Goal: Use online tool/utility: Utilize a website feature to perform a specific function

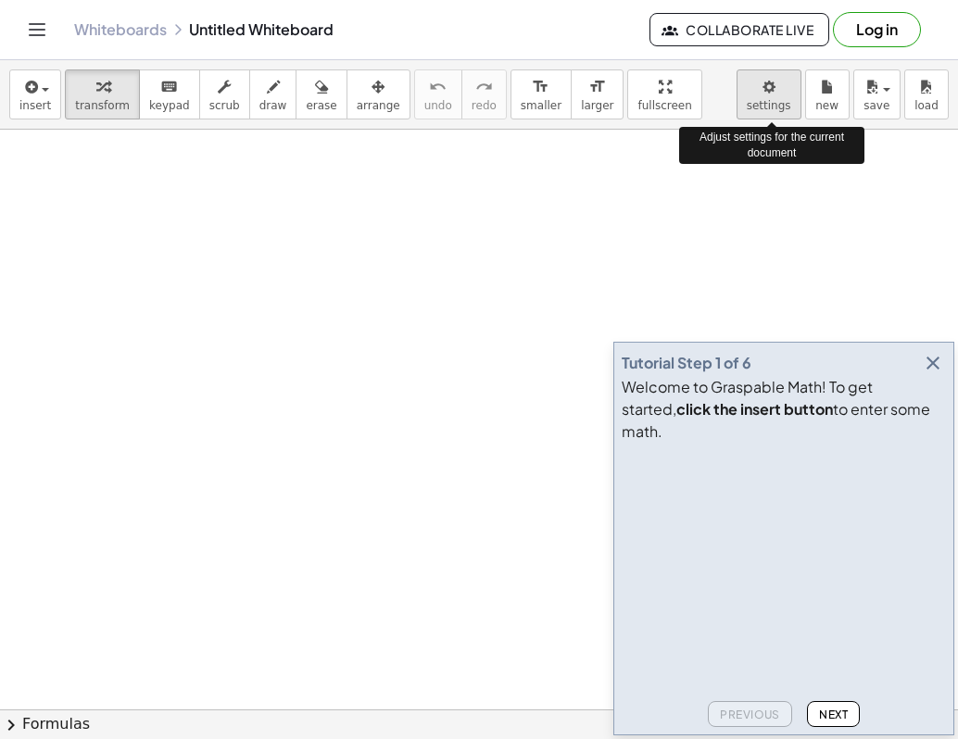
click at [789, 84] on body "Graspable Math Activities Get Started Activity Bank Assigned Work Classes White…" at bounding box center [479, 369] width 958 height 739
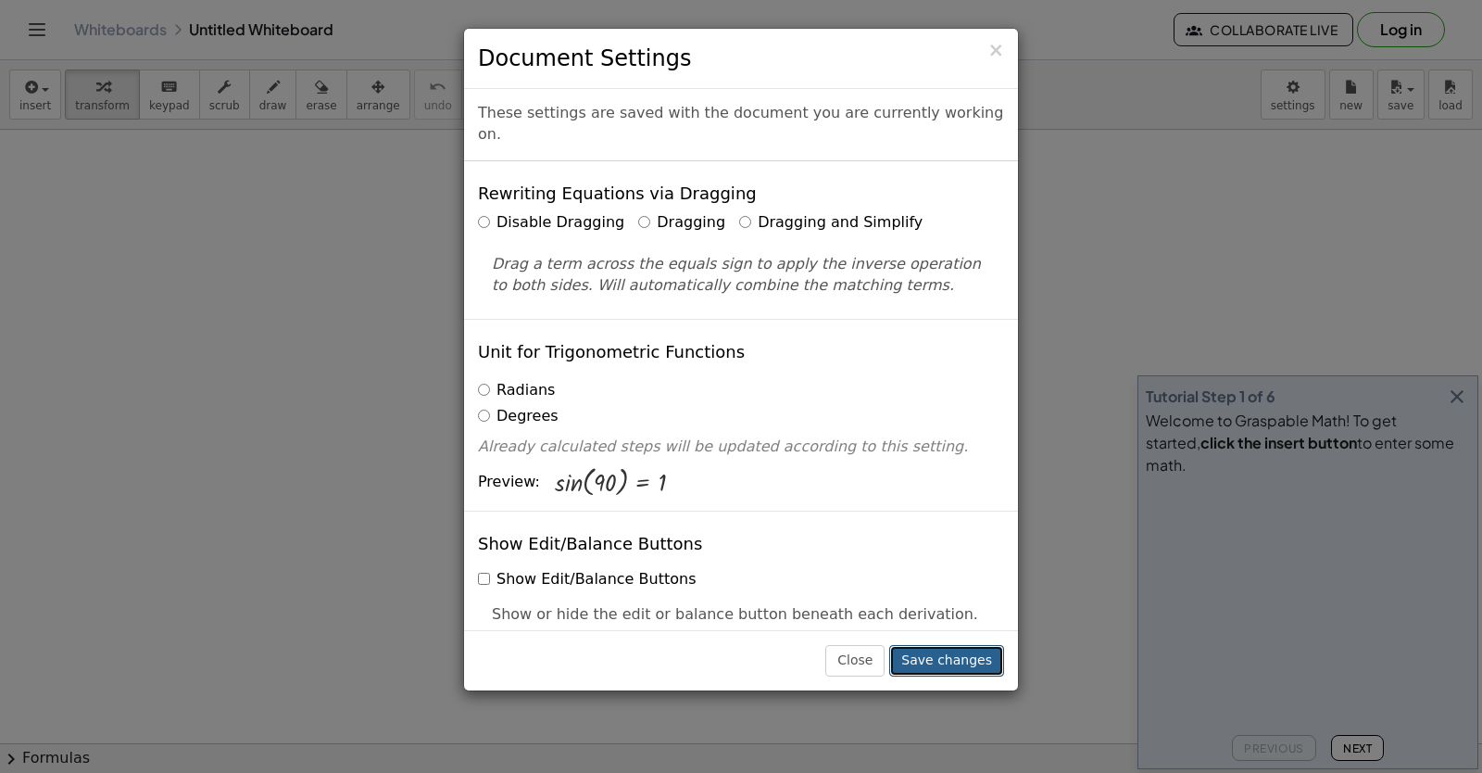
click at [927, 653] on button "Save changes" at bounding box center [946, 660] width 115 height 31
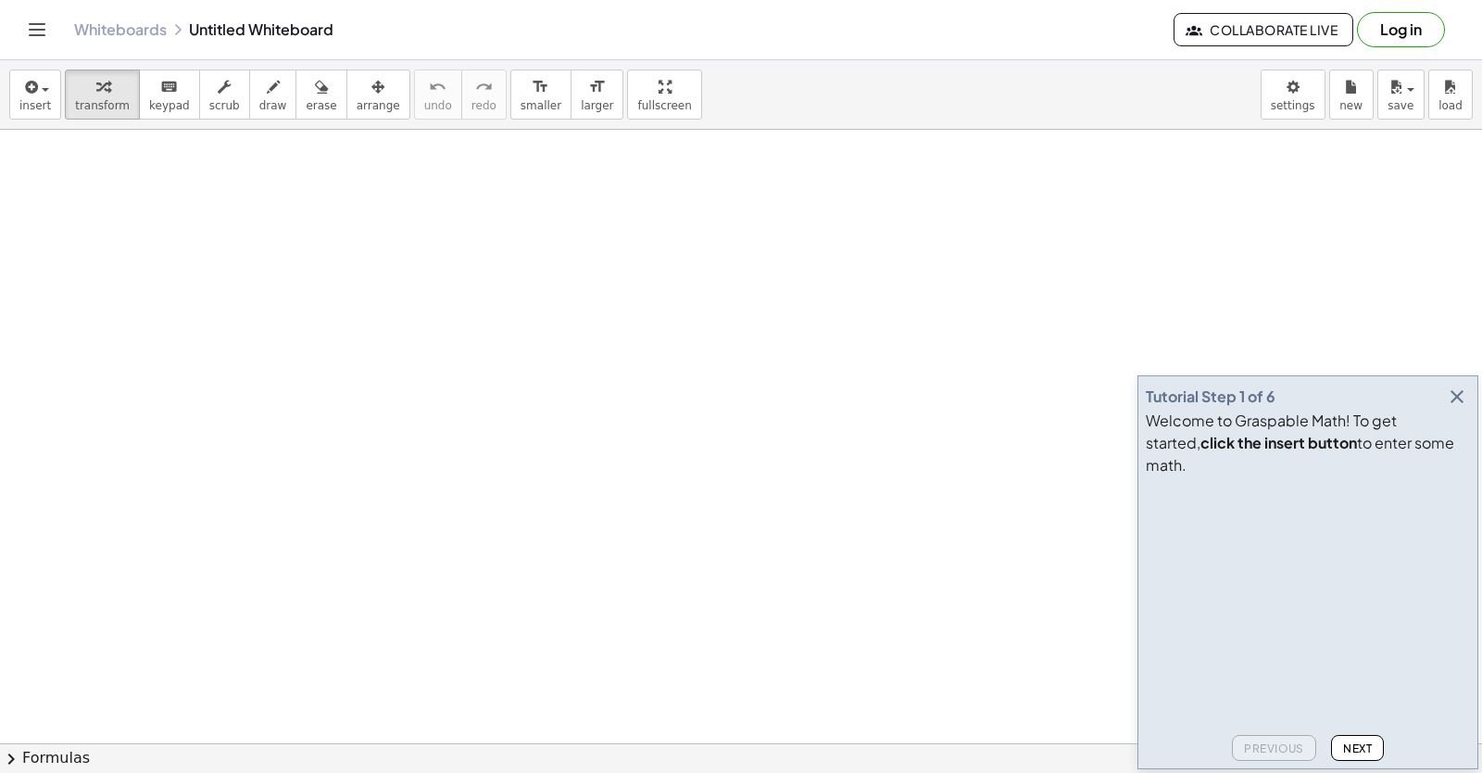
click at [957, 408] on icon "button" at bounding box center [1457, 396] width 22 height 22
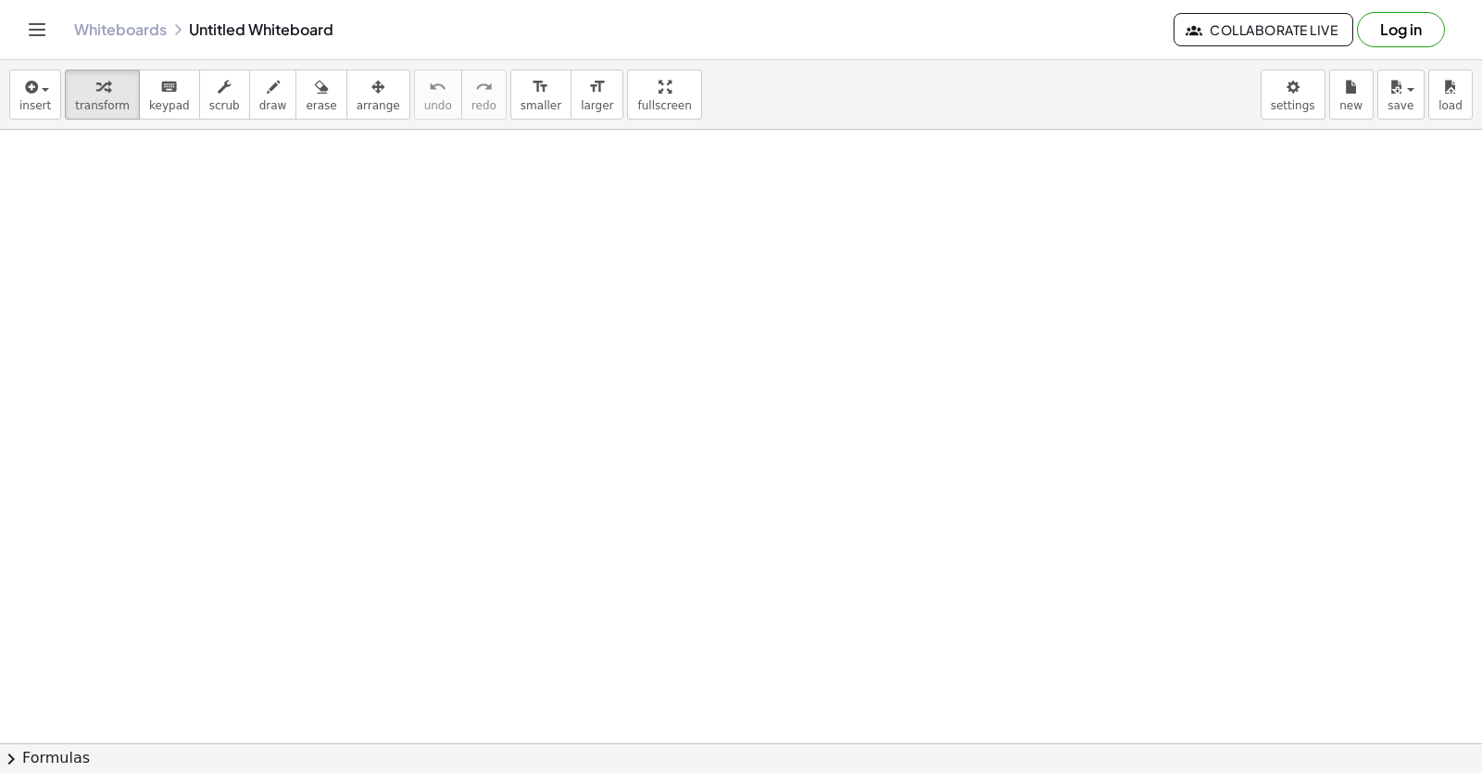
click at [834, 526] on div at bounding box center [741, 743] width 1482 height 1227
click at [786, 453] on div at bounding box center [741, 743] width 1482 height 1227
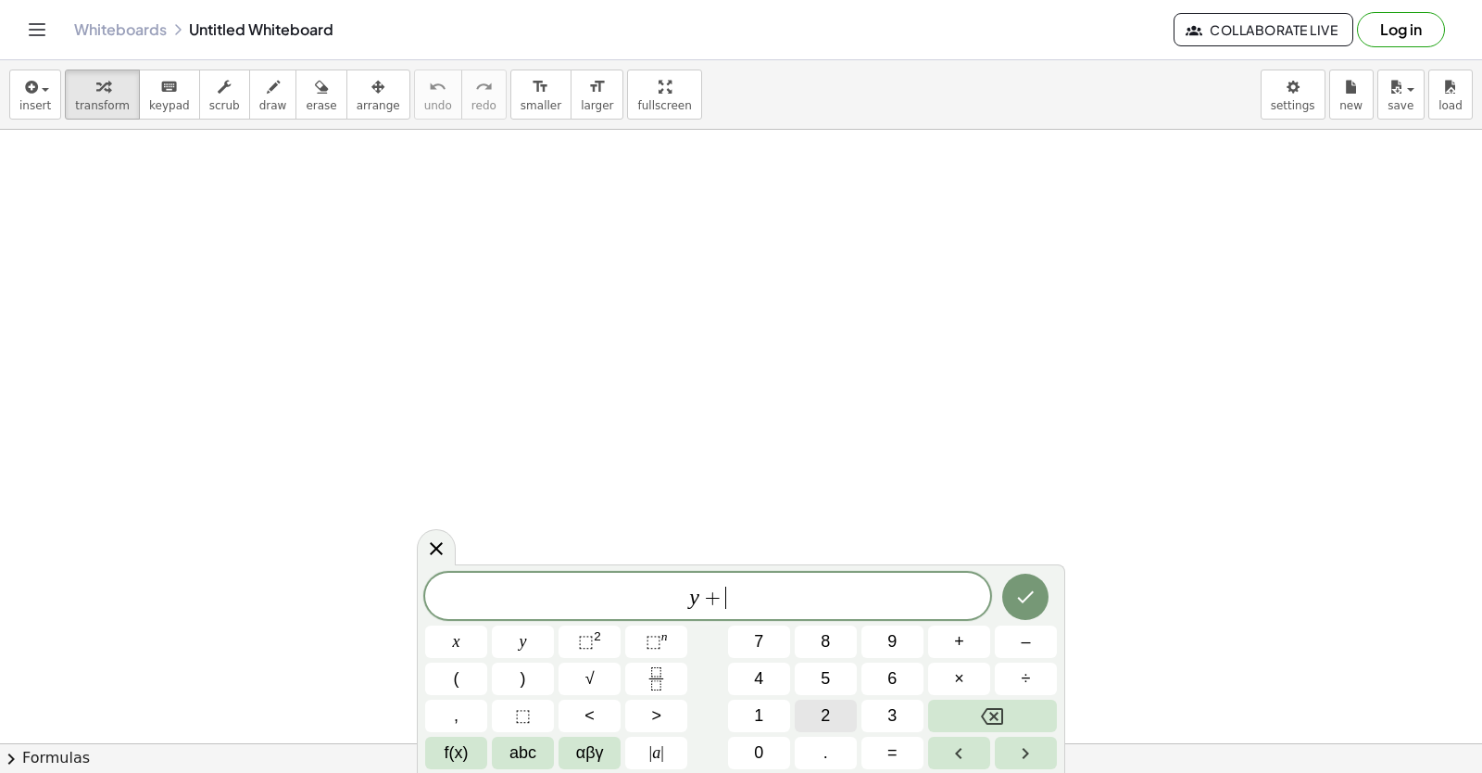
click at [780, 720] on div "y + ​ x y ⬚ 2 ⬚ n 7 8 9 + – ( ) √ 4 5 6 × ÷ , ⬚ < > 1 2 3 f(x) abc αβγ | a | 0 …" at bounding box center [741, 671] width 632 height 196
click at [814, 709] on button "2" at bounding box center [826, 715] width 62 height 32
click at [957, 674] on button "×" at bounding box center [959, 678] width 62 height 32
click at [957, 724] on button "Backspace" at bounding box center [992, 715] width 129 height 32
click at [940, 674] on button "×" at bounding box center [959, 678] width 62 height 32
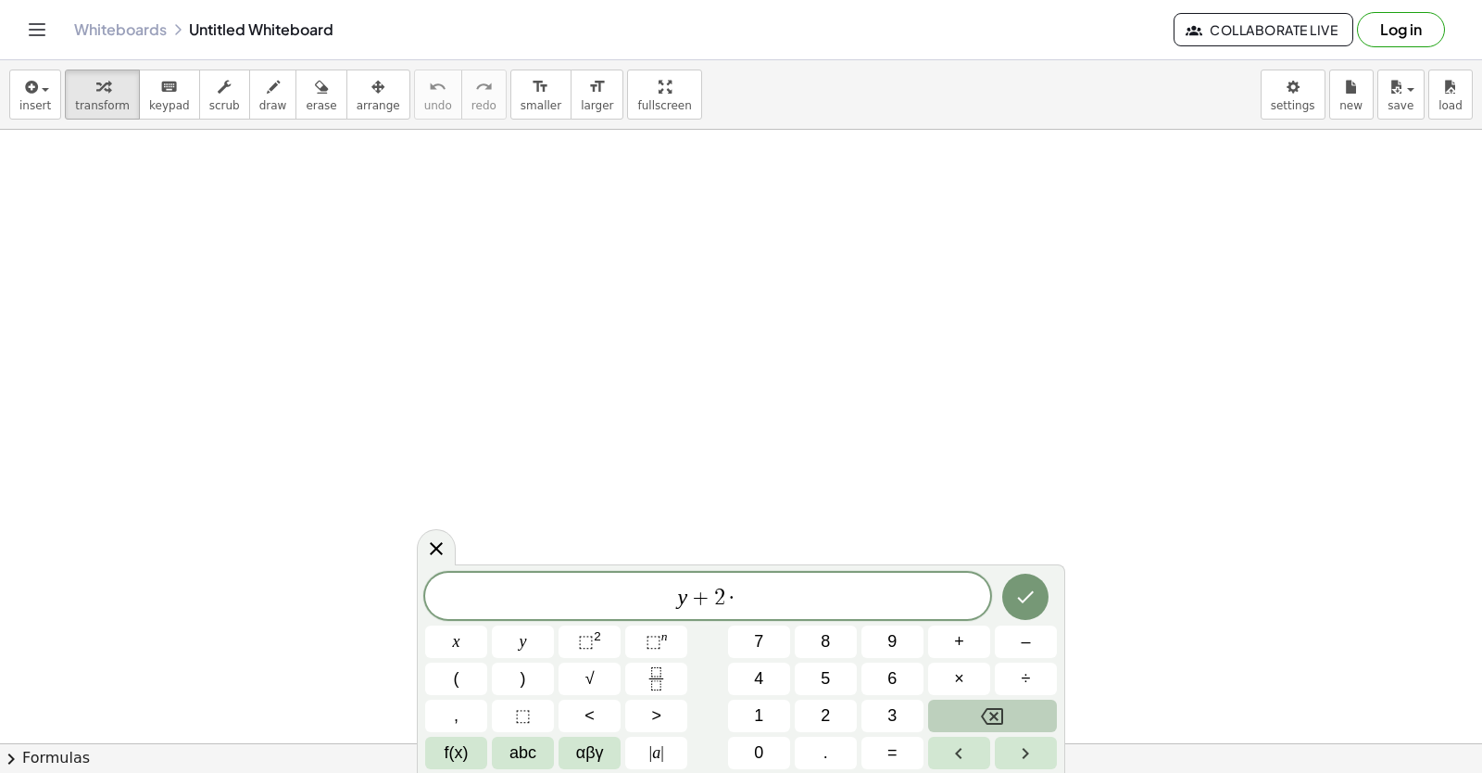
click at [957, 720] on button "Backspace" at bounding box center [992, 715] width 129 height 32
click at [477, 642] on button "x" at bounding box center [456, 641] width 62 height 32
click at [887, 738] on button "=" at bounding box center [893, 753] width 62 height 32
click at [751, 708] on button "1" at bounding box center [759, 715] width 62 height 32
click at [756, 736] on div "y + 2 x = 1 ​ x y ⬚ 2 ⬚ n 7 8 9 + – ( ) √ 4 5 6 × ÷ , ⬚ < > 1 2 3 f(x) abc αβγ …" at bounding box center [741, 671] width 632 height 196
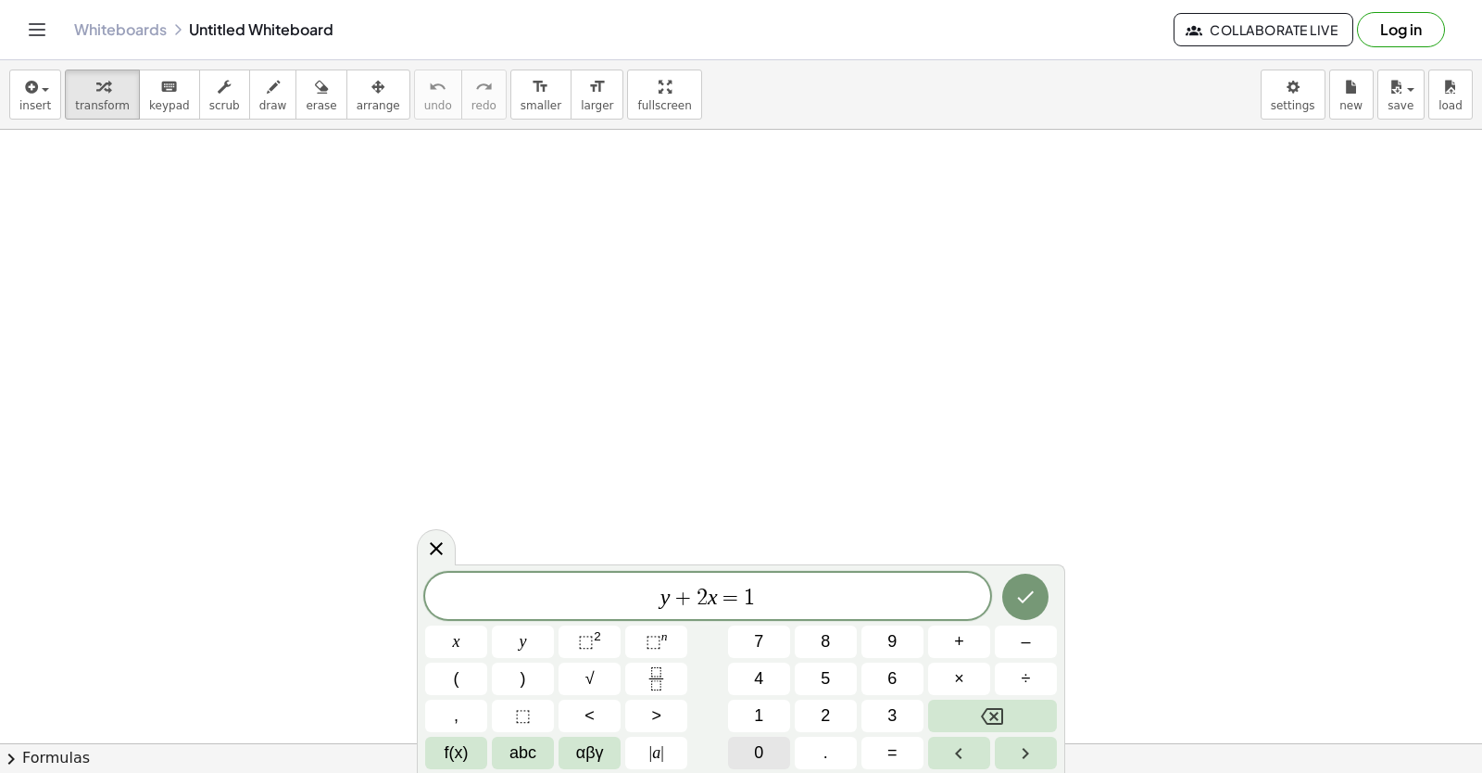
click at [771, 738] on button "0" at bounding box center [759, 753] width 62 height 32
click at [957, 592] on icon "Done" at bounding box center [1025, 597] width 22 height 22
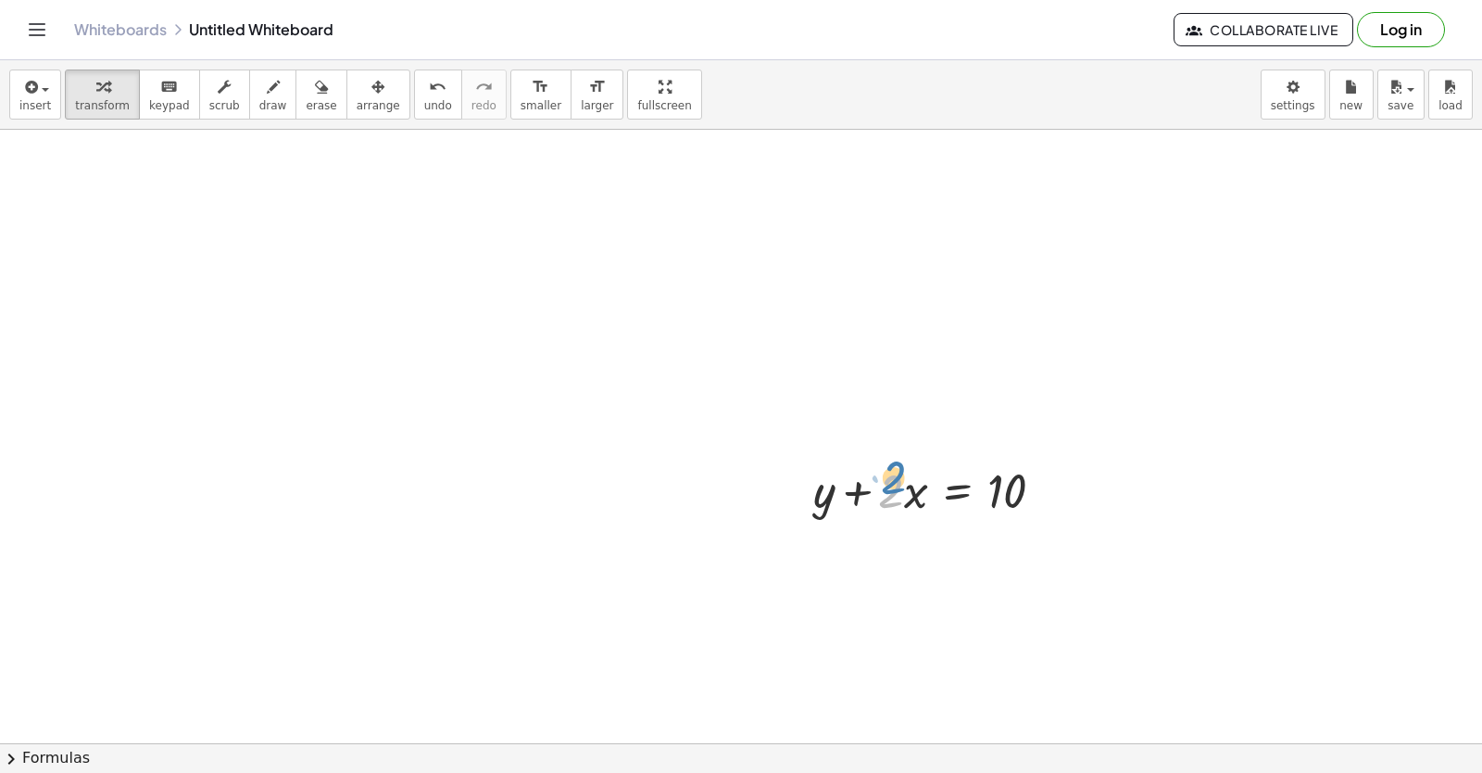
drag, startPoint x: 898, startPoint y: 519, endPoint x: 904, endPoint y: 459, distance: 60.6
click at [904, 459] on div at bounding box center [936, 489] width 264 height 63
drag, startPoint x: 912, startPoint y: 488, endPoint x: 919, endPoint y: 473, distance: 16.6
click at [919, 473] on div at bounding box center [936, 489] width 264 height 63
drag, startPoint x: 919, startPoint y: 473, endPoint x: 902, endPoint y: 486, distance: 21.1
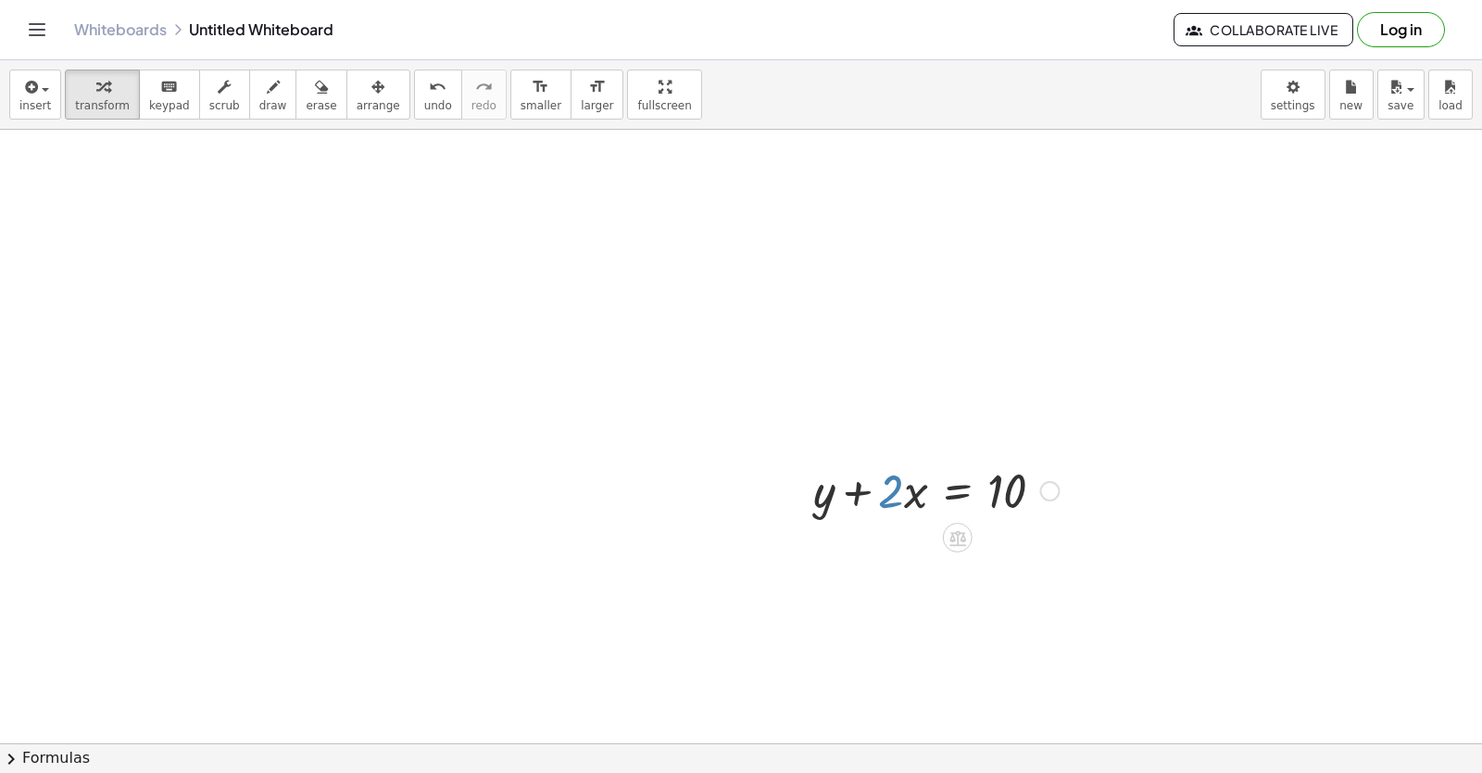
click at [902, 486] on div at bounding box center [936, 489] width 264 height 63
drag, startPoint x: 902, startPoint y: 486, endPoint x: 1105, endPoint y: 473, distance: 203.3
click at [957, 473] on div "· 2 + · x + y + · 2 · x = 10" at bounding box center [741, 743] width 1482 height 1227
click at [832, 538] on div at bounding box center [741, 436] width 1482 height 1840
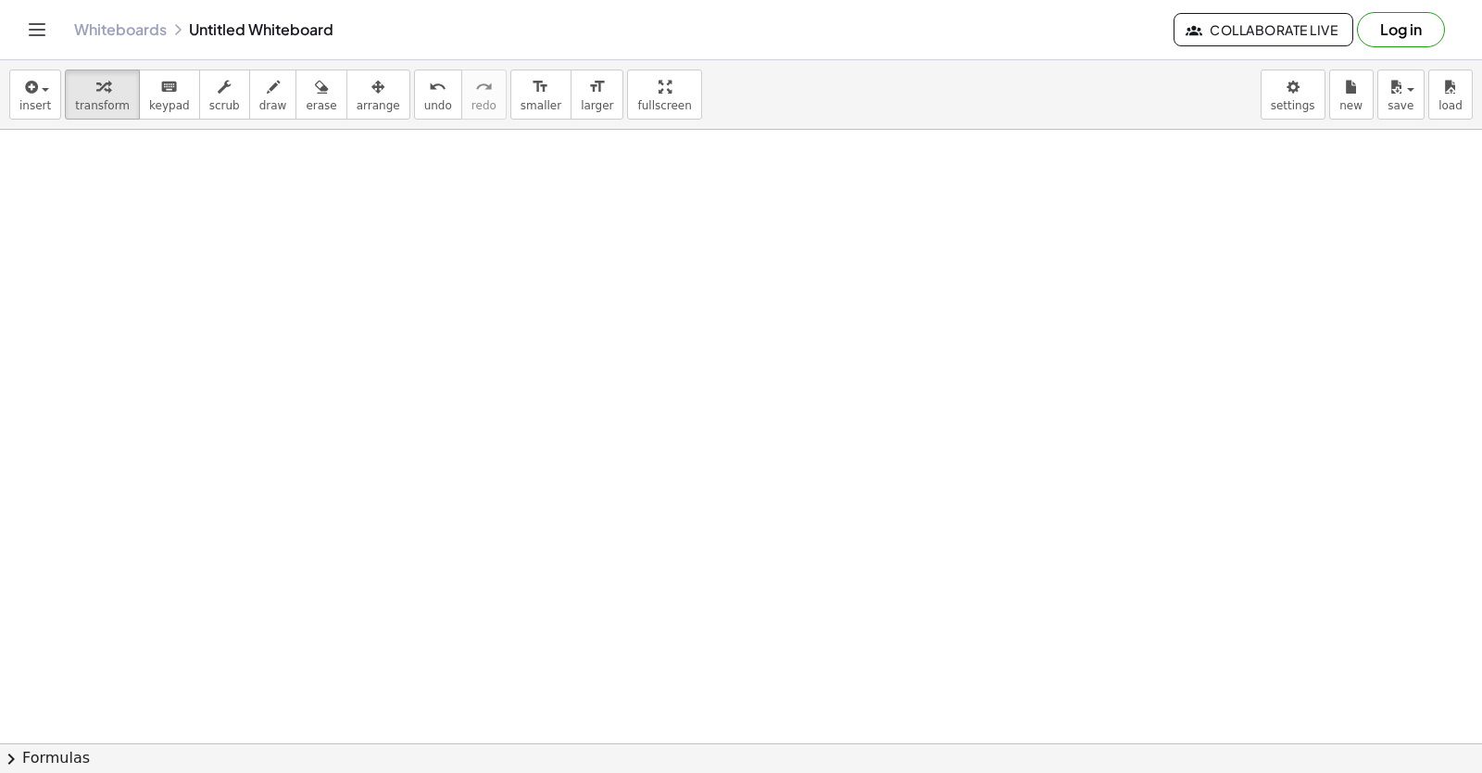
click at [820, 415] on div at bounding box center [741, 436] width 1482 height 1840
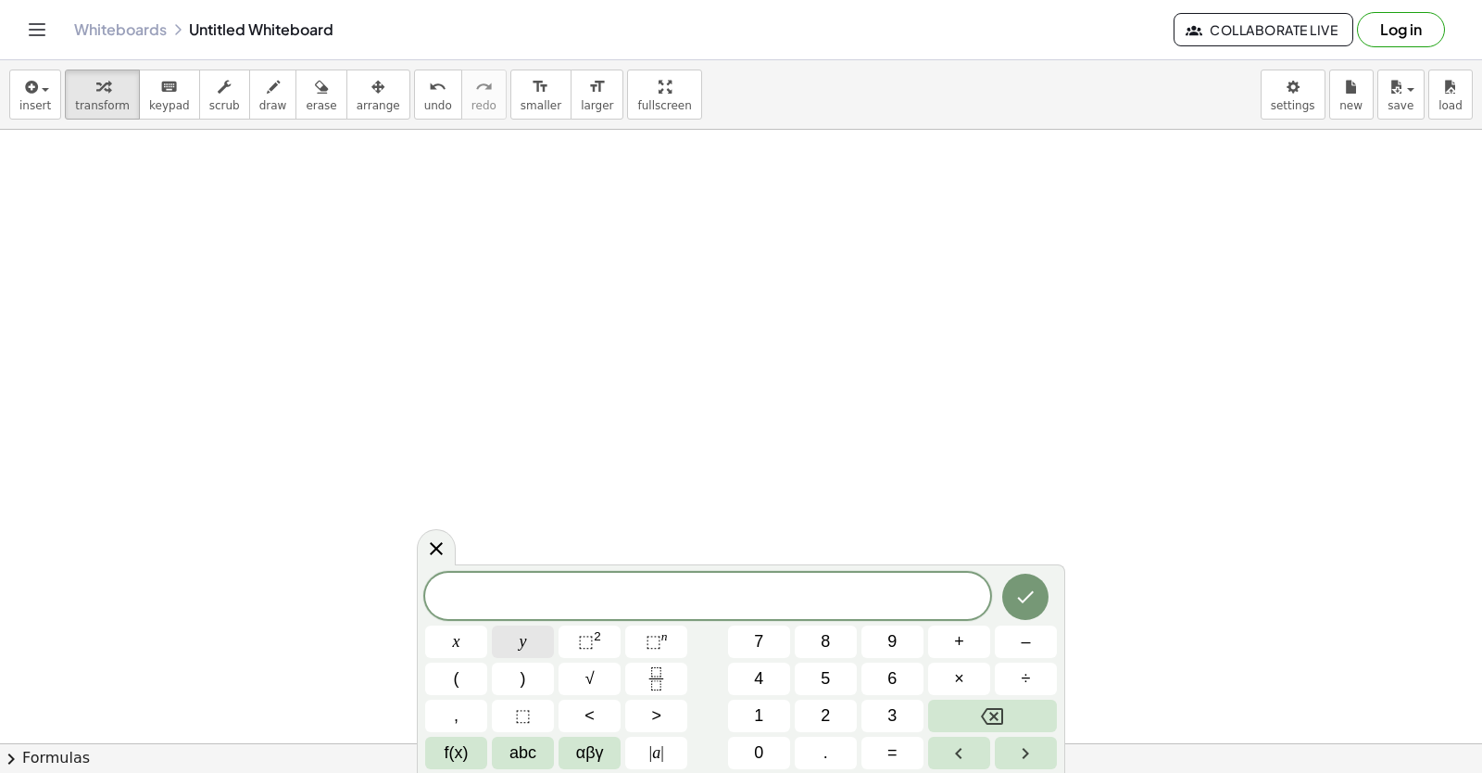
click at [523, 627] on button "y" at bounding box center [523, 641] width 62 height 32
click at [957, 641] on button "–" at bounding box center [1026, 641] width 62 height 32
click at [785, 665] on div "y − ​ x y ⬚ 2 ⬚ n 7 8 9 + – ( ) √ 4 5 6 × ÷ , ⬚ < > 1 2 3 f(x) abc αβγ | a | 0 …" at bounding box center [741, 671] width 632 height 196
click at [471, 634] on button "x" at bounding box center [456, 641] width 62 height 32
click at [957, 707] on button "Backspace" at bounding box center [992, 715] width 129 height 32
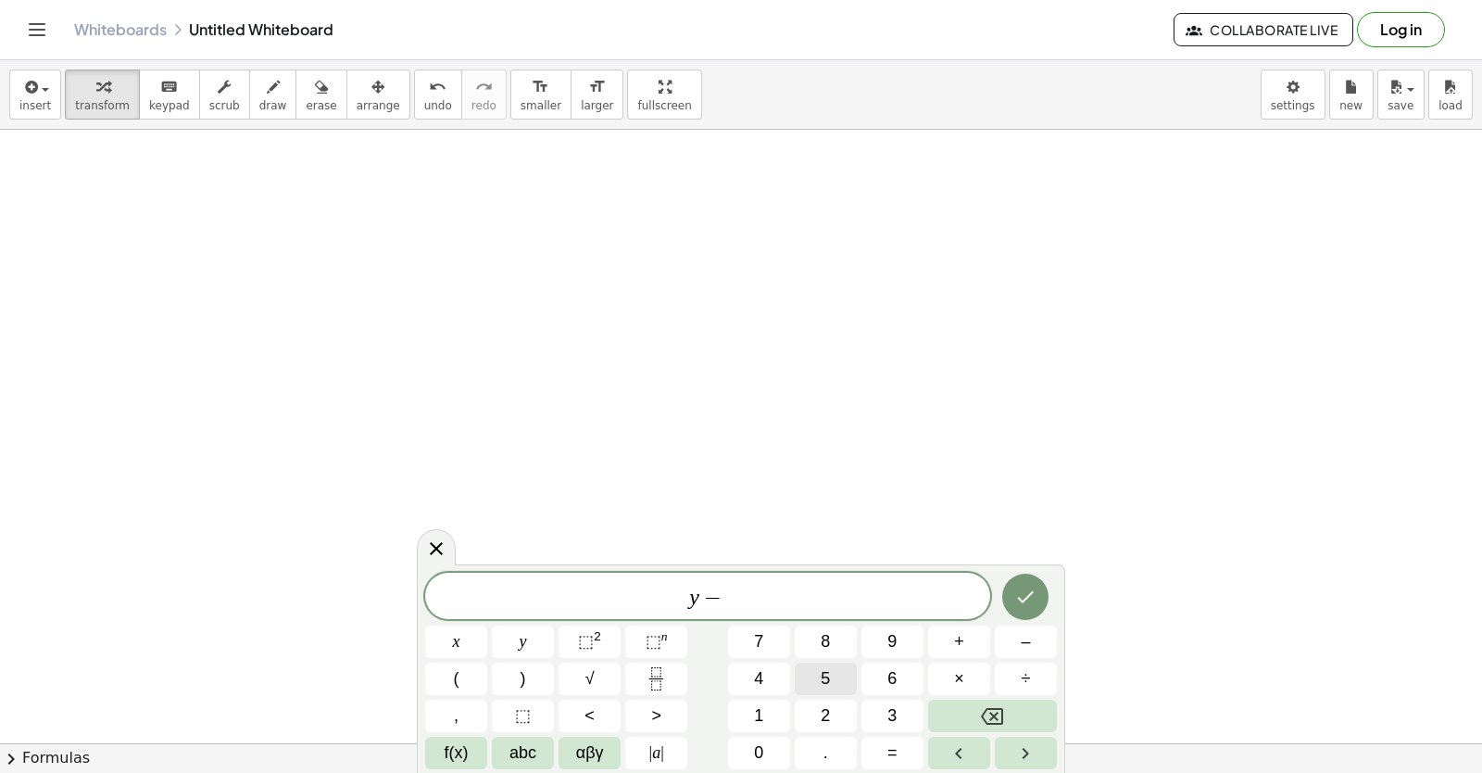
click at [824, 680] on span "5" at bounding box center [825, 678] width 9 height 25
click at [461, 640] on button "x" at bounding box center [456, 641] width 62 height 32
click at [891, 738] on span "=" at bounding box center [893, 752] width 10 height 25
click at [957, 644] on button "–" at bounding box center [1026, 641] width 62 height 32
click at [824, 702] on button "2" at bounding box center [826, 715] width 62 height 32
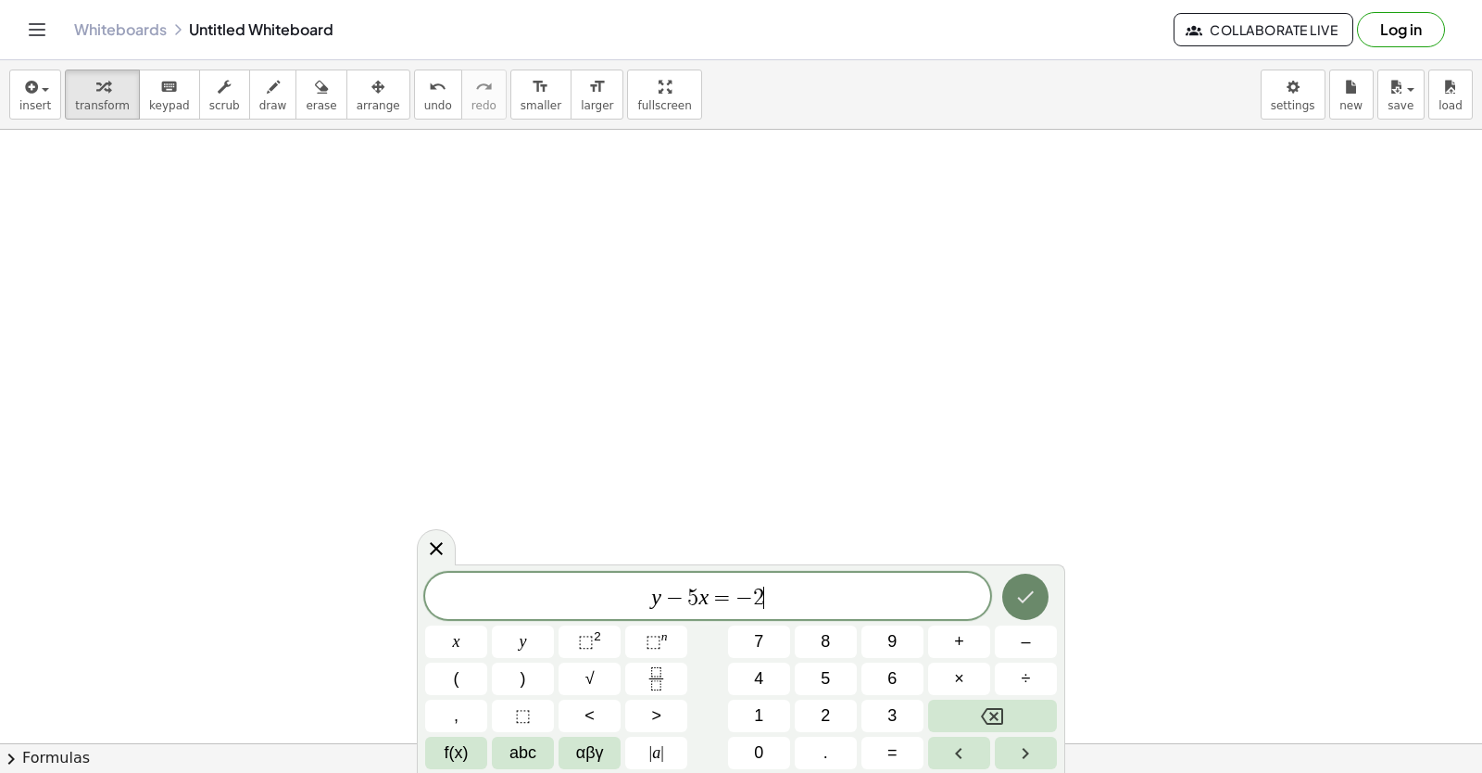
click at [957, 579] on button "Done" at bounding box center [1025, 596] width 46 height 46
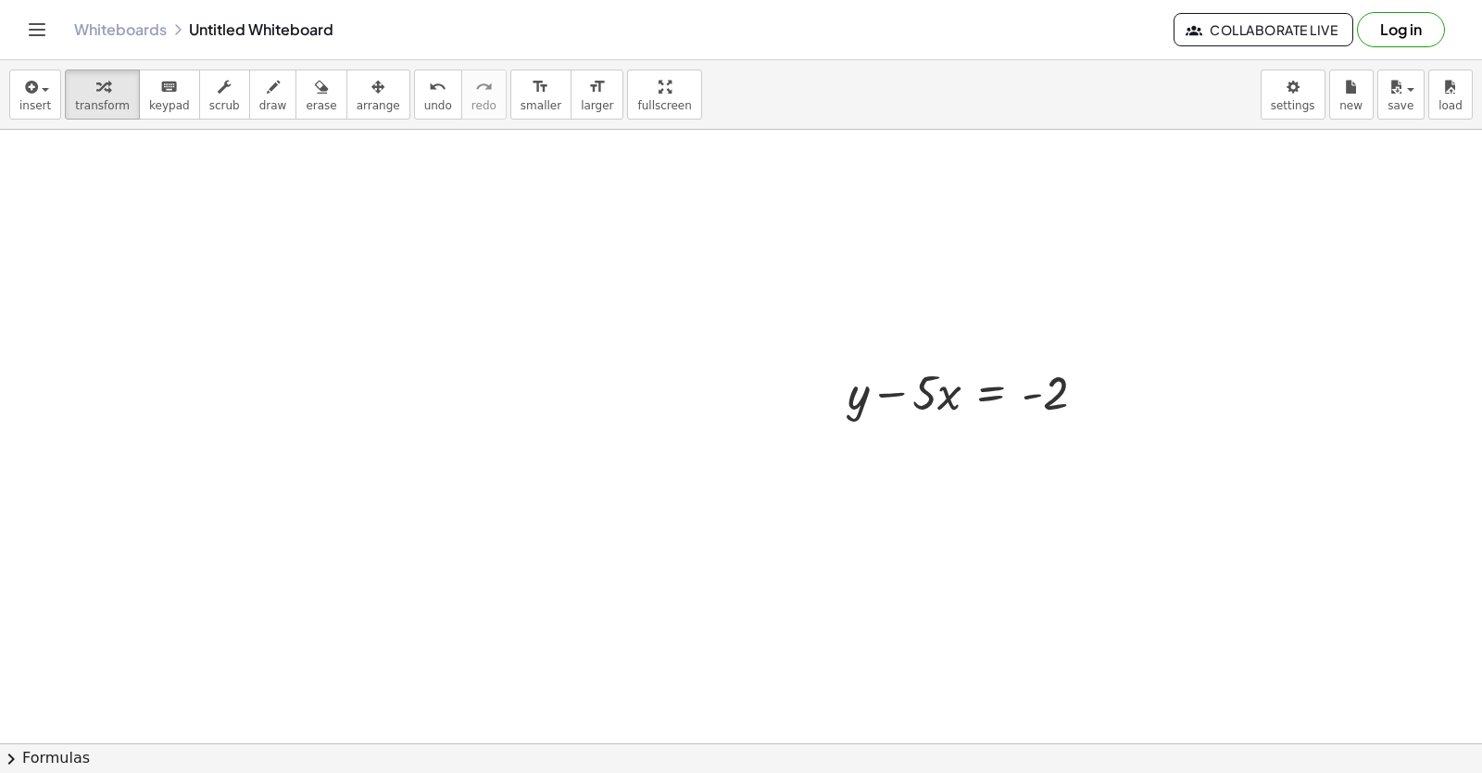
scroll to position [706, 0]
drag, startPoint x: 940, startPoint y: 359, endPoint x: 939, endPoint y: 397, distance: 38.0
click at [941, 410] on div "+ y + · 2 · x = 10 y · 2 · x = 10 + − · x + y − · 5 · x = - 2" at bounding box center [741, 344] width 1482 height 1840
drag, startPoint x: 935, startPoint y: 354, endPoint x: 1145, endPoint y: 350, distance: 210.3
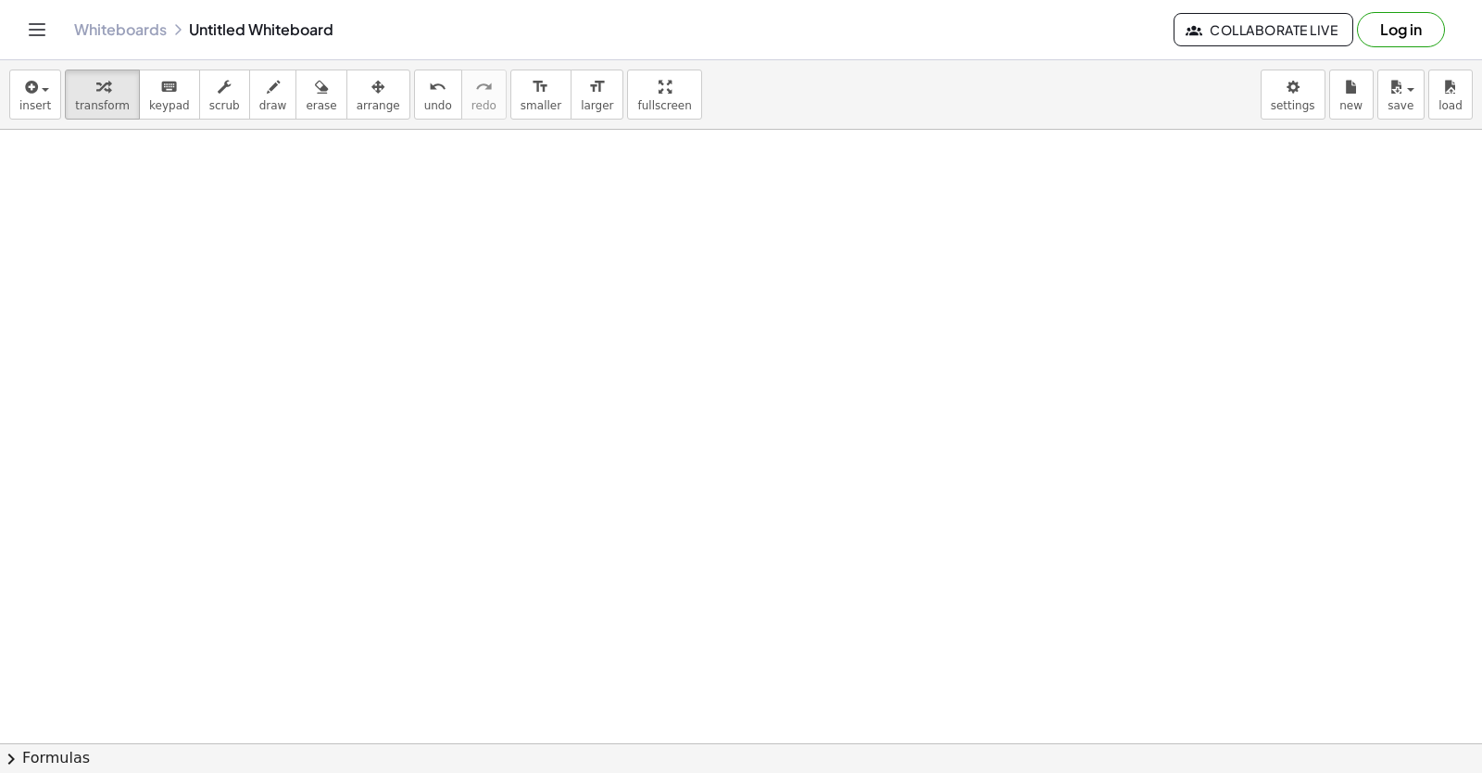
click at [853, 391] on div at bounding box center [741, 129] width 1482 height 2453
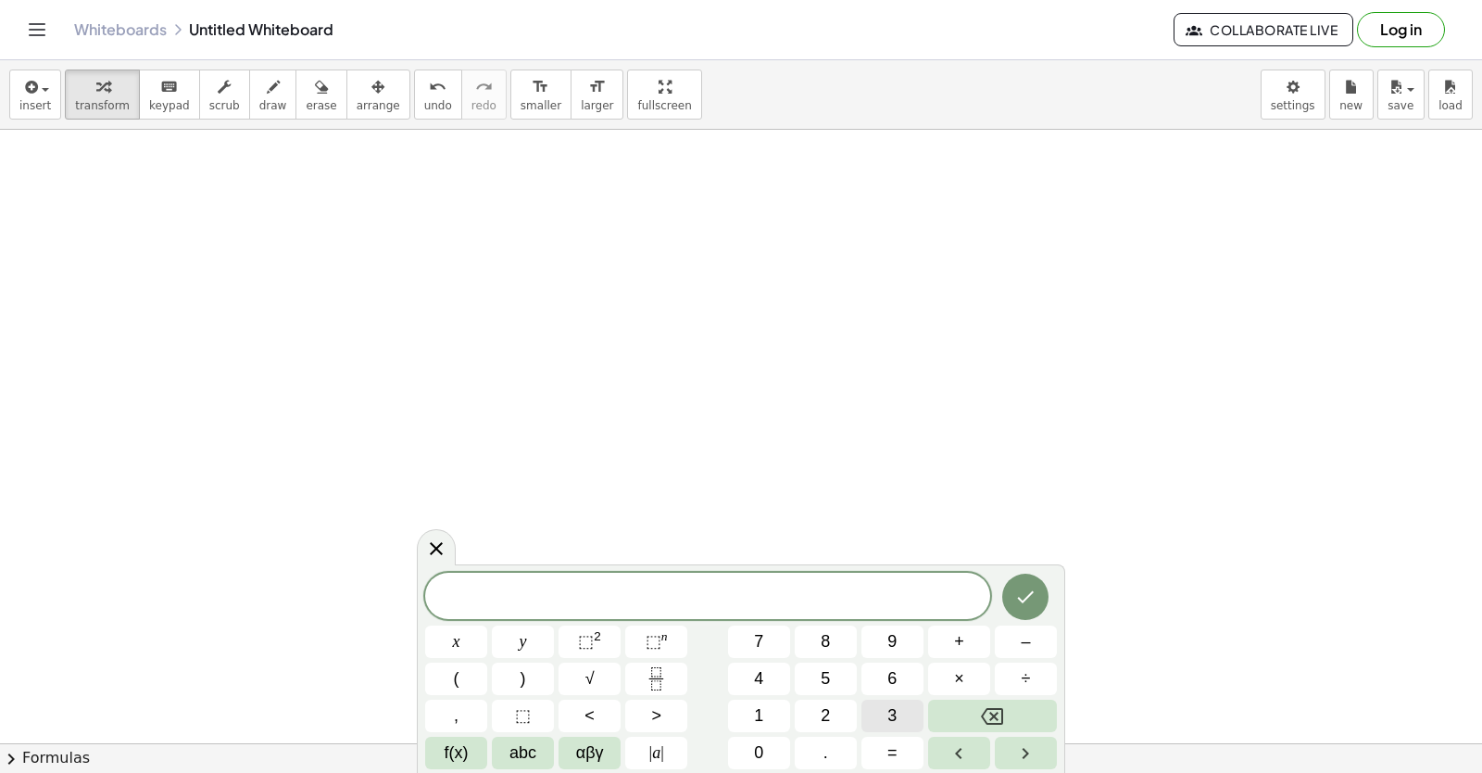
click at [887, 703] on button "3" at bounding box center [893, 715] width 62 height 32
click at [517, 635] on button "y" at bounding box center [523, 641] width 62 height 32
click at [939, 639] on button "+" at bounding box center [959, 641] width 62 height 32
click at [775, 701] on button "1" at bounding box center [759, 715] width 62 height 32
click at [833, 709] on button "2" at bounding box center [826, 715] width 62 height 32
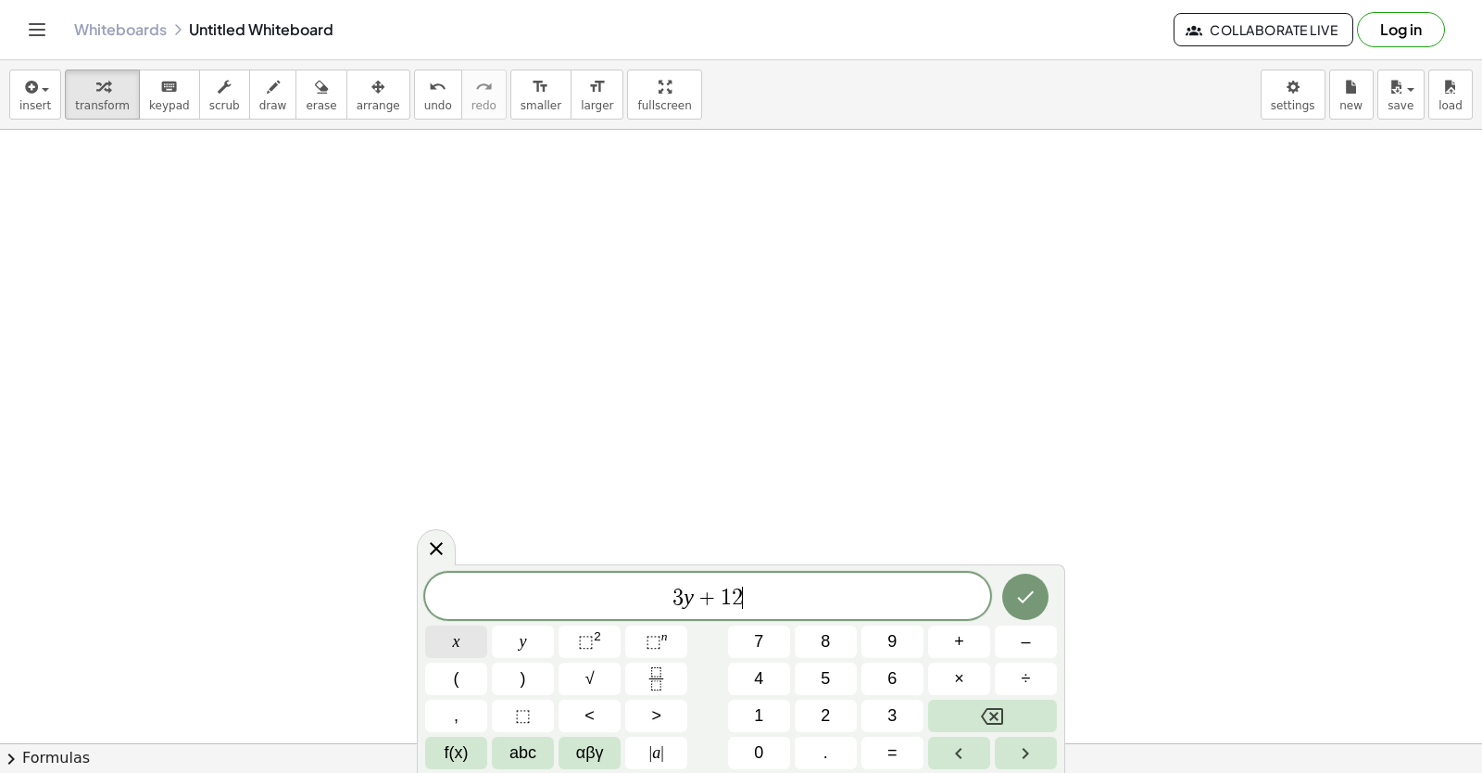
click at [453, 636] on span "x" at bounding box center [456, 641] width 7 height 25
click at [913, 738] on button "=" at bounding box center [893, 753] width 62 height 32
click at [768, 706] on button "1" at bounding box center [759, 715] width 62 height 32
click at [839, 671] on button "5" at bounding box center [826, 678] width 62 height 32
click at [957, 595] on icon "Done" at bounding box center [1025, 597] width 22 height 22
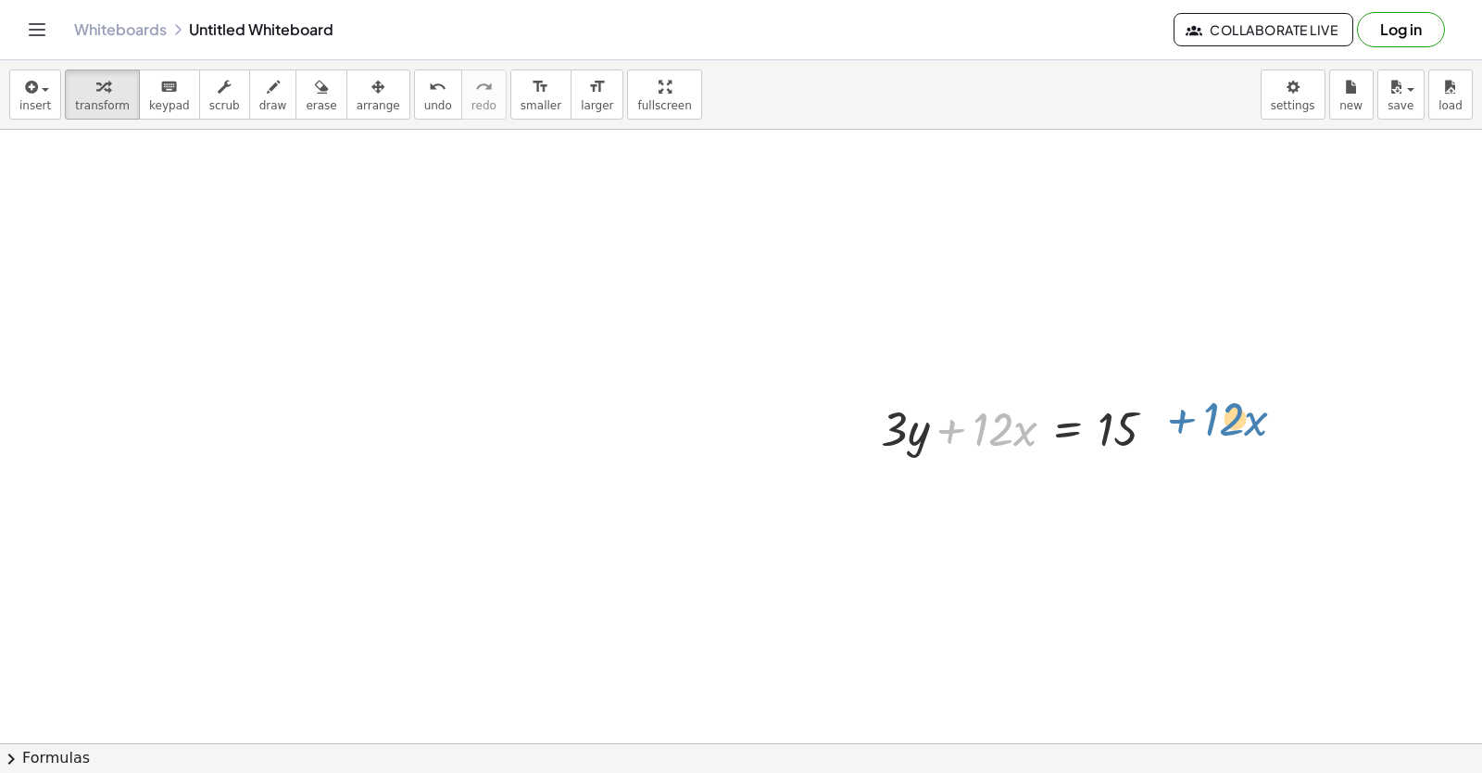
drag, startPoint x: 953, startPoint y: 426, endPoint x: 1120, endPoint y: 395, distance: 169.7
click at [957, 425] on div at bounding box center [1026, 427] width 309 height 63
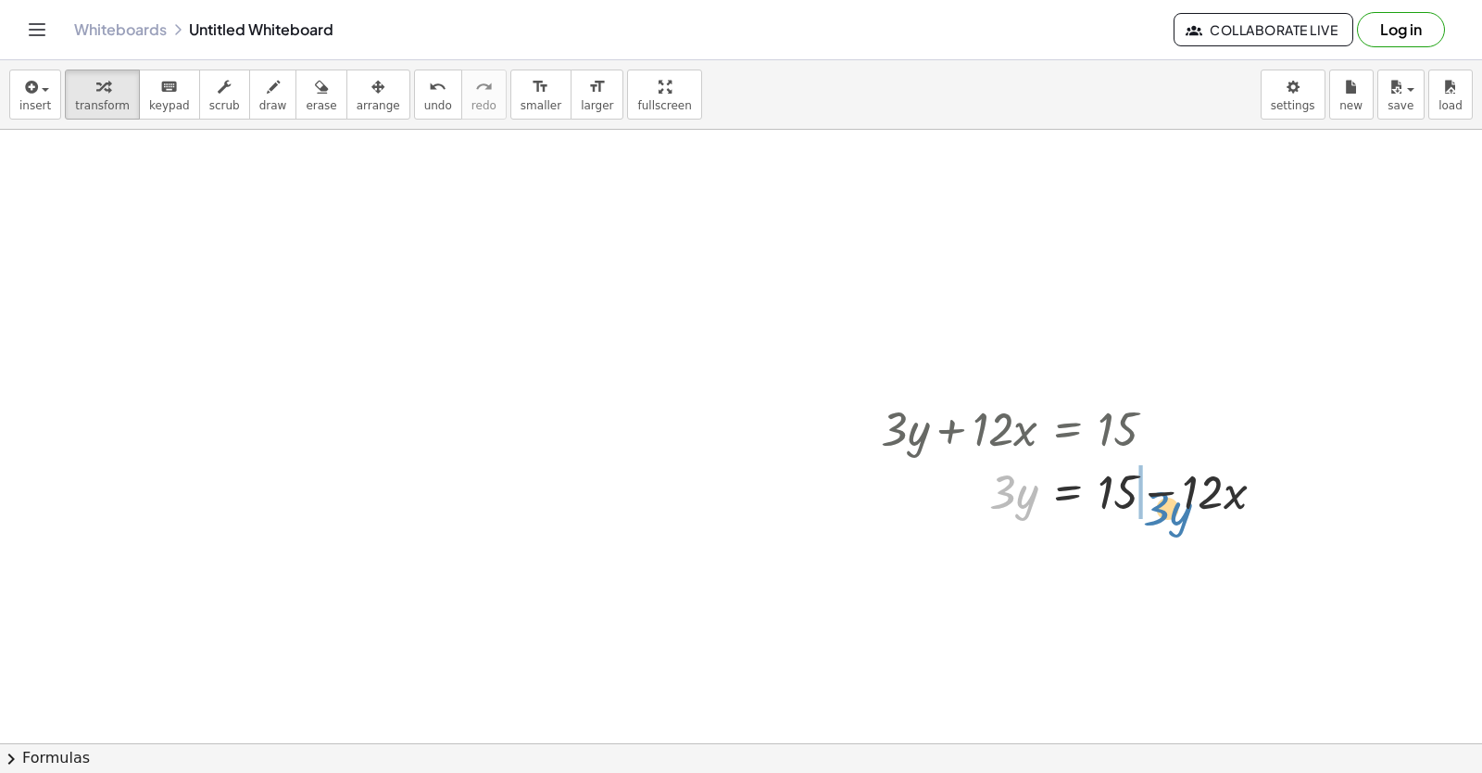
drag, startPoint x: 1002, startPoint y: 485, endPoint x: 1156, endPoint y: 501, distance: 154.6
click at [957, 501] on div at bounding box center [1080, 490] width 417 height 63
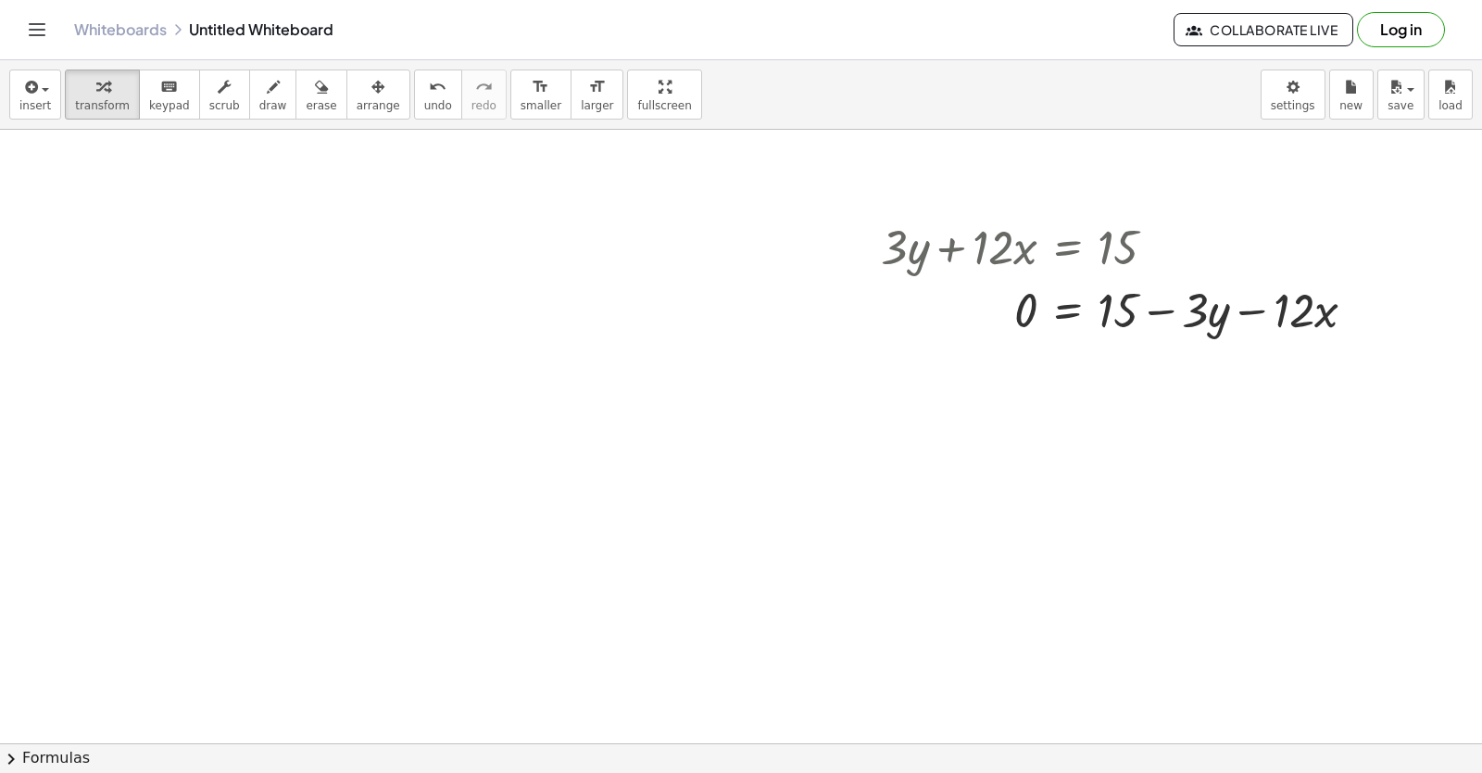
scroll to position [1412, 0]
drag, startPoint x: 760, startPoint y: 466, endPoint x: 747, endPoint y: 466, distance: 13.0
drag, startPoint x: 1193, startPoint y: 301, endPoint x: 1286, endPoint y: 348, distance: 104.0
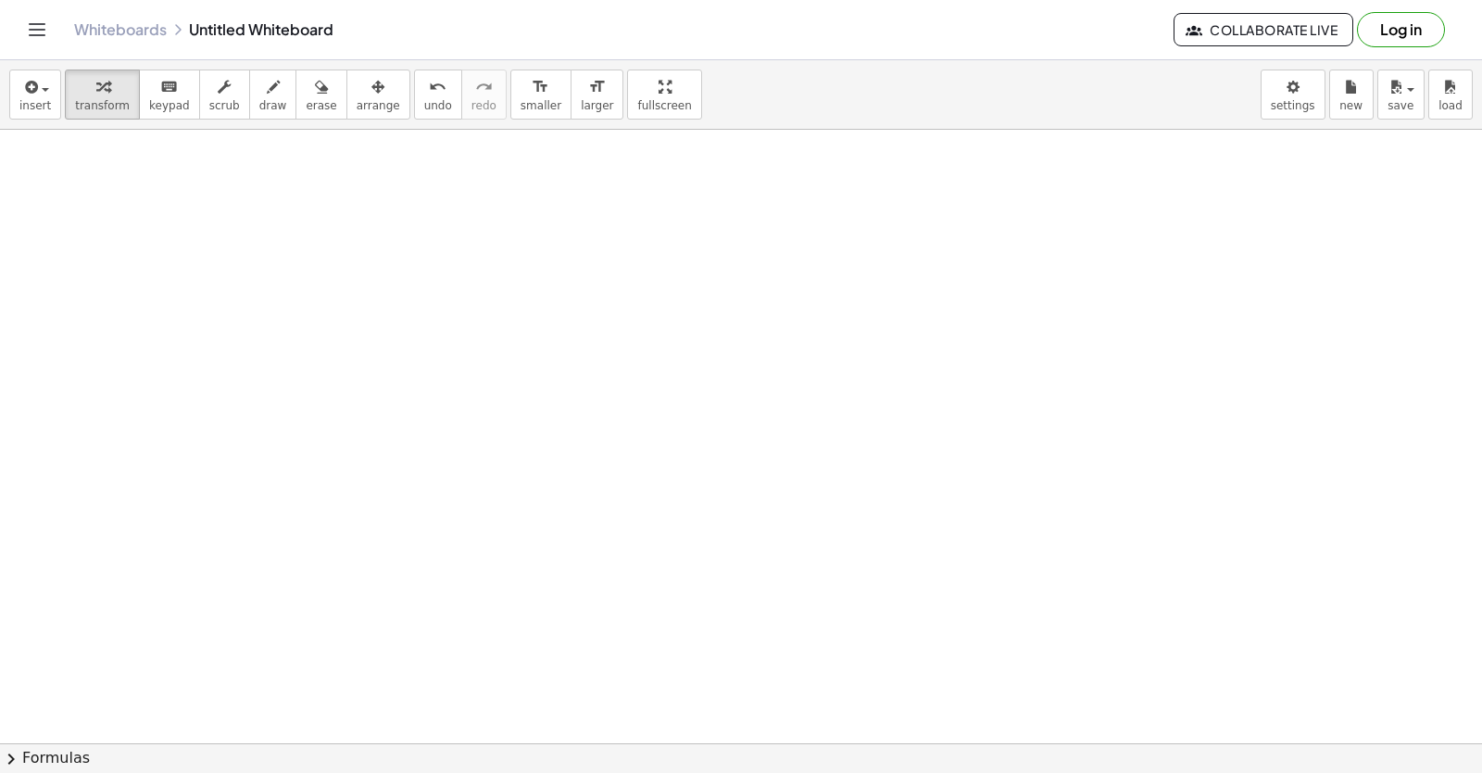
scroll to position [1840, 0]
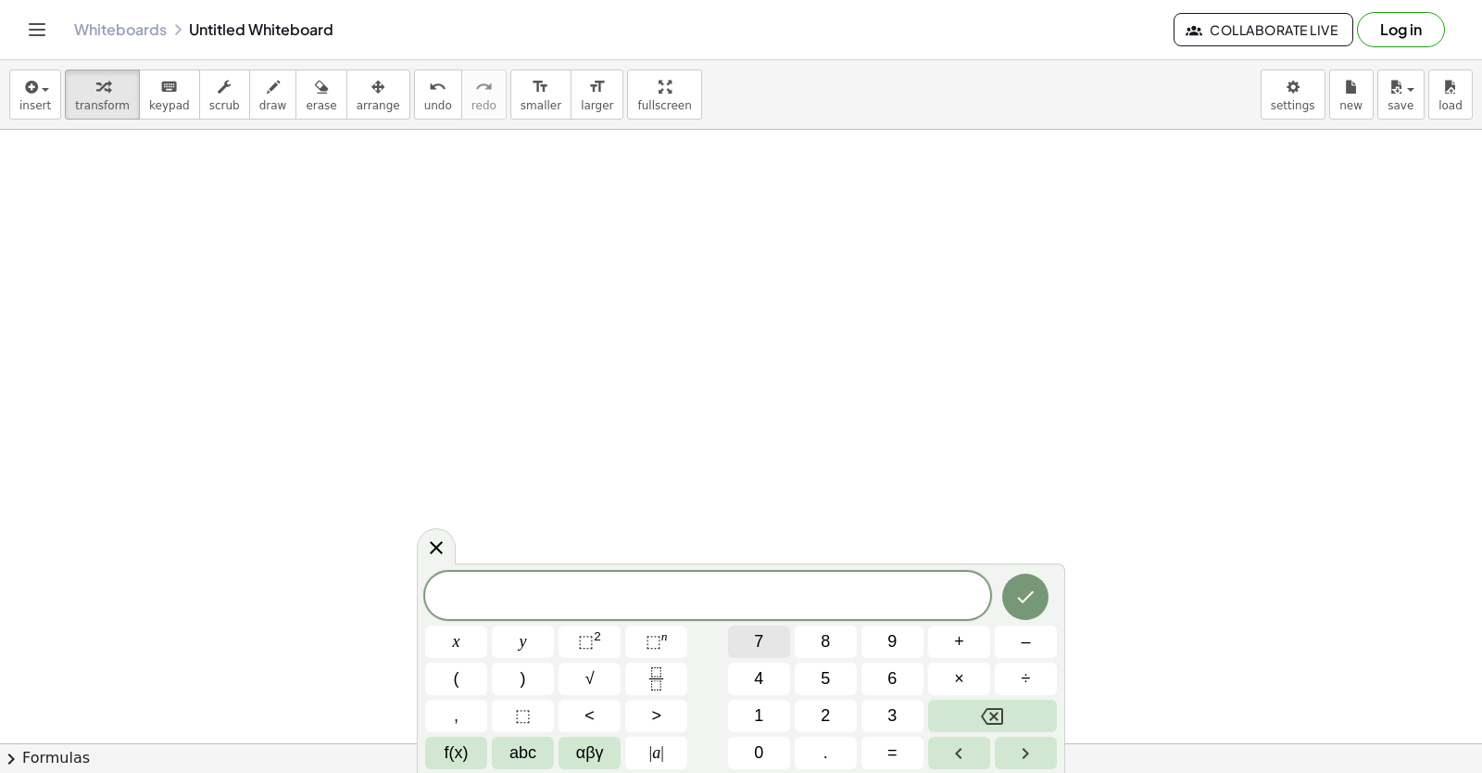
click at [740, 631] on button "7" at bounding box center [759, 641] width 62 height 32
click at [453, 642] on span "x" at bounding box center [456, 641] width 7 height 25
click at [944, 706] on button "Backspace" at bounding box center [992, 715] width 129 height 32
click at [525, 640] on span "y" at bounding box center [523, 641] width 7 height 25
click at [957, 632] on span "–" at bounding box center [1025, 641] width 9 height 25
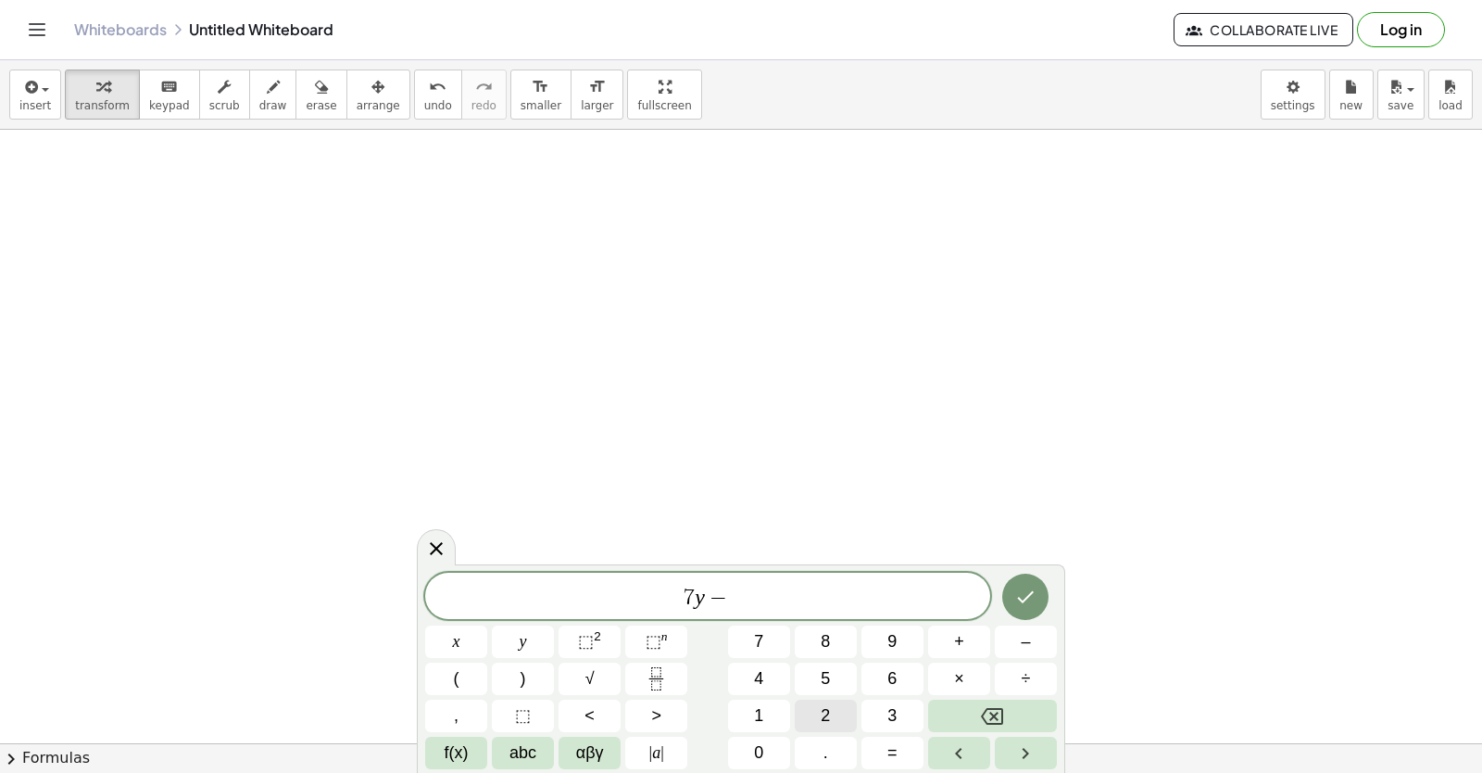
click at [809, 707] on button "2" at bounding box center [826, 715] width 62 height 32
click at [745, 700] on button "1" at bounding box center [759, 715] width 62 height 32
click at [457, 628] on button "x" at bounding box center [456, 641] width 62 height 32
click at [899, 738] on button "=" at bounding box center [893, 753] width 62 height 32
click at [762, 627] on button "7" at bounding box center [759, 641] width 62 height 32
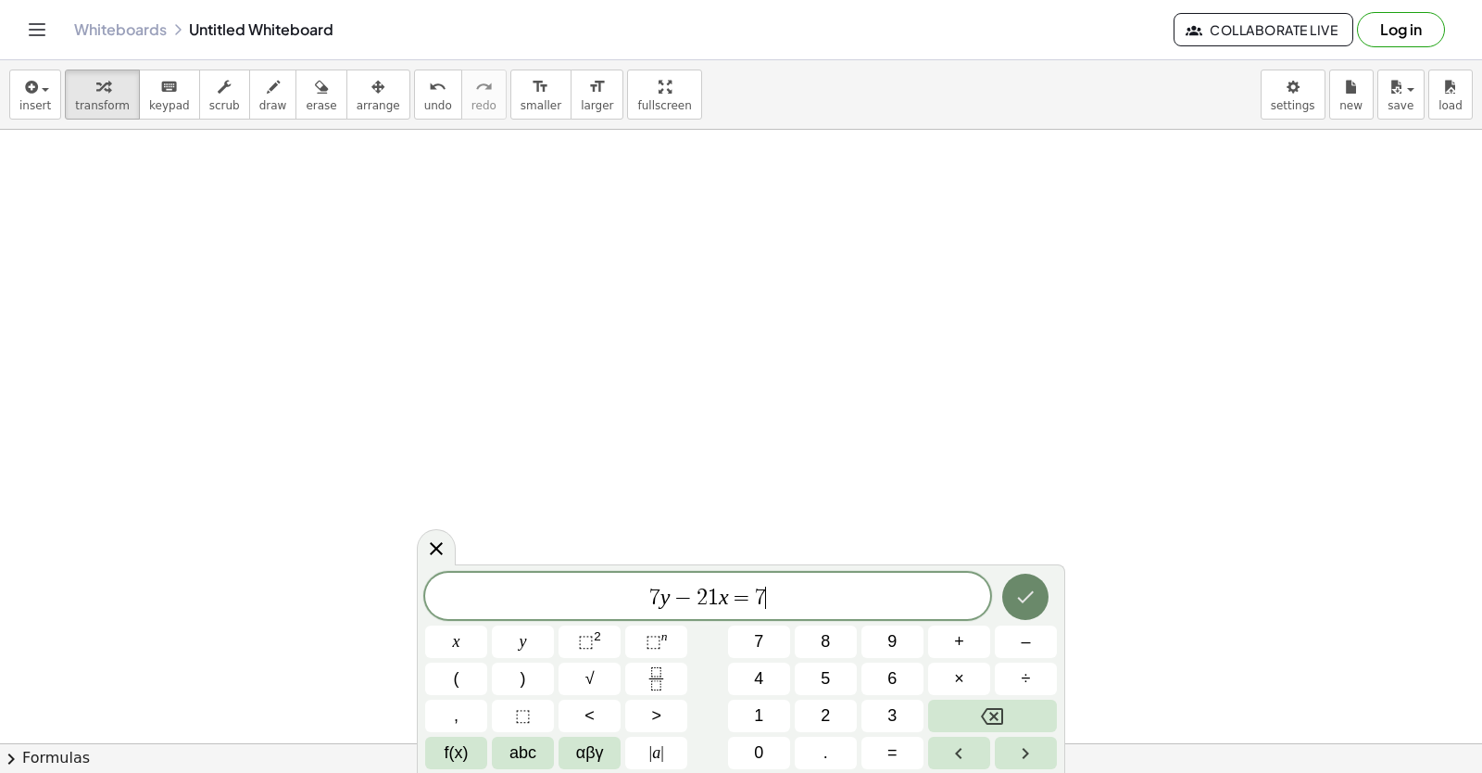
click at [957, 588] on icon "Done" at bounding box center [1025, 597] width 22 height 22
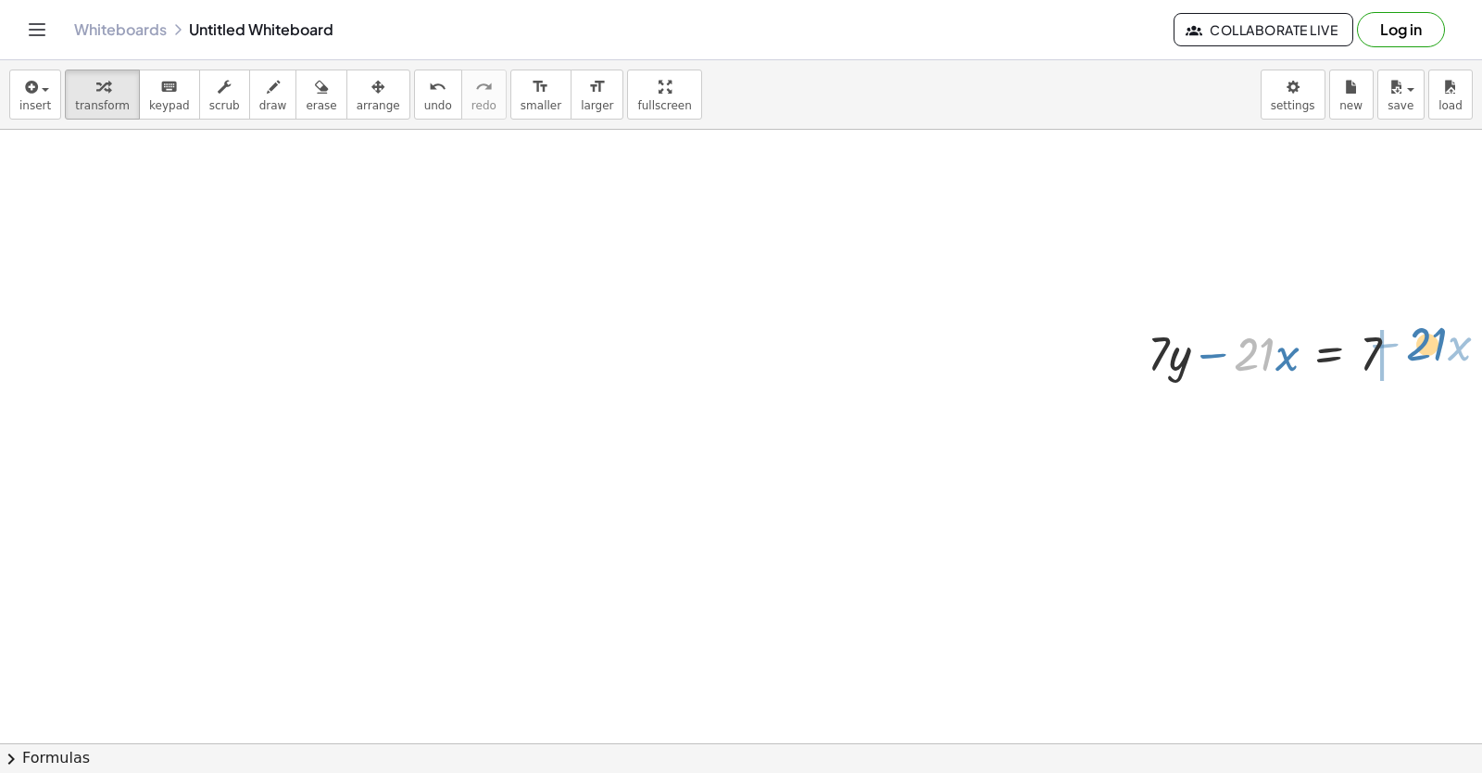
drag, startPoint x: 1249, startPoint y: 358, endPoint x: 1421, endPoint y: 347, distance: 172.6
click at [957, 347] on div at bounding box center [1281, 352] width 284 height 63
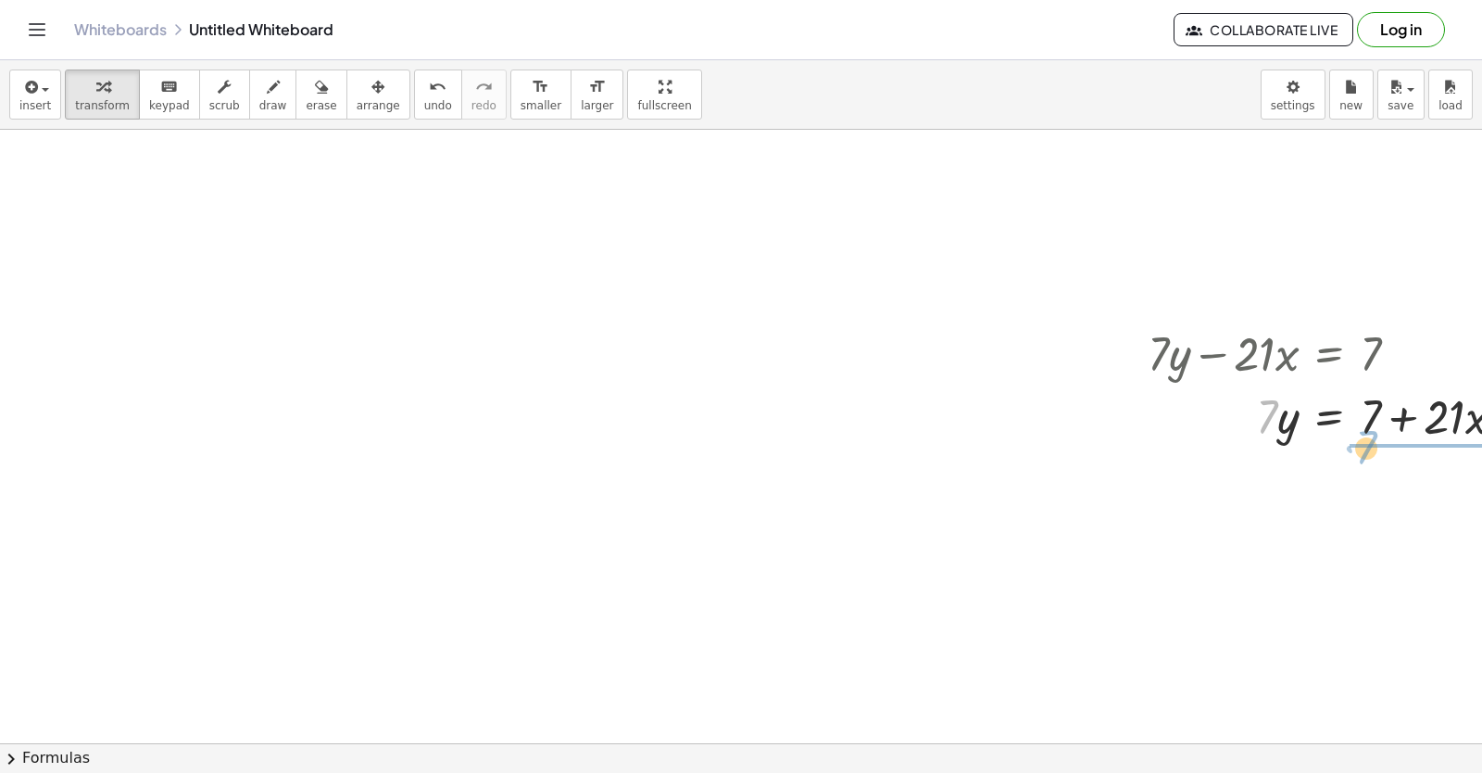
drag, startPoint x: 1264, startPoint y: 404, endPoint x: 1363, endPoint y: 435, distance: 103.7
click at [957, 435] on div at bounding box center [1335, 415] width 393 height 63
drag, startPoint x: 1381, startPoint y: 473, endPoint x: 1439, endPoint y: 472, distance: 57.4
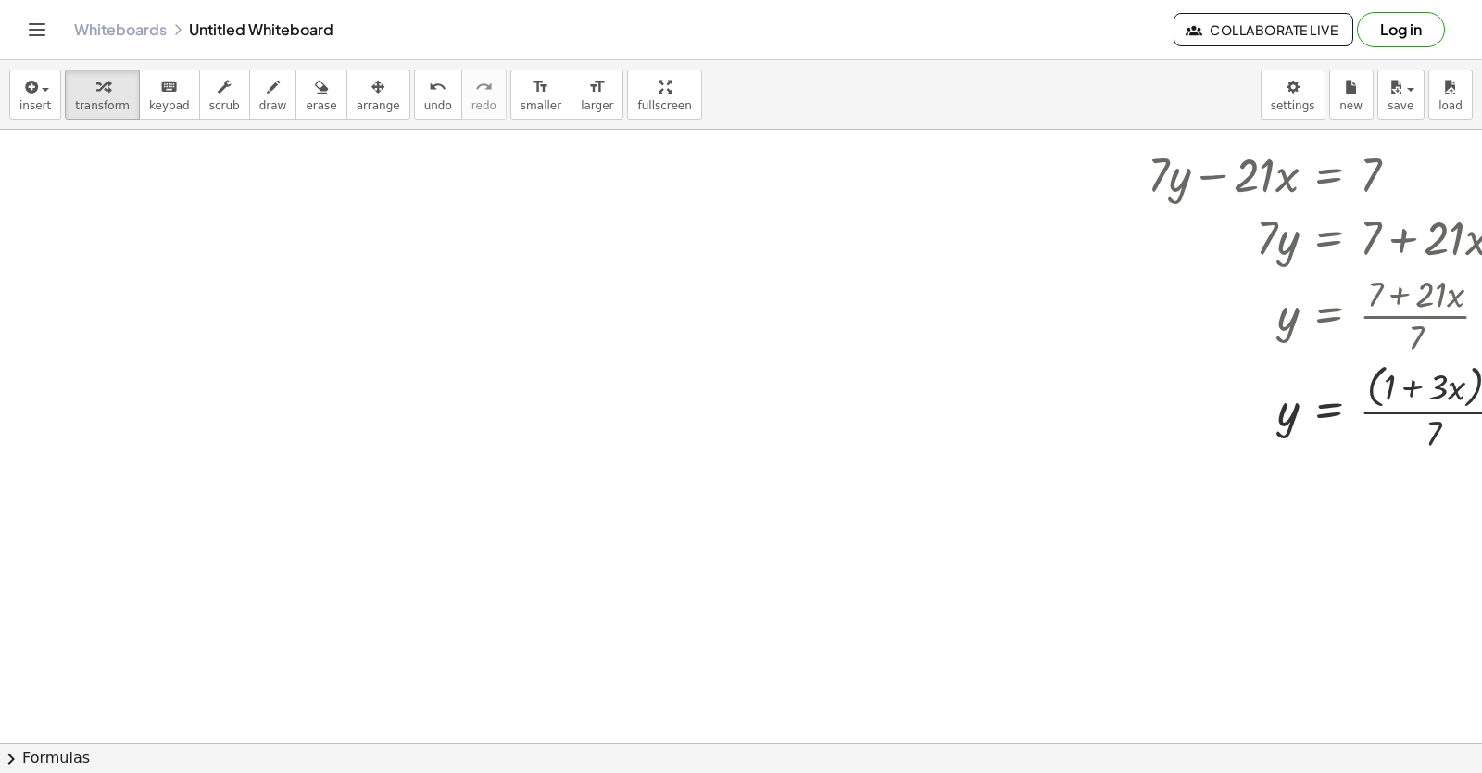
scroll to position [2025, 0]
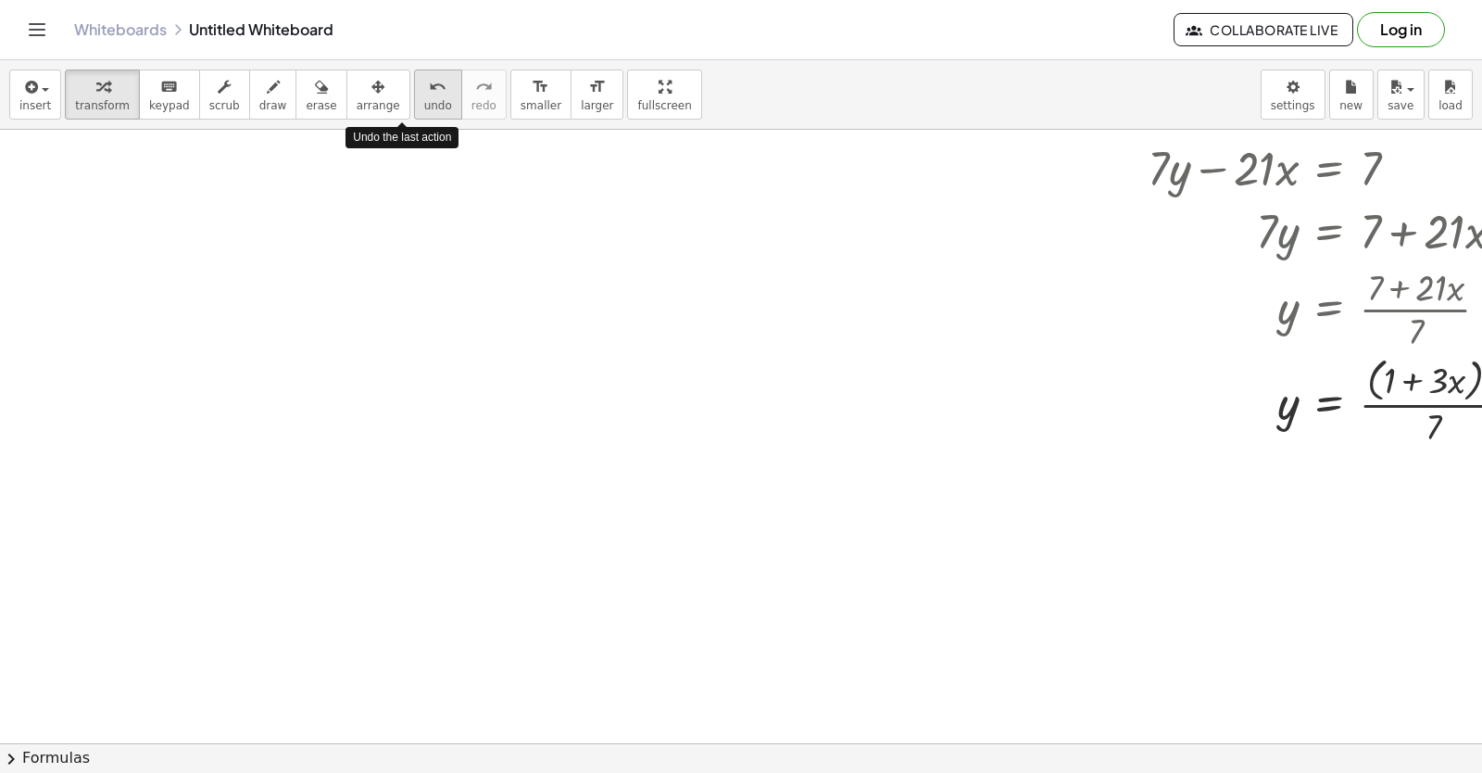
click at [422, 98] on button "undo undo" at bounding box center [438, 94] width 48 height 50
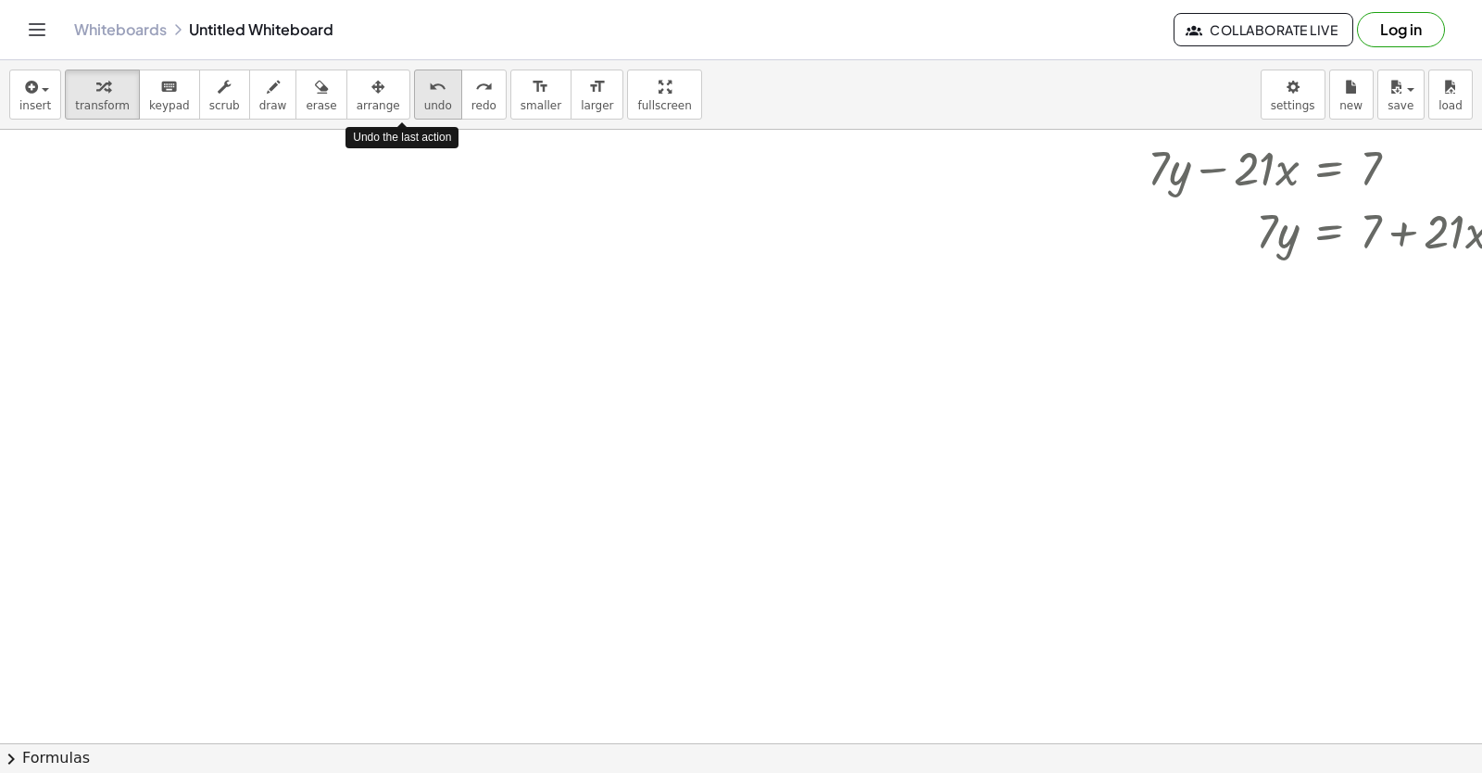
click at [424, 100] on span "undo" at bounding box center [438, 105] width 28 height 13
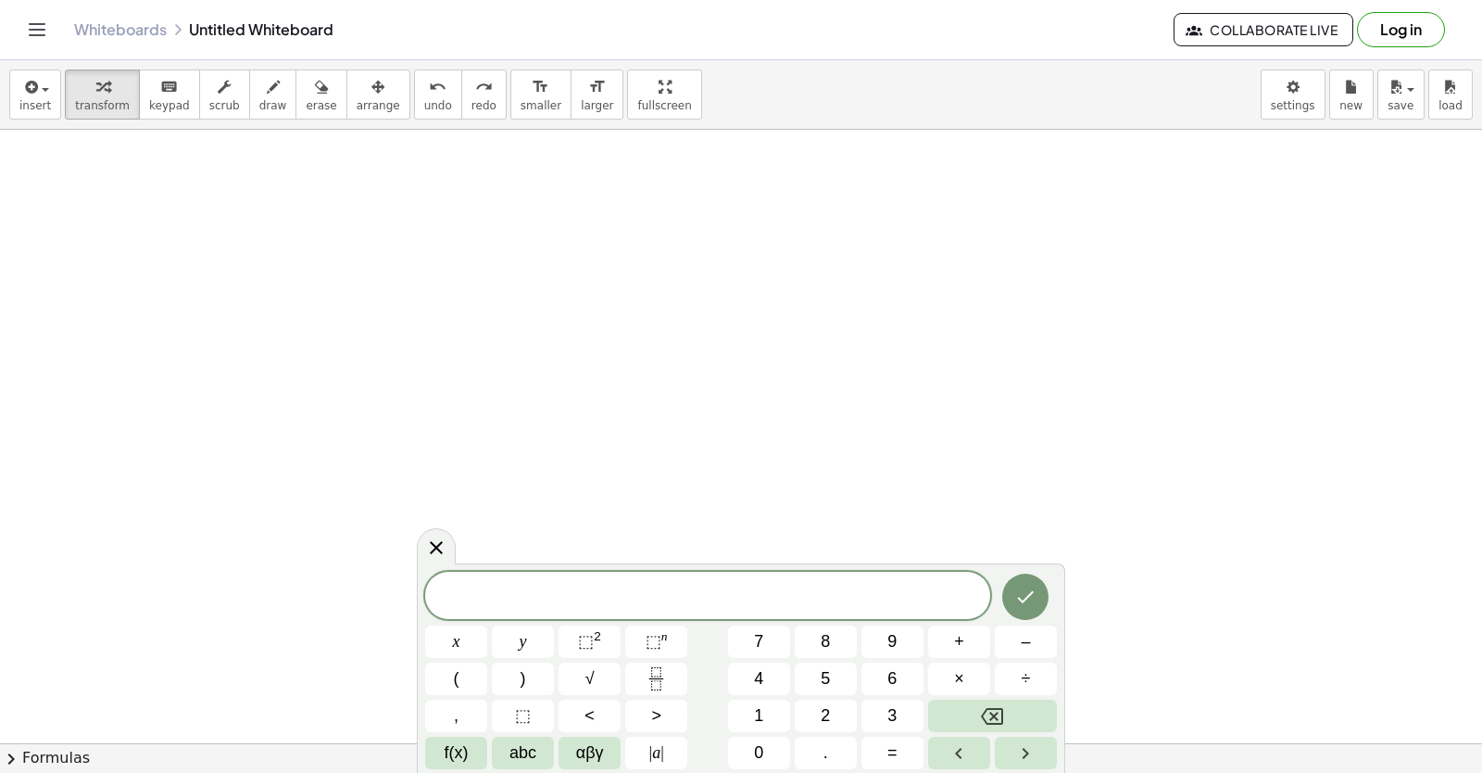
scroll to position [2375, 0]
click at [596, 624] on div "x y ⬚ 2 ⬚ n 7 8 9 + – ( ) √ 4 5 6 × ÷ , ⬚ < > 1 2 3 f(x) abc αβγ | a | 0 . =" at bounding box center [741, 670] width 632 height 197
click at [834, 711] on button "2" at bounding box center [826, 715] width 62 height 32
click at [456, 629] on span "x" at bounding box center [456, 641] width 7 height 25
click at [957, 629] on button "+" at bounding box center [959, 641] width 62 height 32
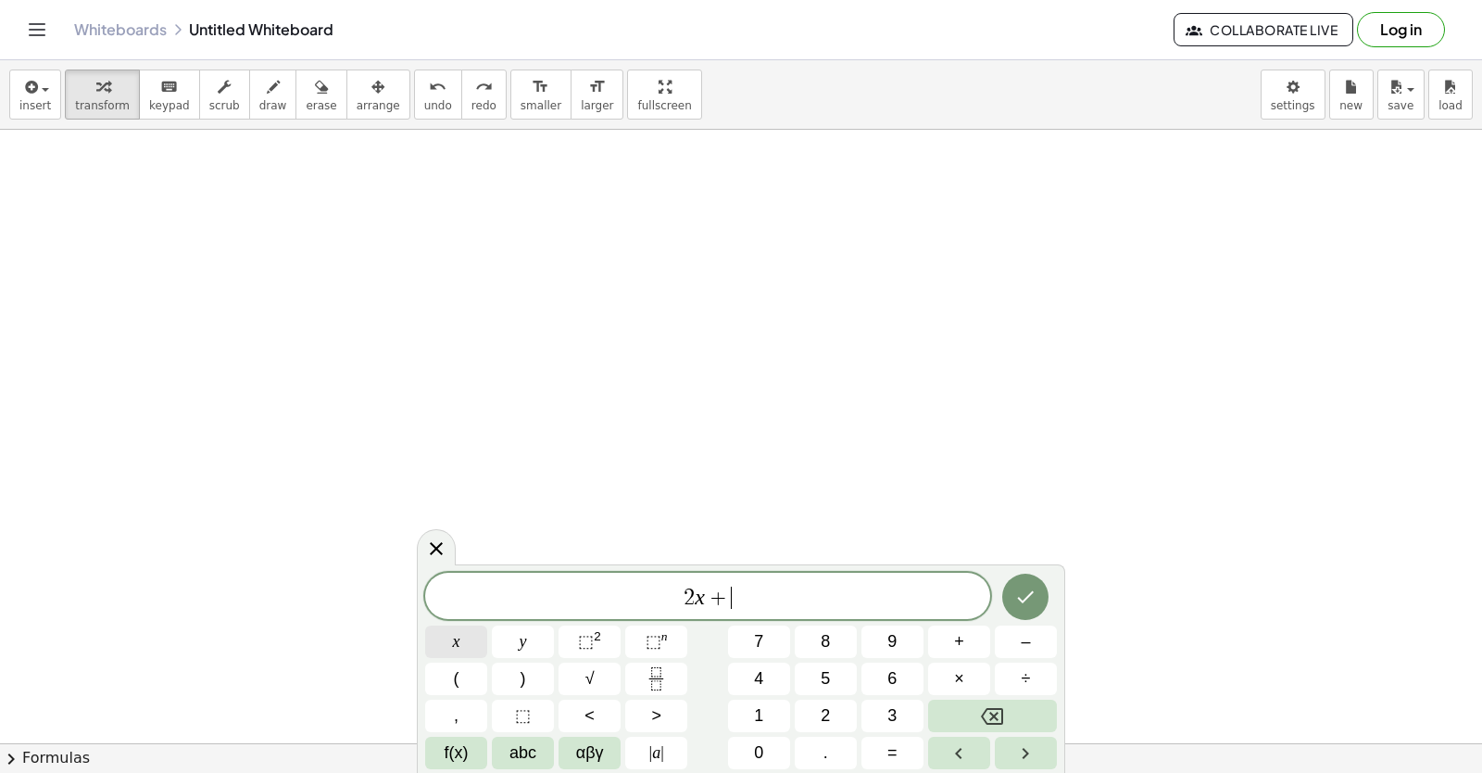
click at [464, 626] on button "x" at bounding box center [456, 641] width 62 height 32
click at [895, 738] on button "=" at bounding box center [893, 753] width 62 height 32
click at [749, 718] on button "1" at bounding box center [759, 715] width 62 height 32
click at [735, 738] on button "0" at bounding box center [759, 753] width 62 height 32
click at [957, 580] on button "Done" at bounding box center [1025, 596] width 46 height 46
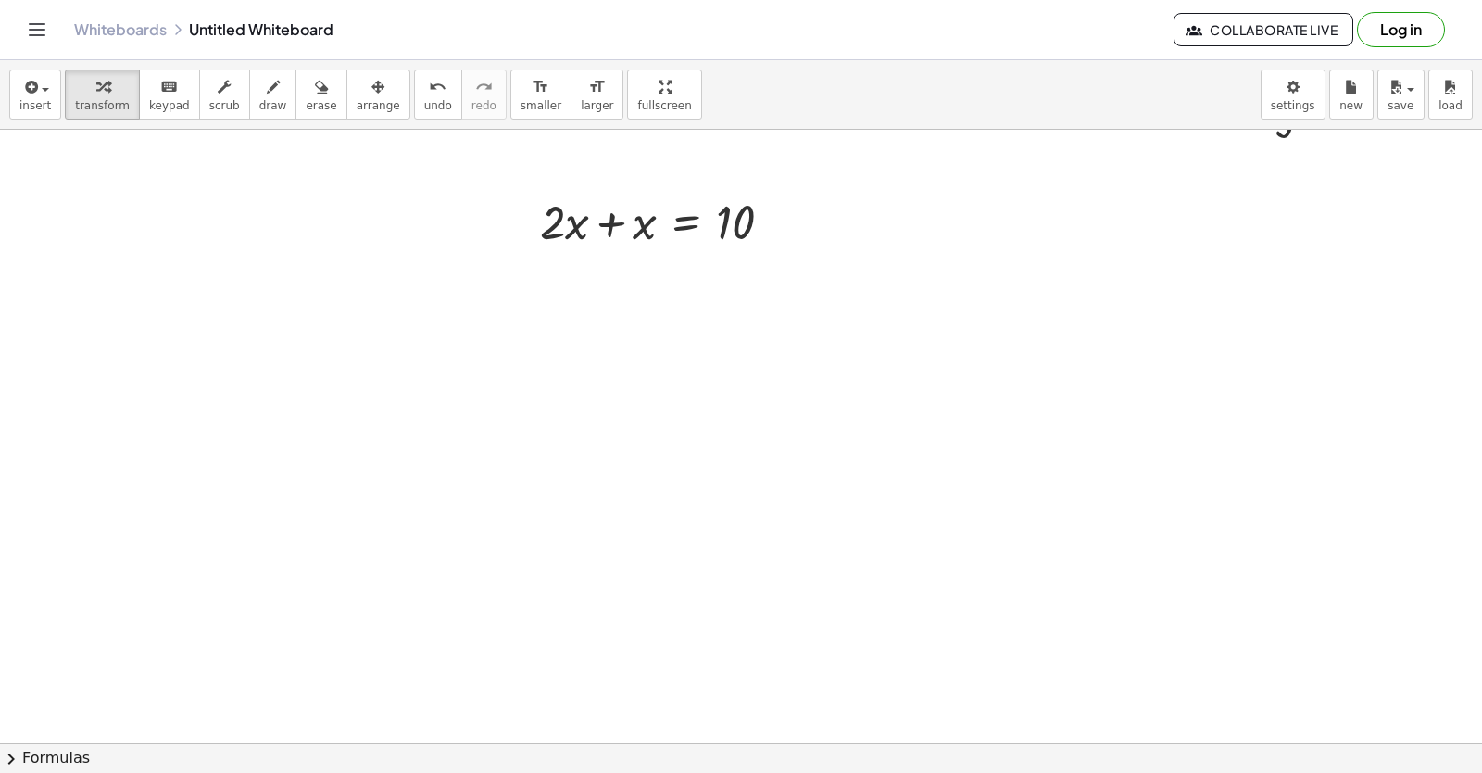
scroll to position [2189, 0]
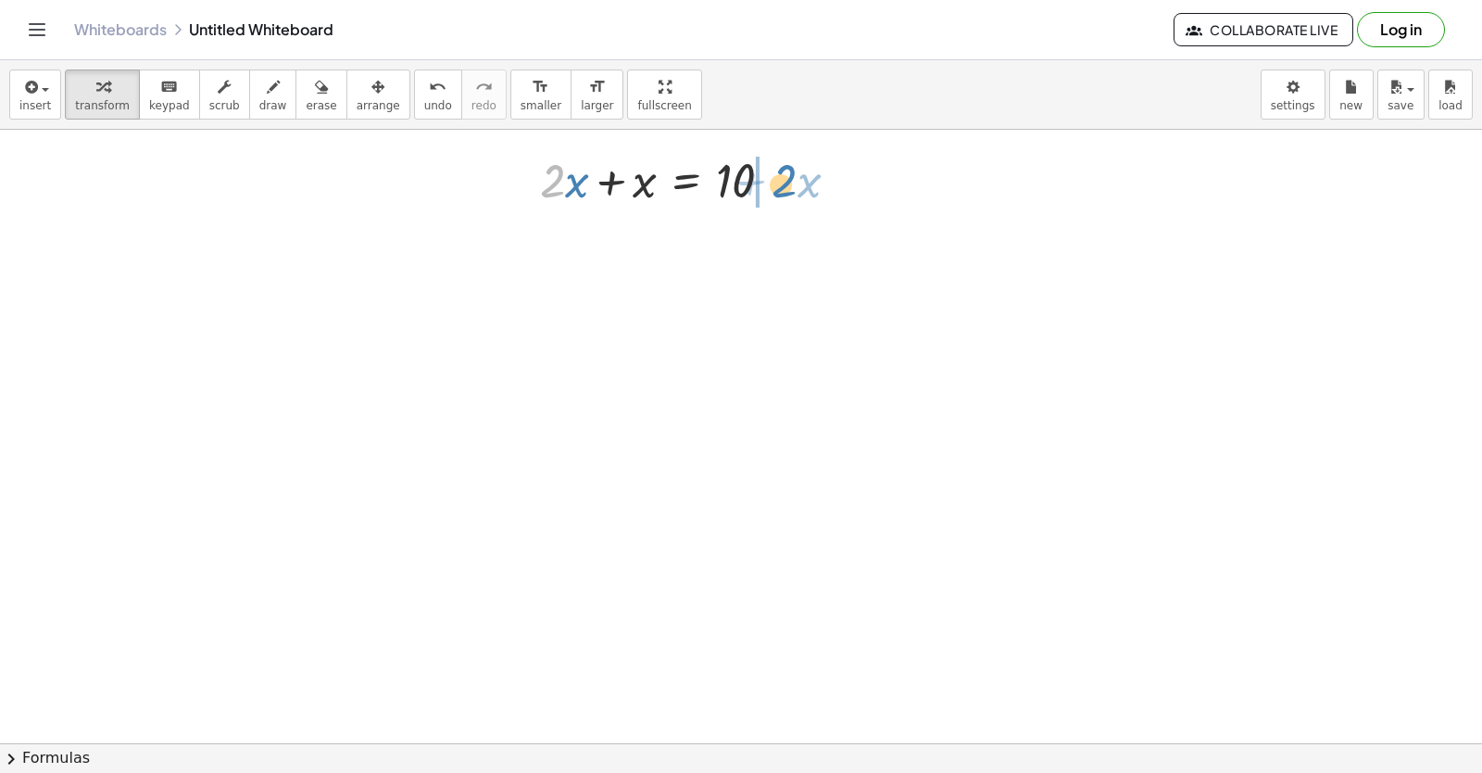
drag, startPoint x: 561, startPoint y: 183, endPoint x: 792, endPoint y: 183, distance: 231.6
click at [792, 183] on div at bounding box center [664, 178] width 267 height 63
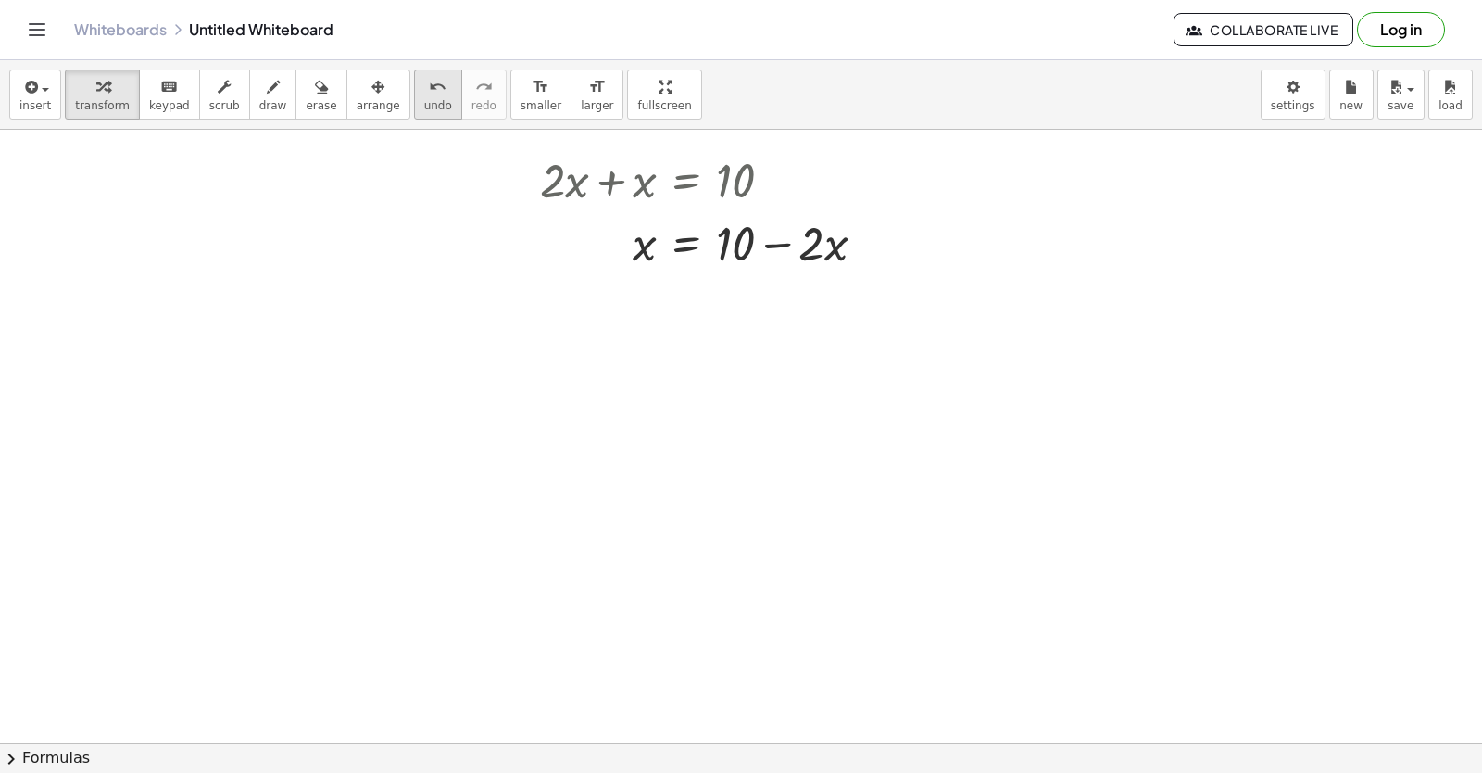
click at [424, 76] on div "undo" at bounding box center [438, 86] width 28 height 22
drag, startPoint x: 545, startPoint y: 187, endPoint x: 620, endPoint y: 233, distance: 87.7
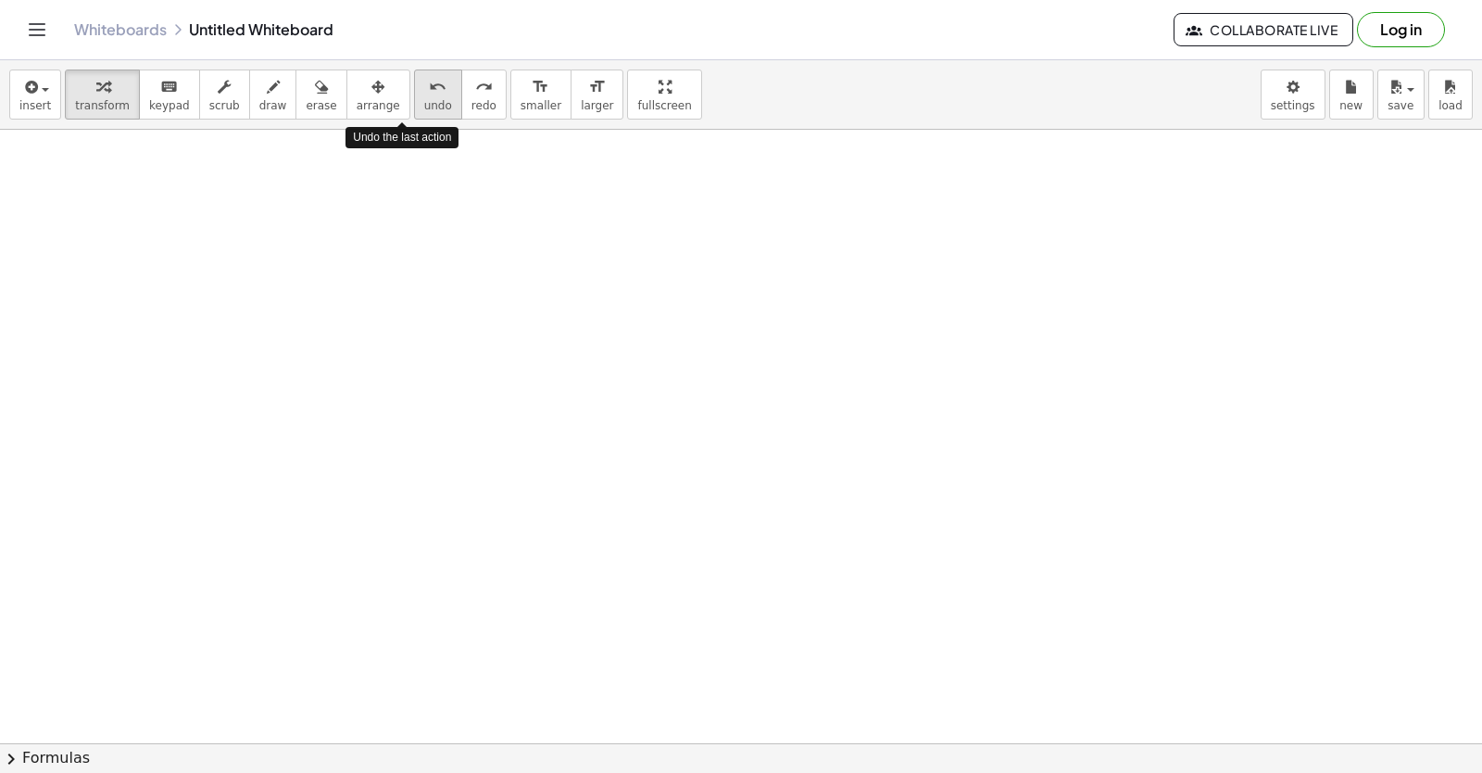
click at [429, 87] on icon "undo" at bounding box center [438, 87] width 18 height 22
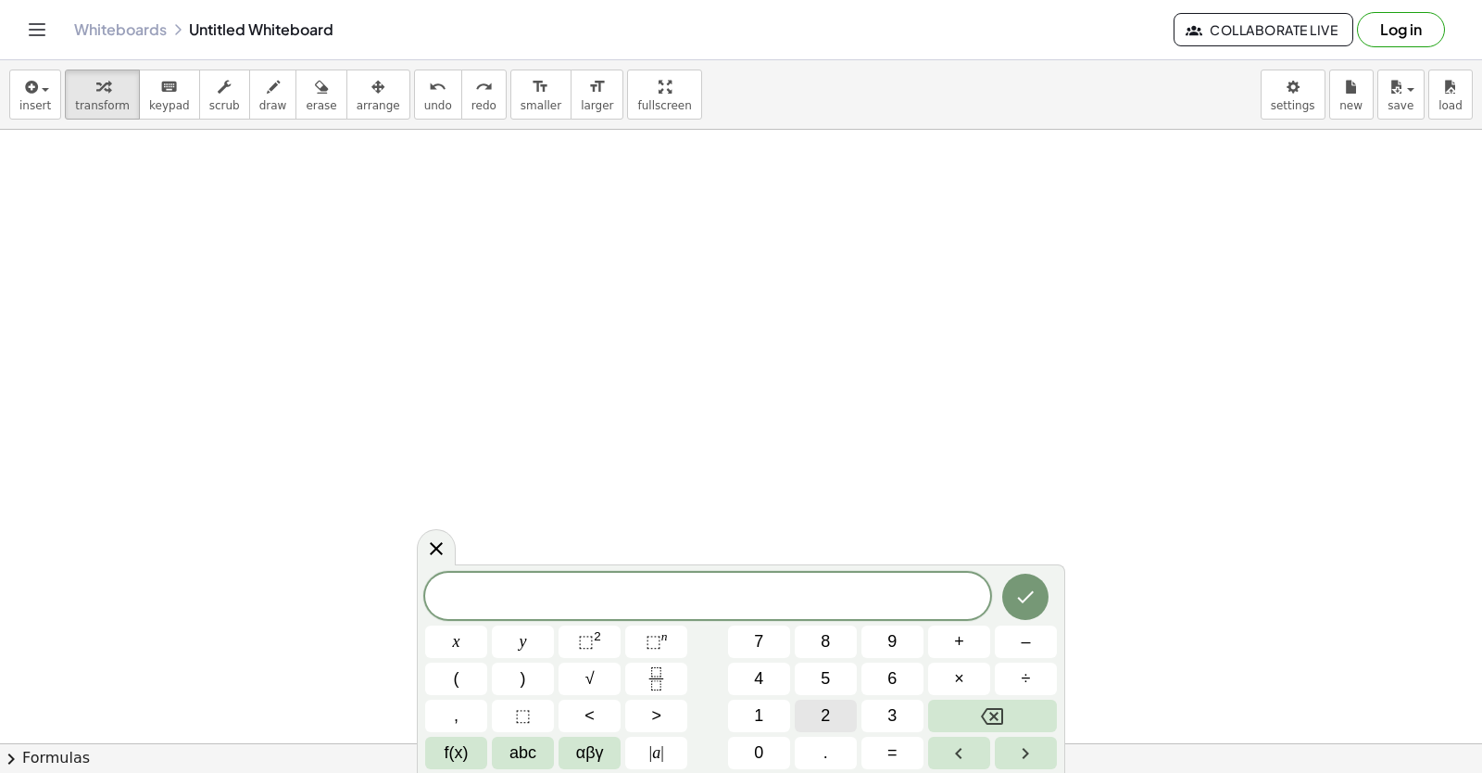
click at [819, 706] on button "2" at bounding box center [826, 715] width 62 height 32
click at [516, 627] on button "y" at bounding box center [523, 641] width 62 height 32
click at [957, 639] on span "+" at bounding box center [959, 641] width 10 height 25
click at [450, 639] on button "x" at bounding box center [456, 641] width 62 height 32
click at [901, 738] on button "=" at bounding box center [893, 753] width 62 height 32
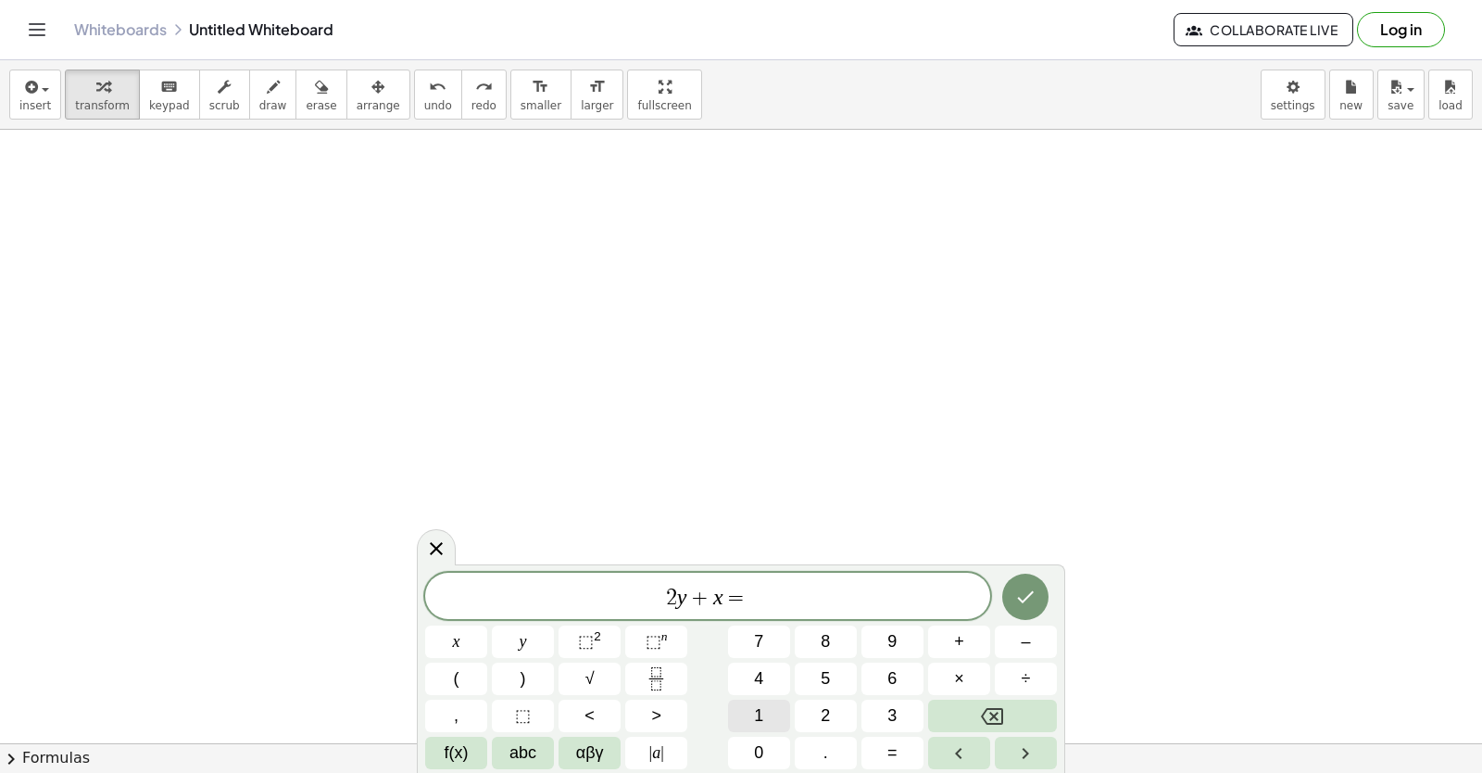
click at [747, 715] on button "1" at bounding box center [759, 715] width 62 height 32
click at [749, 738] on button "0" at bounding box center [759, 753] width 62 height 32
click at [957, 589] on icon "Done" at bounding box center [1025, 597] width 22 height 22
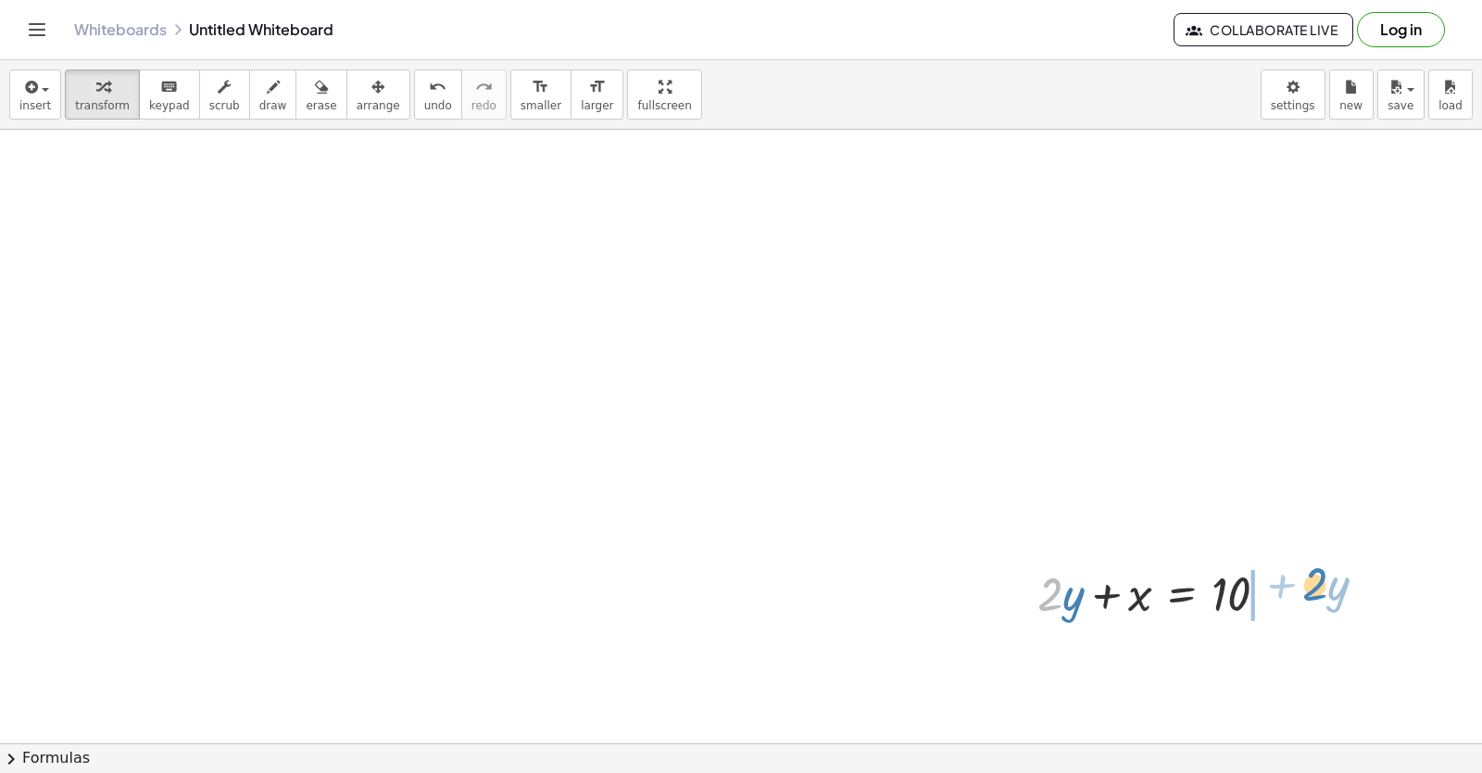
drag, startPoint x: 1042, startPoint y: 596, endPoint x: 1308, endPoint y: 586, distance: 266.1
drag, startPoint x: 731, startPoint y: 62, endPoint x: 663, endPoint y: -24, distance: 109.5
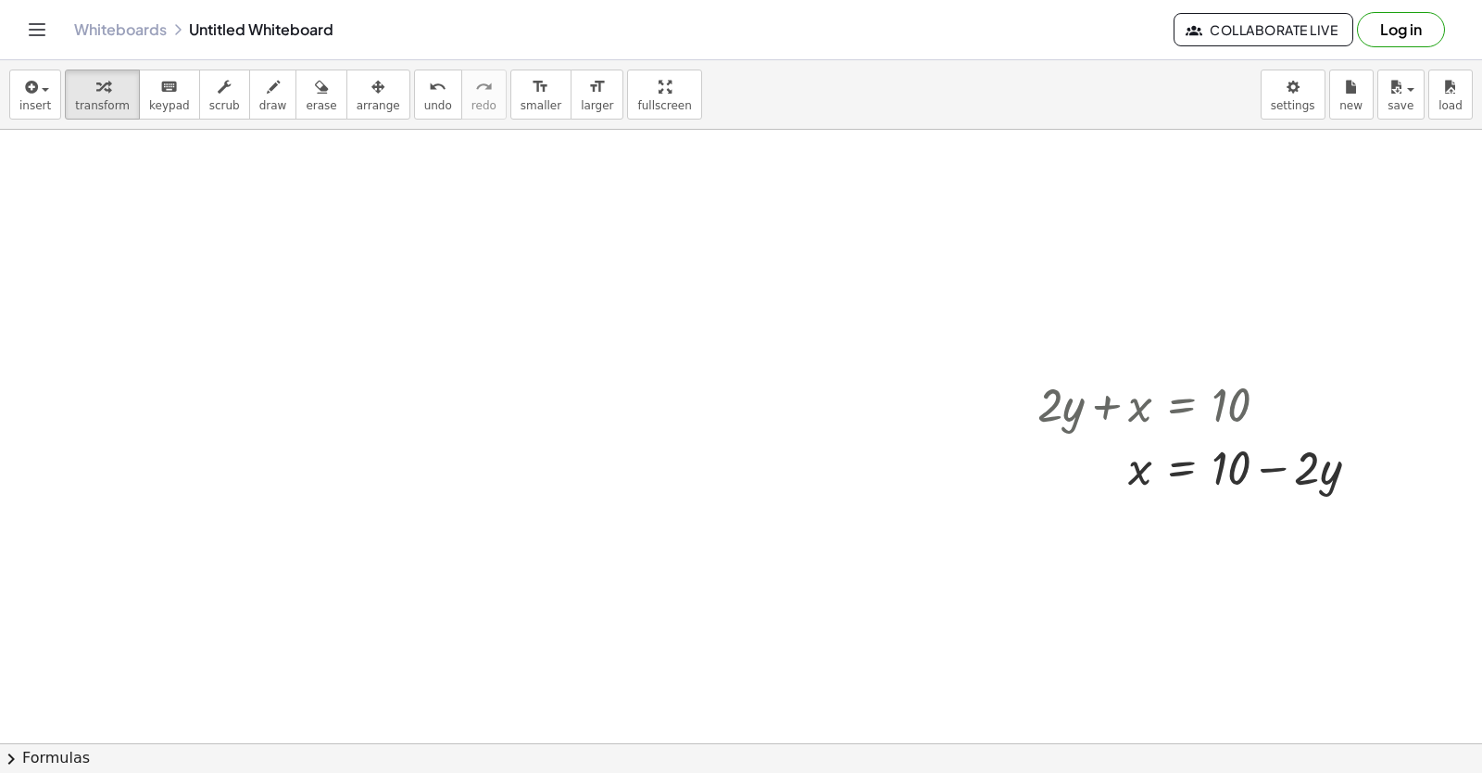
scroll to position [2375, 0]
click at [424, 106] on span "undo" at bounding box center [438, 105] width 28 height 13
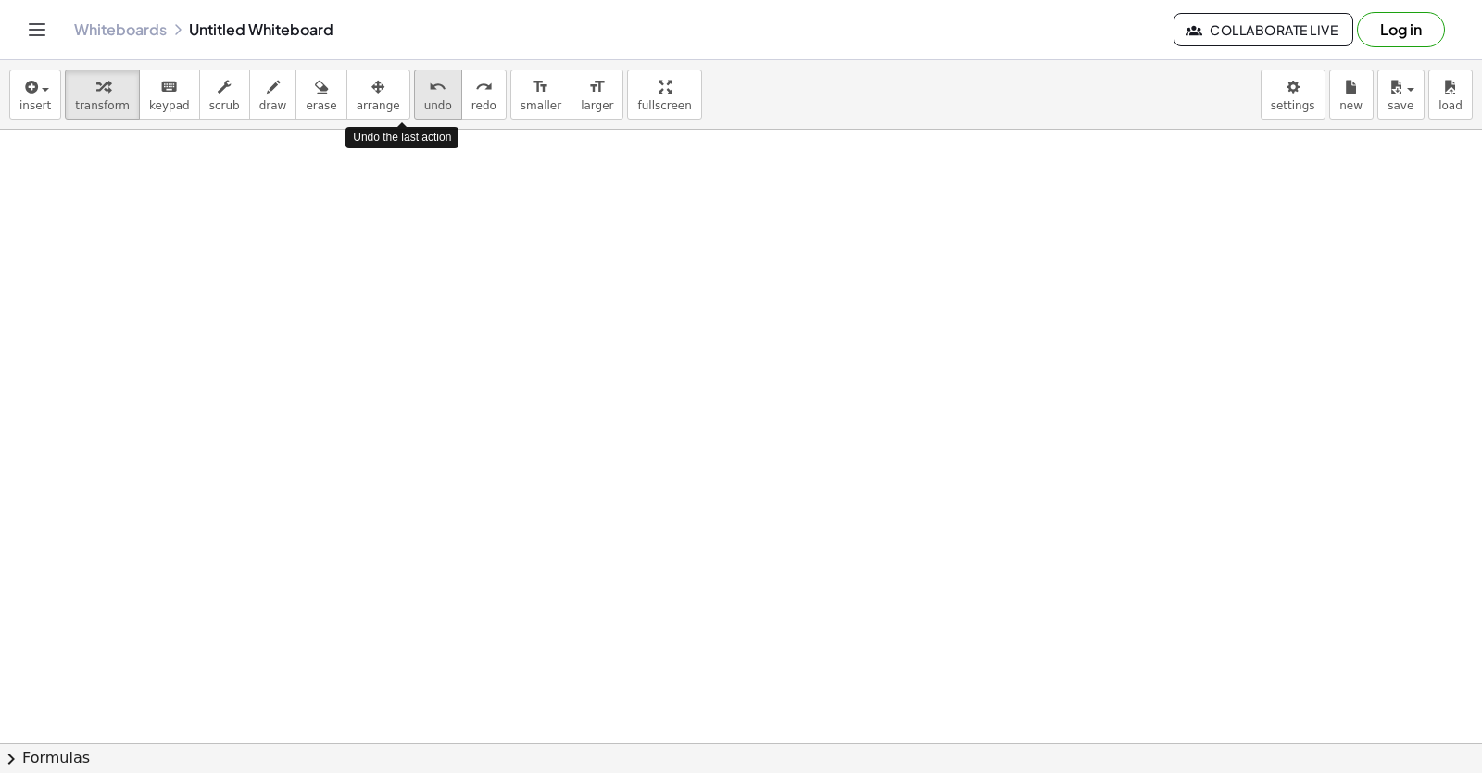
click at [424, 106] on span "undo" at bounding box center [438, 105] width 28 height 13
drag, startPoint x: 574, startPoint y: 252, endPoint x: 496, endPoint y: 216, distance: 86.6
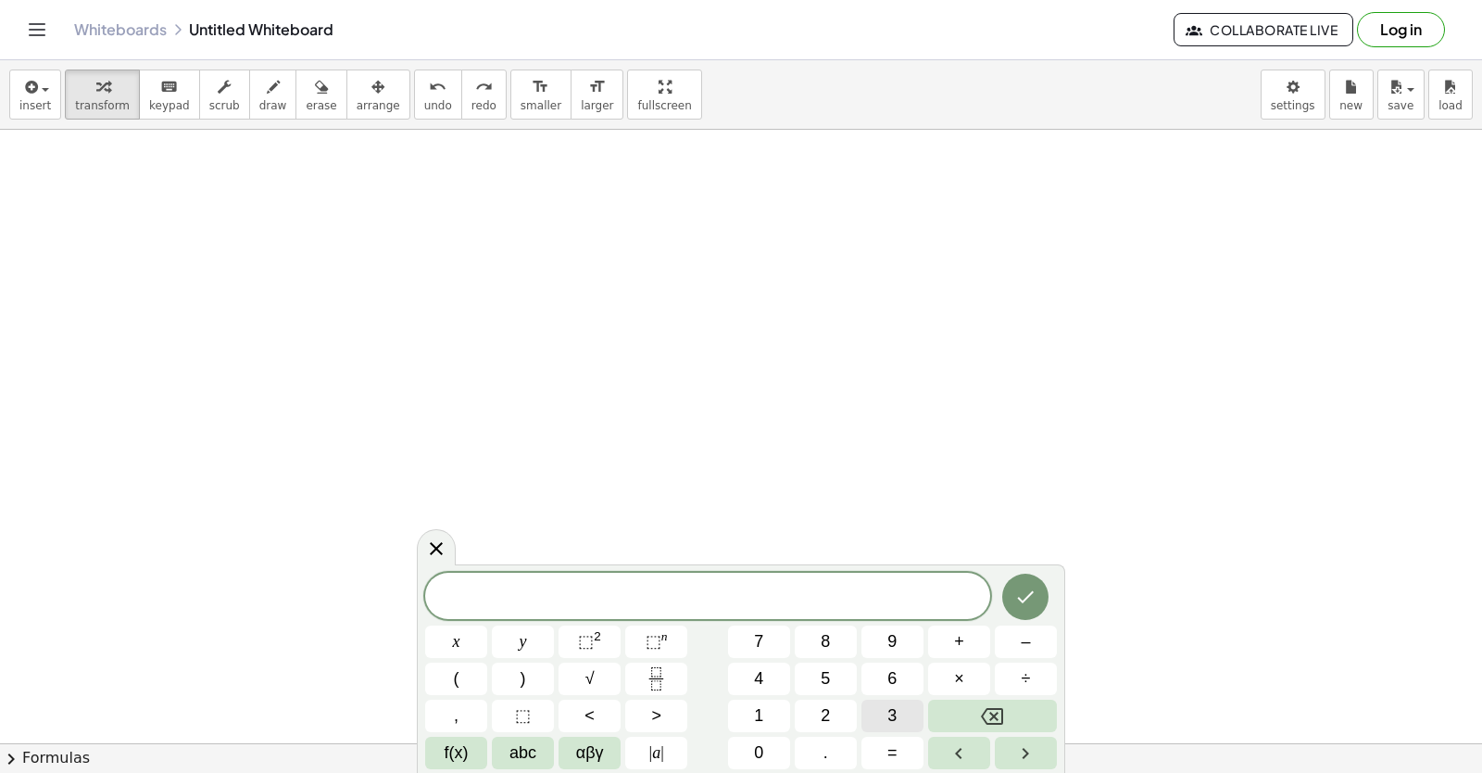
click at [875, 699] on button "3" at bounding box center [893, 715] width 62 height 32
click at [448, 632] on button "x" at bounding box center [456, 641] width 62 height 32
click at [946, 641] on button "+" at bounding box center [959, 641] width 62 height 32
click at [957, 708] on button "Backspace" at bounding box center [992, 715] width 129 height 32
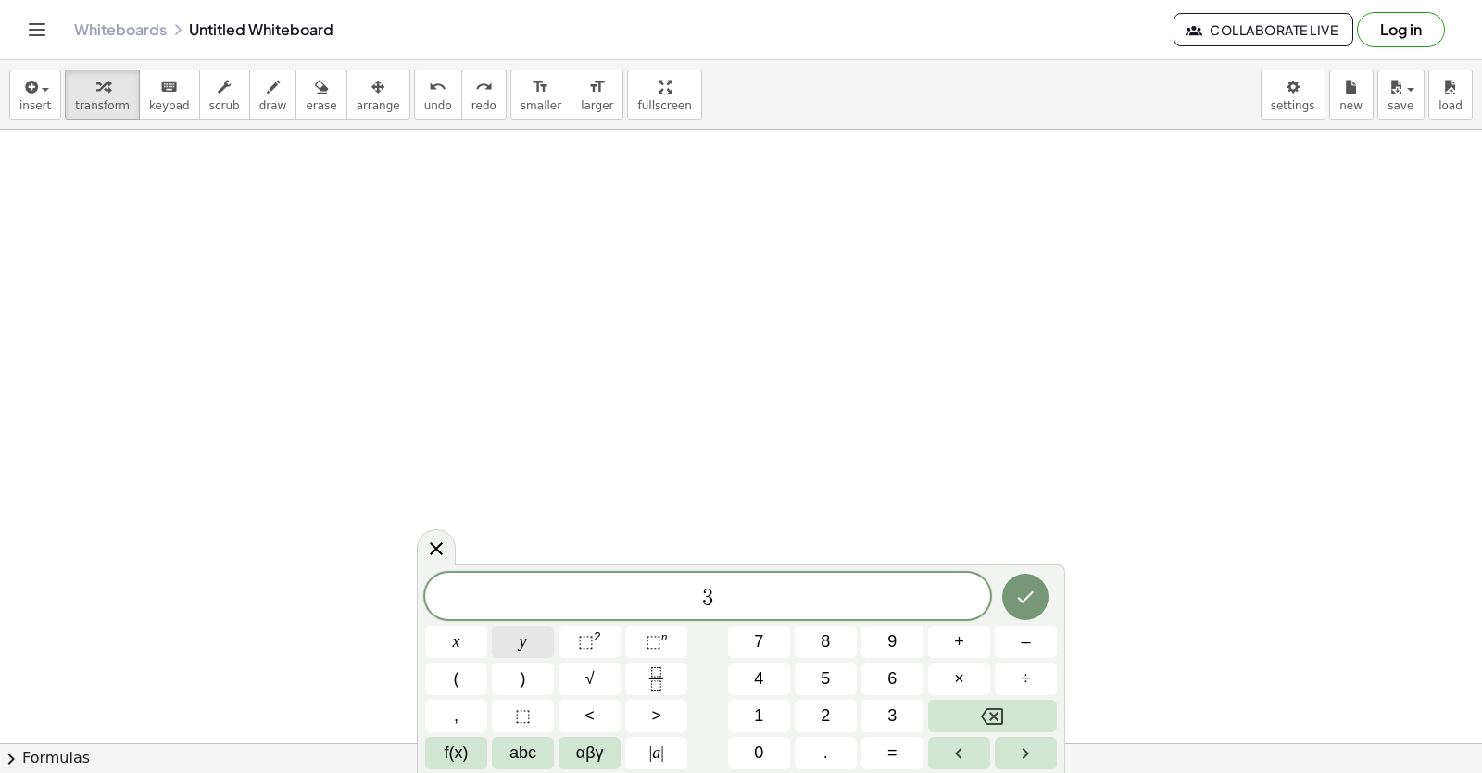
click at [532, 634] on button "y" at bounding box center [523, 641] width 62 height 32
click at [944, 633] on button "+" at bounding box center [959, 641] width 62 height 32
click at [460, 631] on span "x" at bounding box center [456, 641] width 7 height 25
click at [911, 738] on button "=" at bounding box center [893, 753] width 62 height 32
click at [957, 625] on button "–" at bounding box center [1026, 641] width 62 height 32
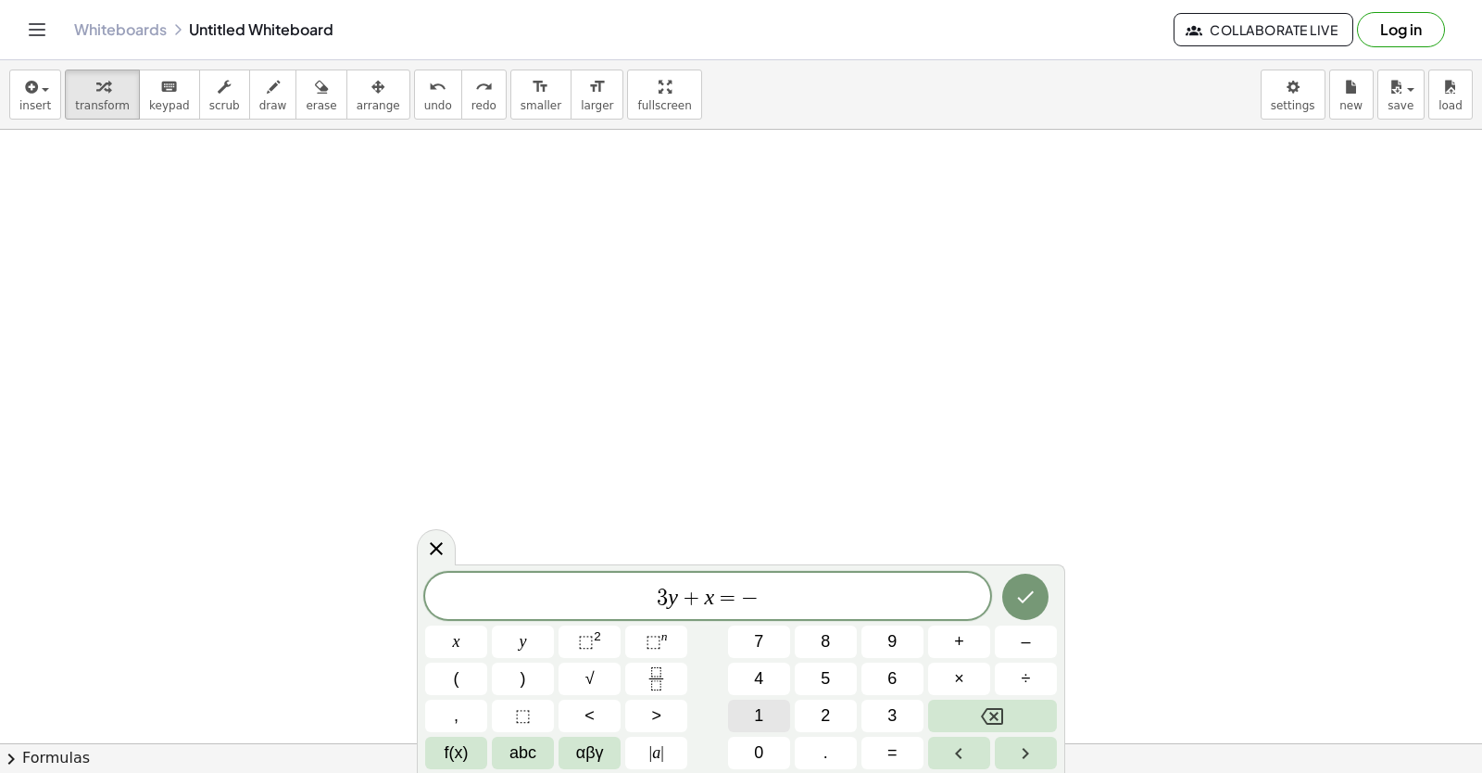
click at [748, 718] on button "1" at bounding box center [759, 715] width 62 height 32
click at [822, 712] on span "2" at bounding box center [825, 715] width 9 height 25
click at [957, 595] on button "Done" at bounding box center [1025, 596] width 46 height 46
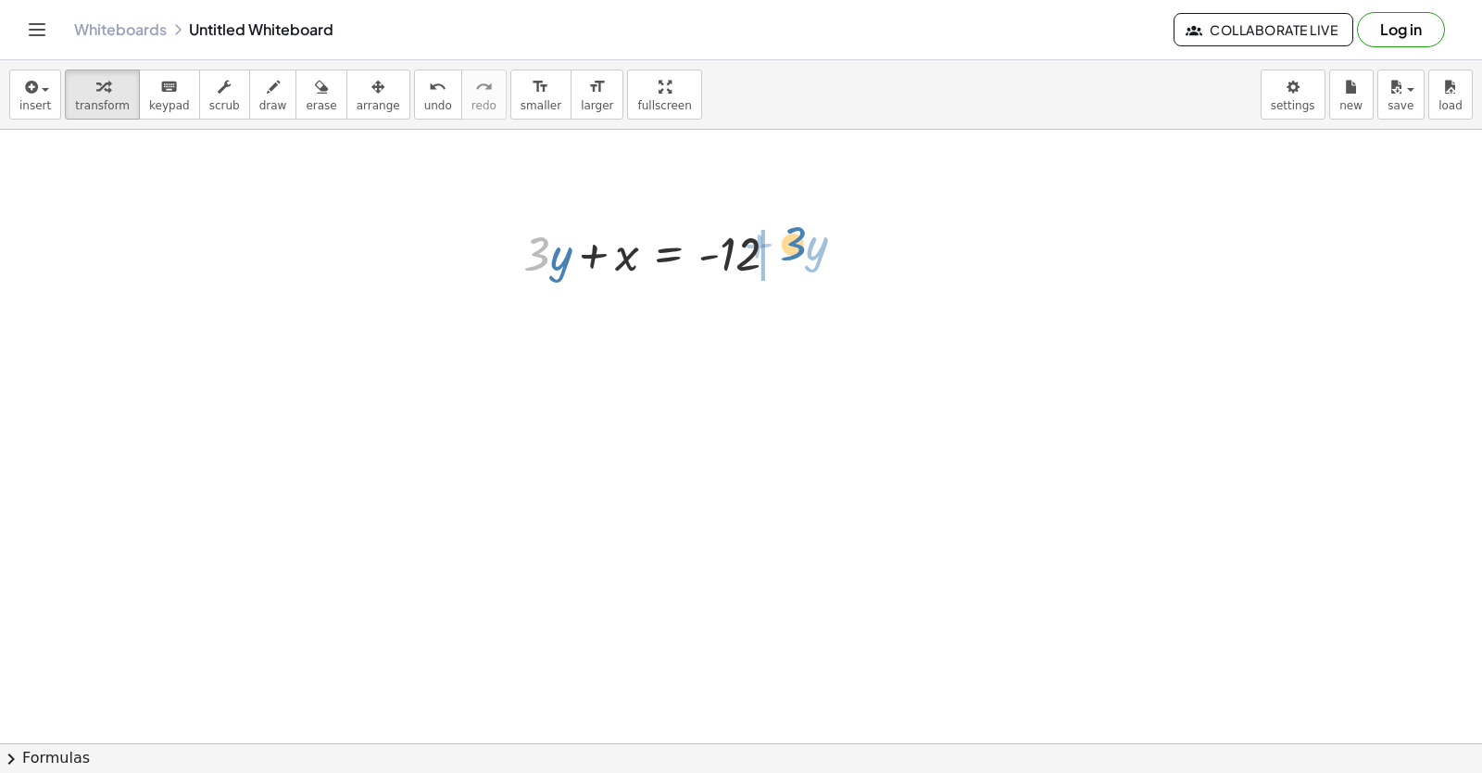
drag, startPoint x: 1027, startPoint y: 592, endPoint x: 790, endPoint y: 243, distance: 422.2
click at [790, 243] on div at bounding box center [658, 251] width 289 height 63
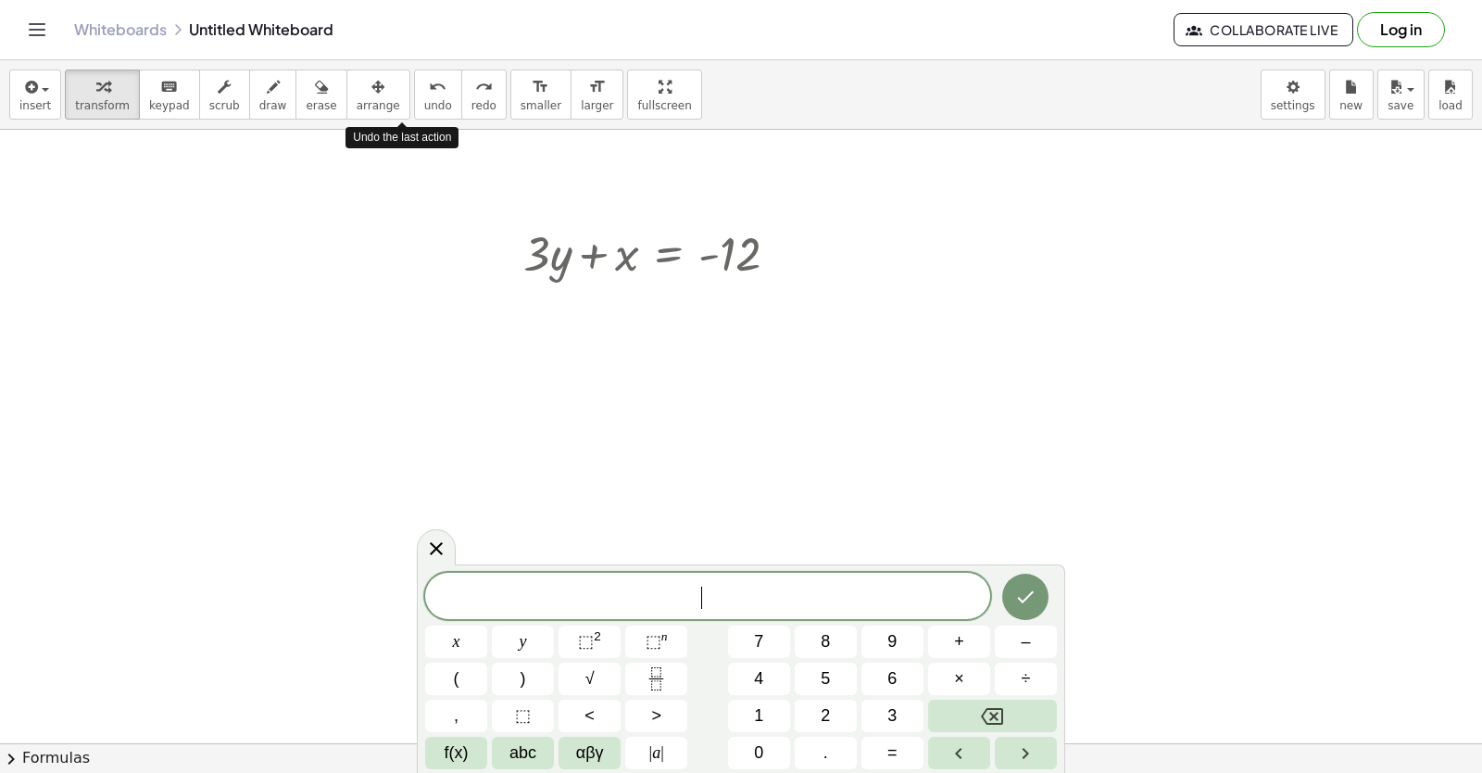
drag, startPoint x: 422, startPoint y: 77, endPoint x: 384, endPoint y: 66, distance: 39.6
click at [414, 70] on button "undo undo" at bounding box center [438, 94] width 48 height 50
click at [378, 64] on div "insert select one: Math Expression Function Text Youtube Video Graphing Geometr…" at bounding box center [741, 94] width 1482 height 69
click at [414, 89] on button "undo undo" at bounding box center [438, 94] width 48 height 50
click at [749, 724] on button "1" at bounding box center [759, 715] width 62 height 32
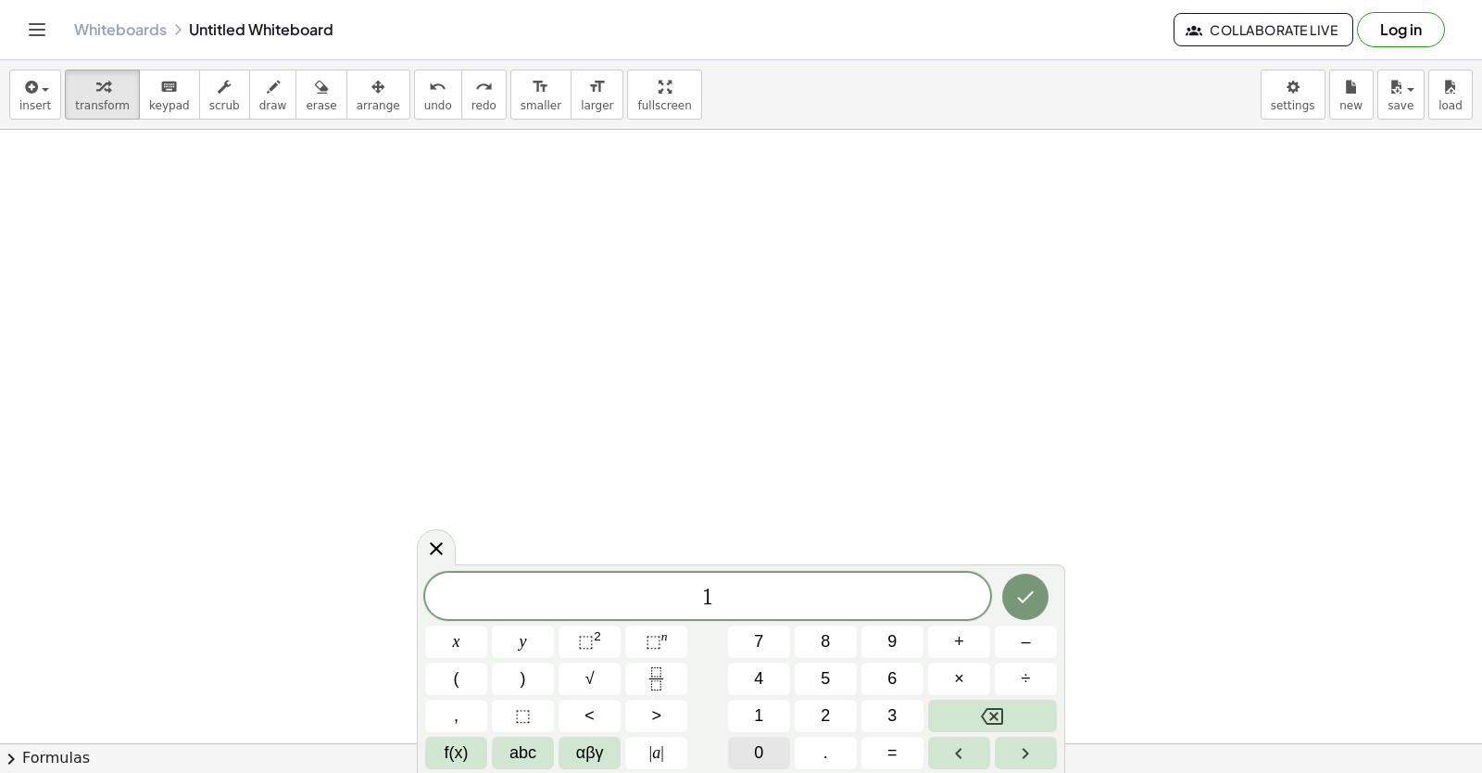
click at [745, 738] on button "0" at bounding box center [759, 753] width 62 height 32
click at [541, 640] on button "y" at bounding box center [523, 641] width 62 height 32
click at [957, 642] on span "+" at bounding box center [959, 641] width 10 height 25
click at [818, 705] on button "2" at bounding box center [826, 715] width 62 height 32
click at [468, 619] on div "1 0 y + 2 x y ⬚ 2 ⬚ n 7 8 9 + – ( ) √ 4 5 6 × ÷ , ⬚ < > 1 2 3 f(x) abc αβγ | a …" at bounding box center [741, 671] width 632 height 196
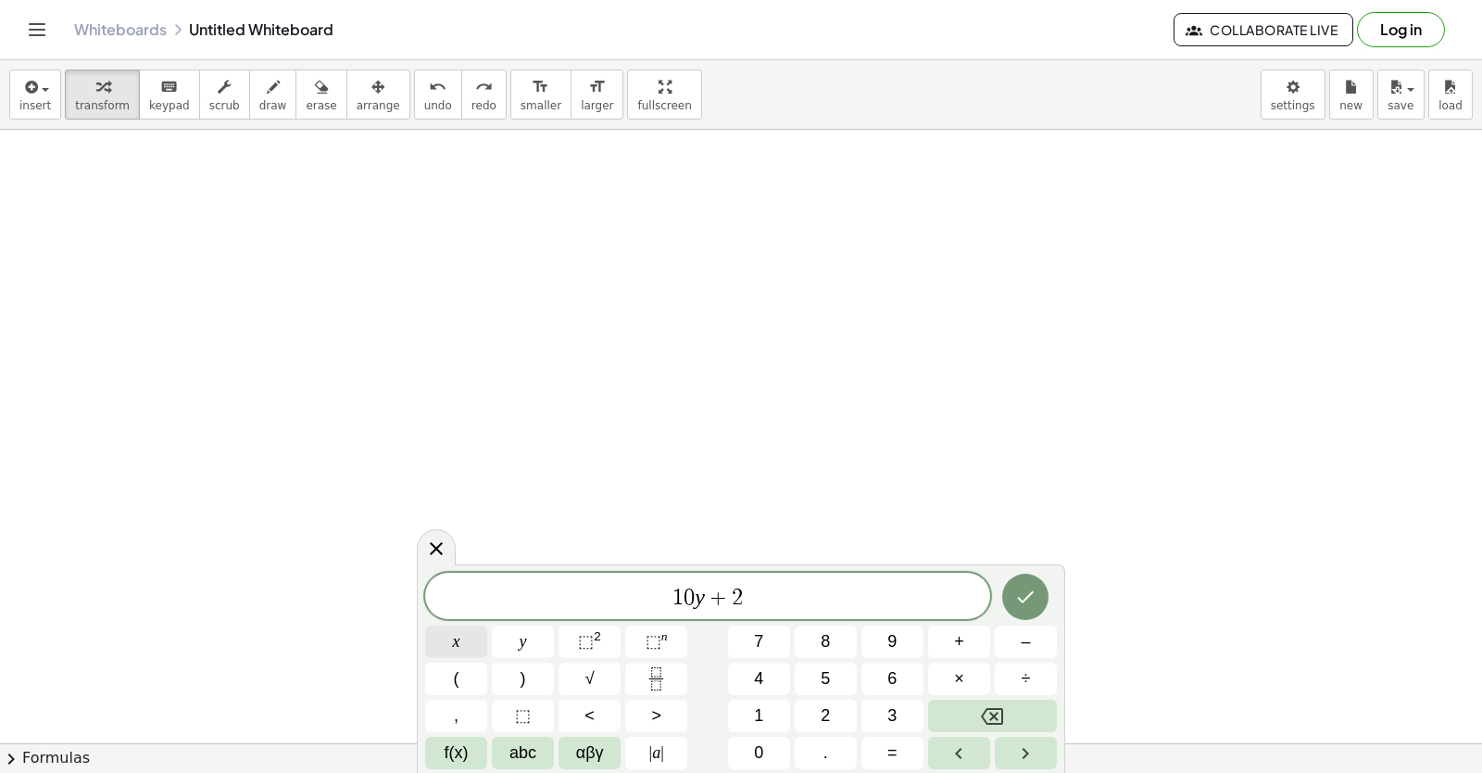
click at [458, 636] on span "x" at bounding box center [456, 641] width 7 height 25
click at [888, 737] on button "=" at bounding box center [893, 753] width 62 height 32
click at [756, 712] on span "1" at bounding box center [758, 715] width 9 height 25
click at [756, 738] on span "0" at bounding box center [758, 752] width 9 height 25
click at [957, 595] on icon "Done" at bounding box center [1025, 597] width 22 height 22
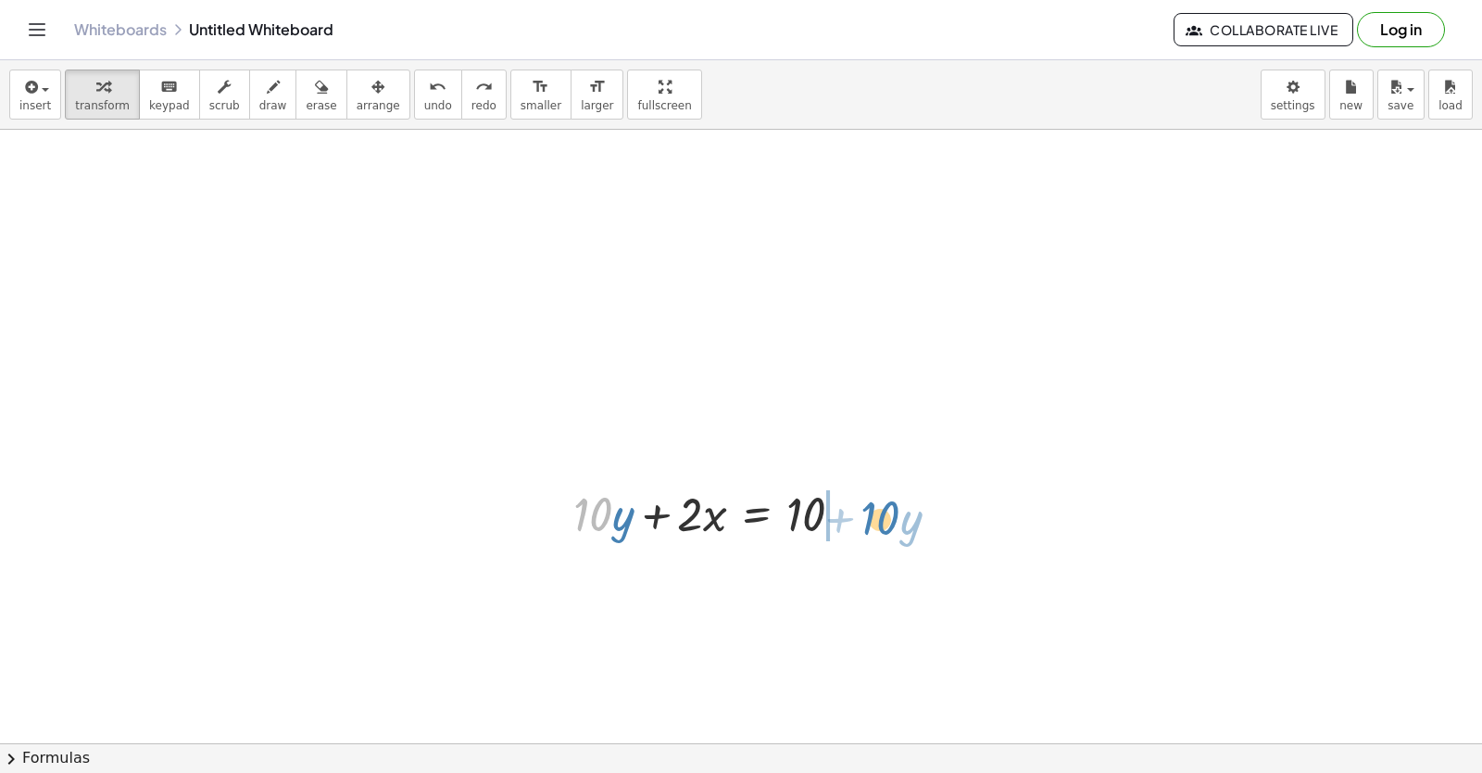
drag, startPoint x: 591, startPoint y: 510, endPoint x: 879, endPoint y: 511, distance: 288.1
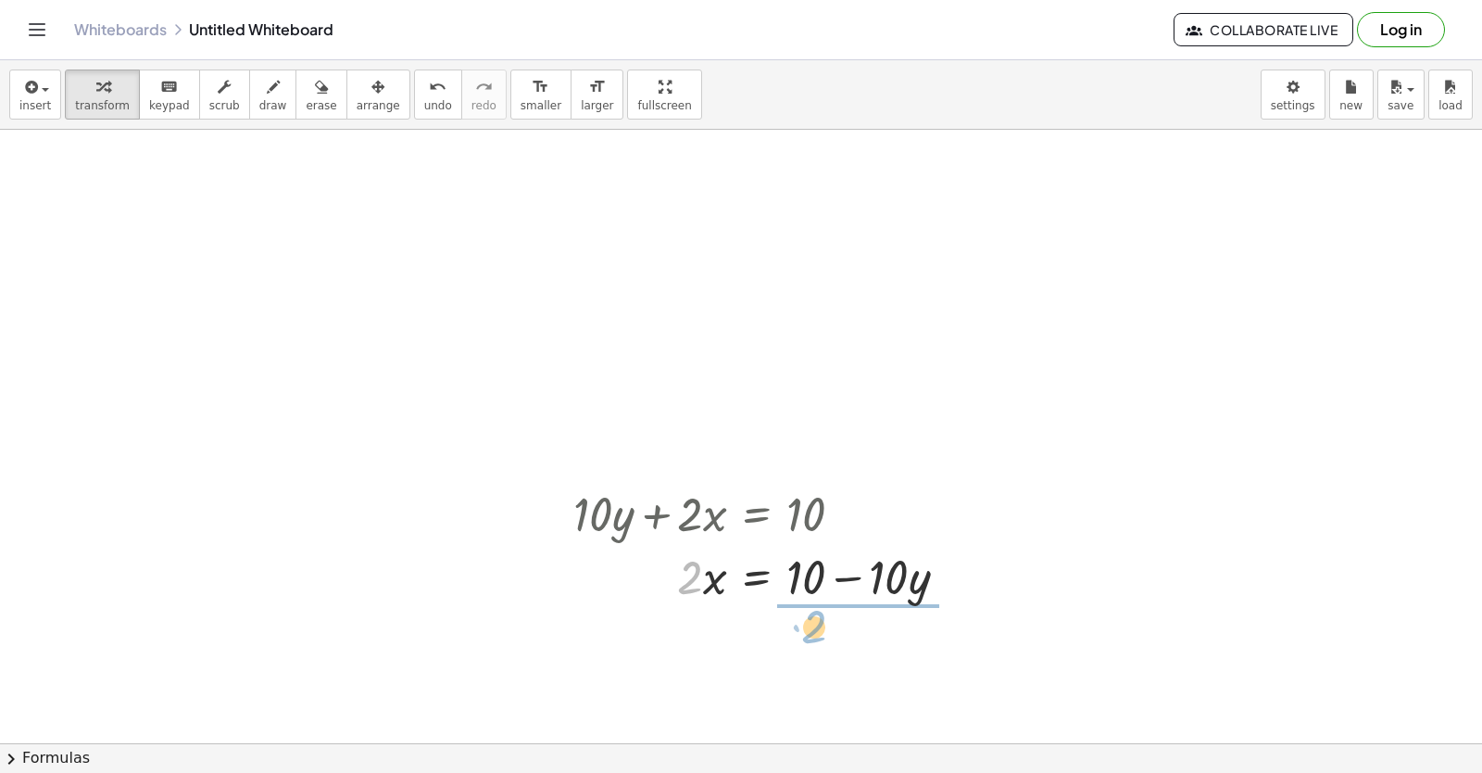
drag, startPoint x: 676, startPoint y: 577, endPoint x: 812, endPoint y: 621, distance: 142.1
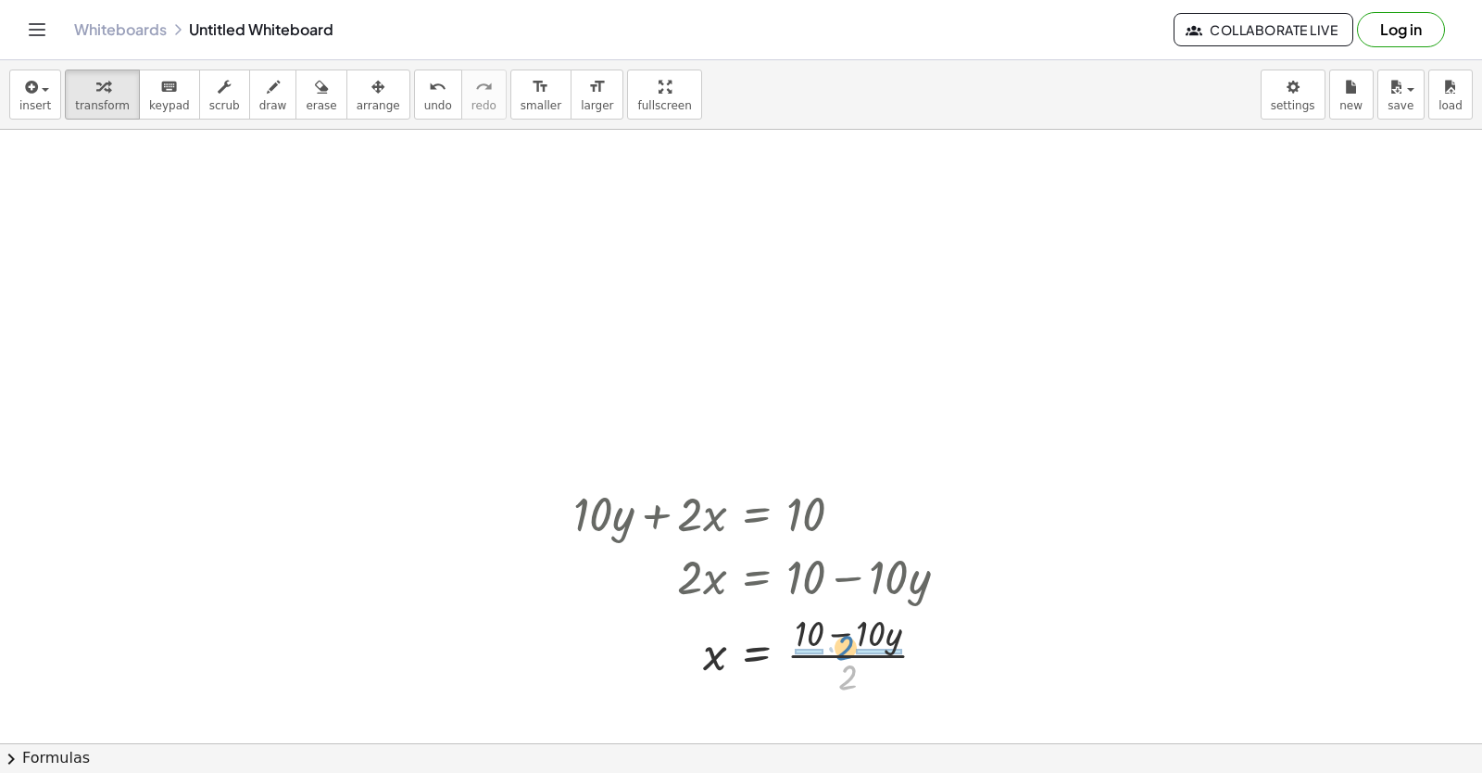
drag, startPoint x: 855, startPoint y: 683, endPoint x: 852, endPoint y: 648, distance: 35.3
click at [852, 648] on div at bounding box center [768, 653] width 408 height 93
drag, startPoint x: 802, startPoint y: 634, endPoint x: 901, endPoint y: 683, distance: 109.8
click at [901, 683] on div at bounding box center [770, 653] width 413 height 93
drag, startPoint x: 897, startPoint y: 680, endPoint x: 798, endPoint y: 629, distance: 111.5
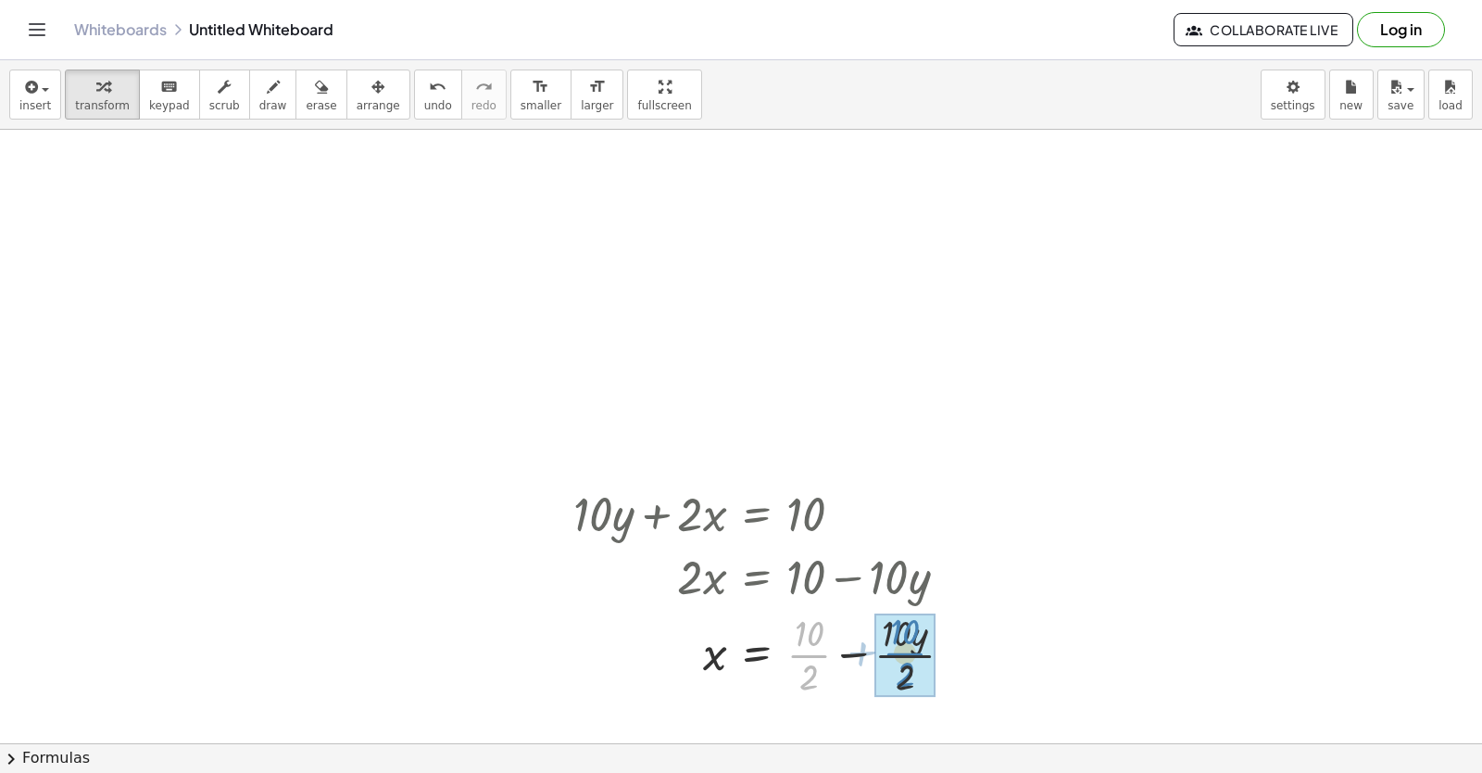
drag, startPoint x: 798, startPoint y: 629, endPoint x: 899, endPoint y: 662, distance: 106.4
drag, startPoint x: 813, startPoint y: 637, endPoint x: 904, endPoint y: 655, distance: 93.4
click at [904, 655] on div at bounding box center [768, 653] width 408 height 93
drag, startPoint x: 859, startPoint y: 678, endPoint x: 884, endPoint y: 646, distance: 41.0
click at [884, 646] on div at bounding box center [774, 653] width 420 height 93
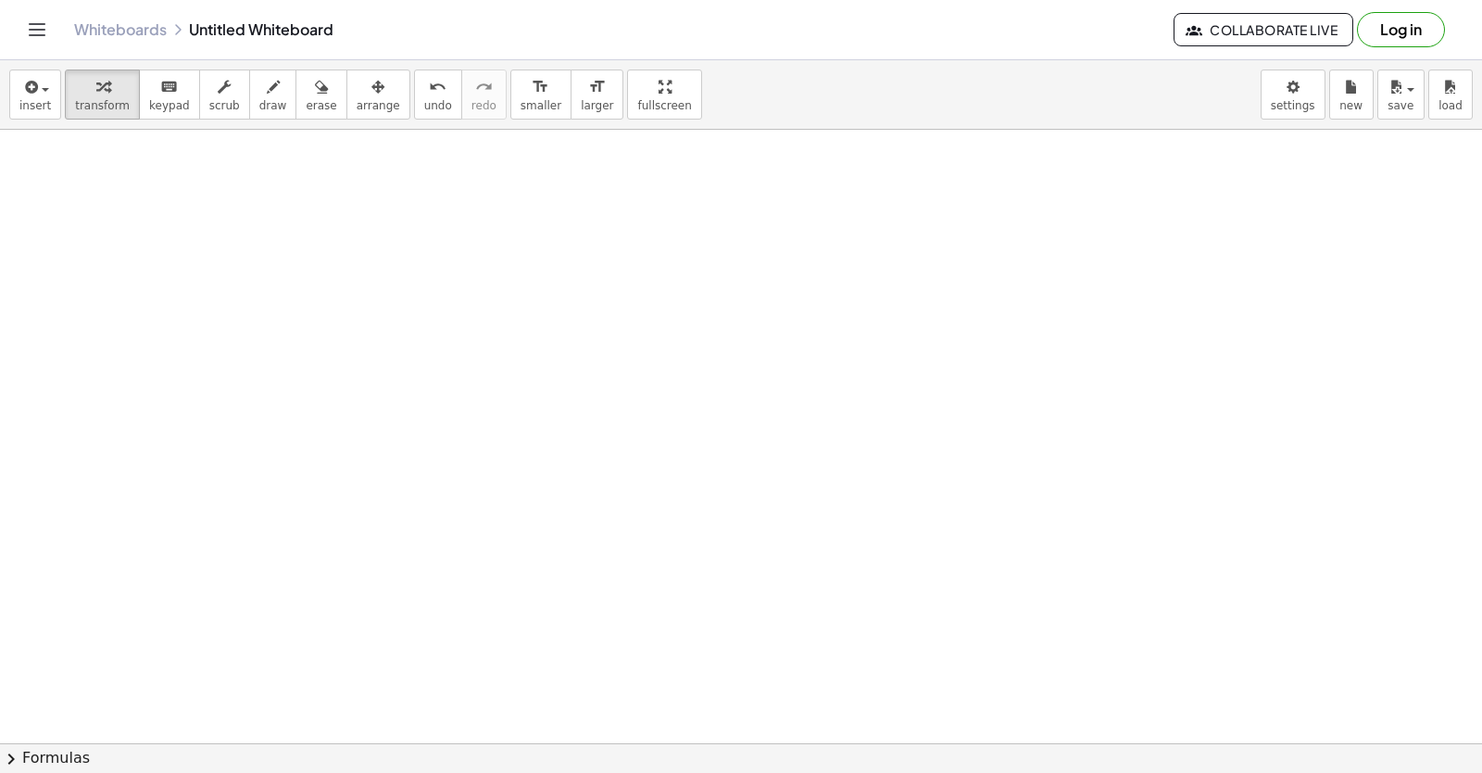
scroll to position [3081, 0]
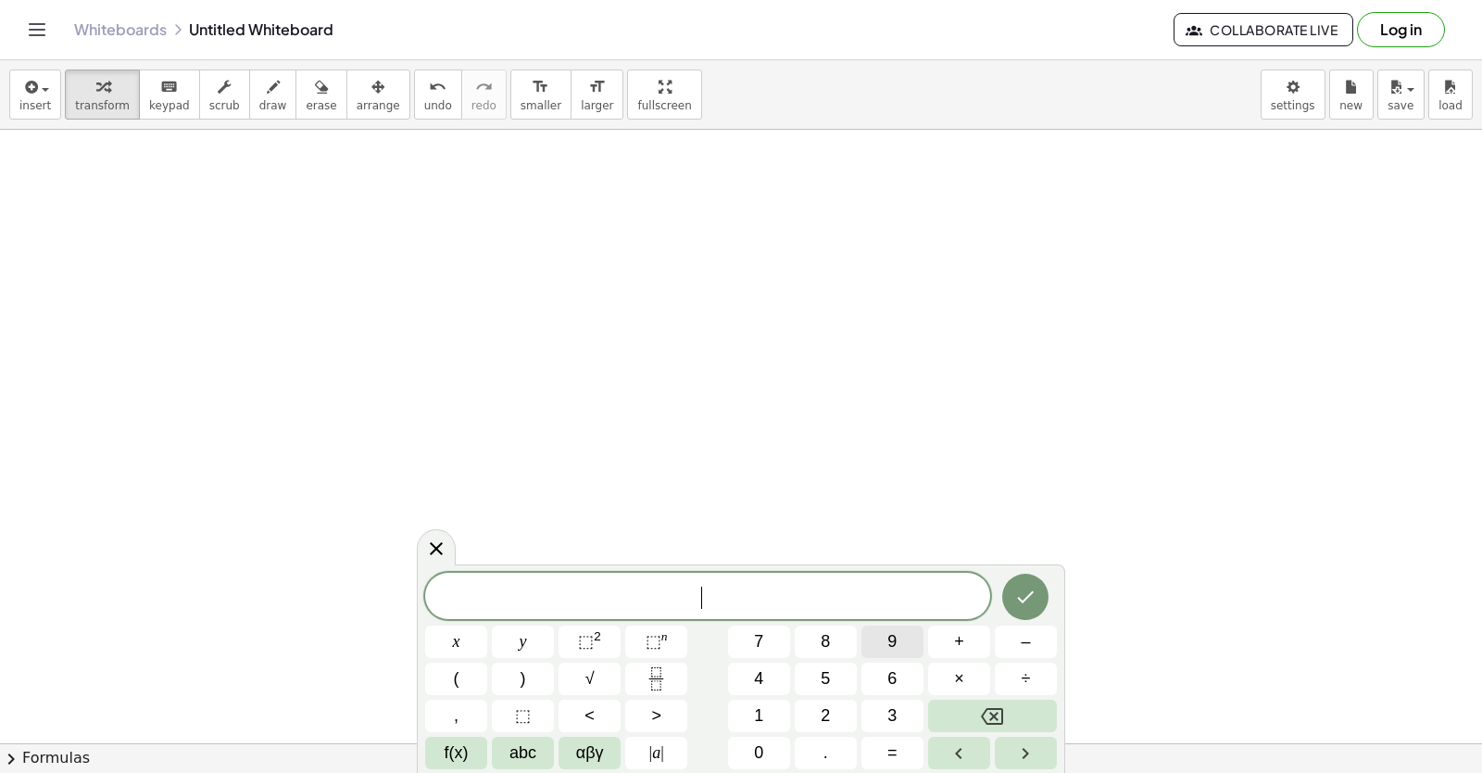
click at [880, 638] on button "9" at bounding box center [893, 641] width 62 height 32
click at [488, 586] on span "​ 9" at bounding box center [707, 598] width 565 height 26
click at [942, 723] on button "Backspace" at bounding box center [992, 715] width 129 height 32
click at [957, 738] on button "Left arrow" at bounding box center [959, 753] width 62 height 32
click at [736, 598] on span "9 ​" at bounding box center [707, 598] width 565 height 26
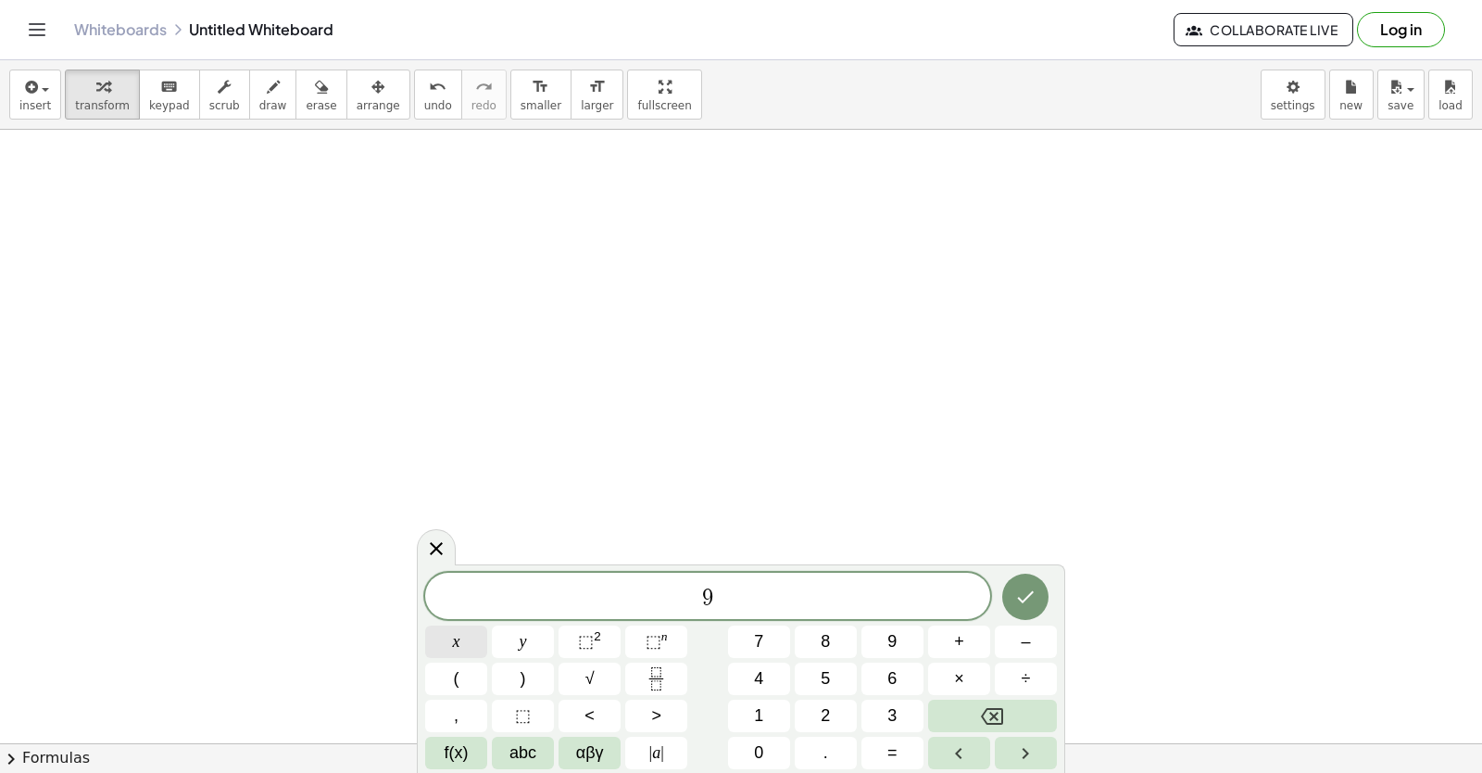
click at [464, 630] on button "x" at bounding box center [456, 641] width 62 height 32
click at [957, 707] on icon "Backspace" at bounding box center [992, 716] width 22 height 22
click at [517, 634] on button "y" at bounding box center [523, 641] width 62 height 32
click at [957, 634] on button "+" at bounding box center [959, 641] width 62 height 32
click at [895, 714] on span "3" at bounding box center [892, 715] width 9 height 25
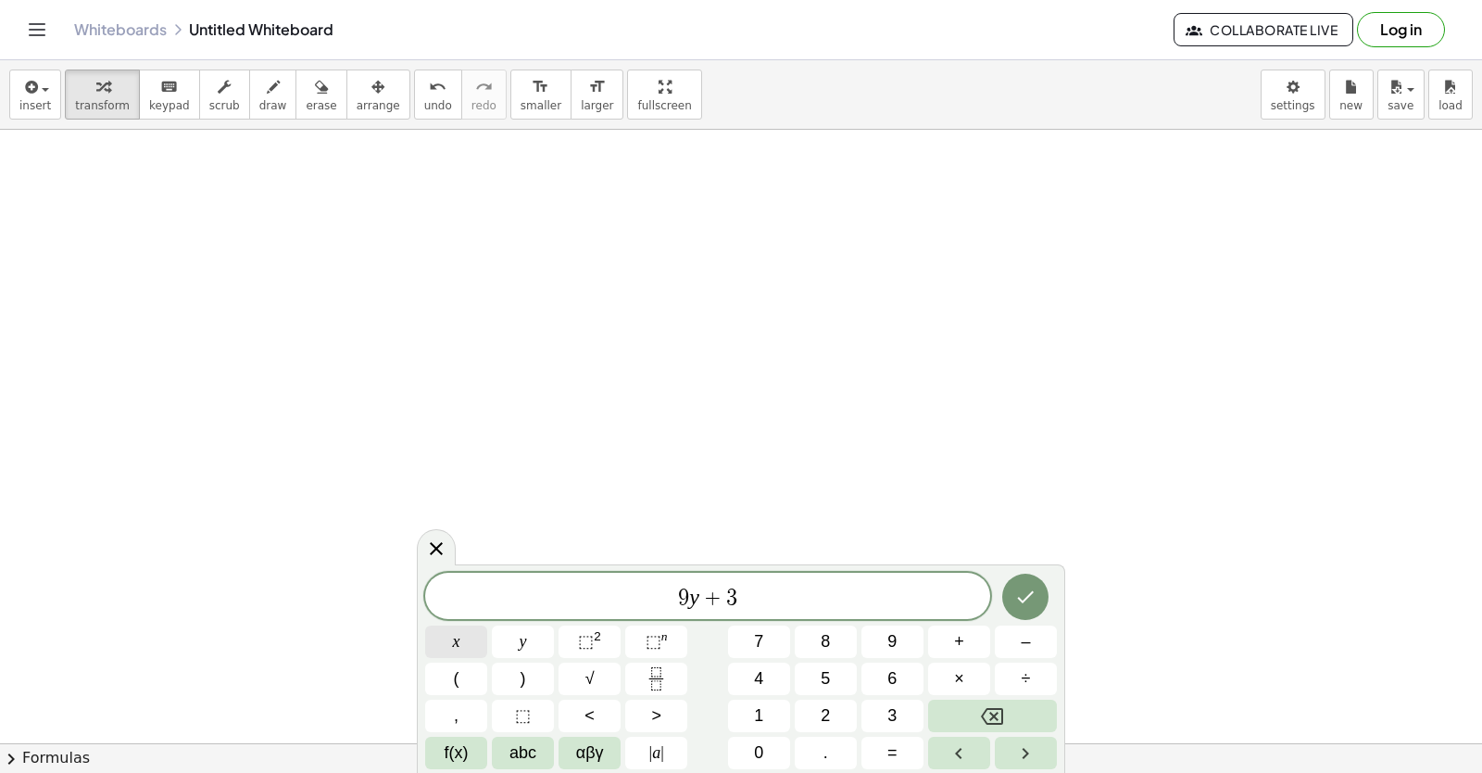
click at [448, 639] on button "x" at bounding box center [456, 641] width 62 height 32
click at [897, 738] on span "=" at bounding box center [893, 752] width 10 height 25
click at [752, 704] on button "1" at bounding box center [759, 715] width 62 height 32
click at [822, 667] on button "5" at bounding box center [826, 678] width 62 height 32
click at [957, 598] on icon "Done" at bounding box center [1025, 597] width 22 height 22
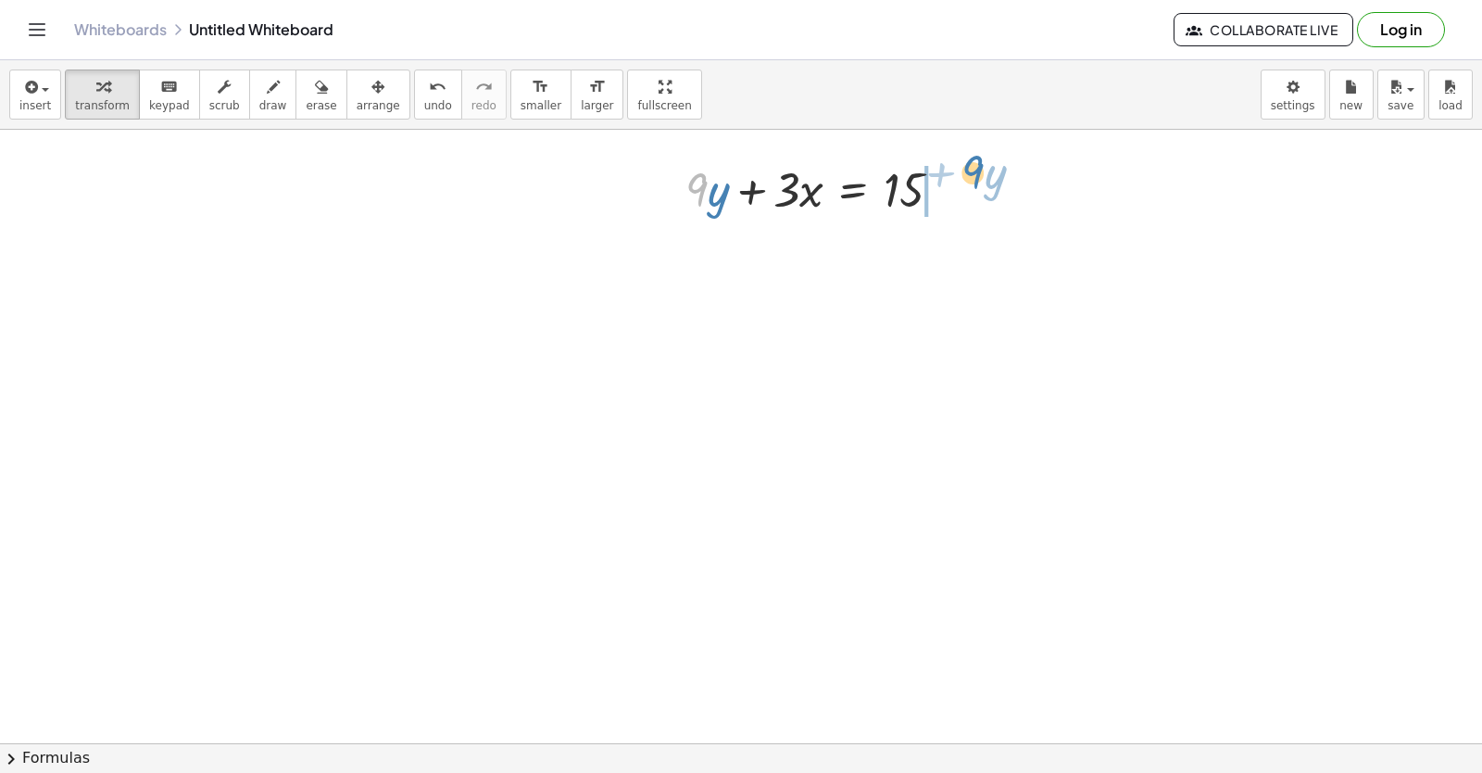
drag, startPoint x: 706, startPoint y: 200, endPoint x: 982, endPoint y: 183, distance: 276.6
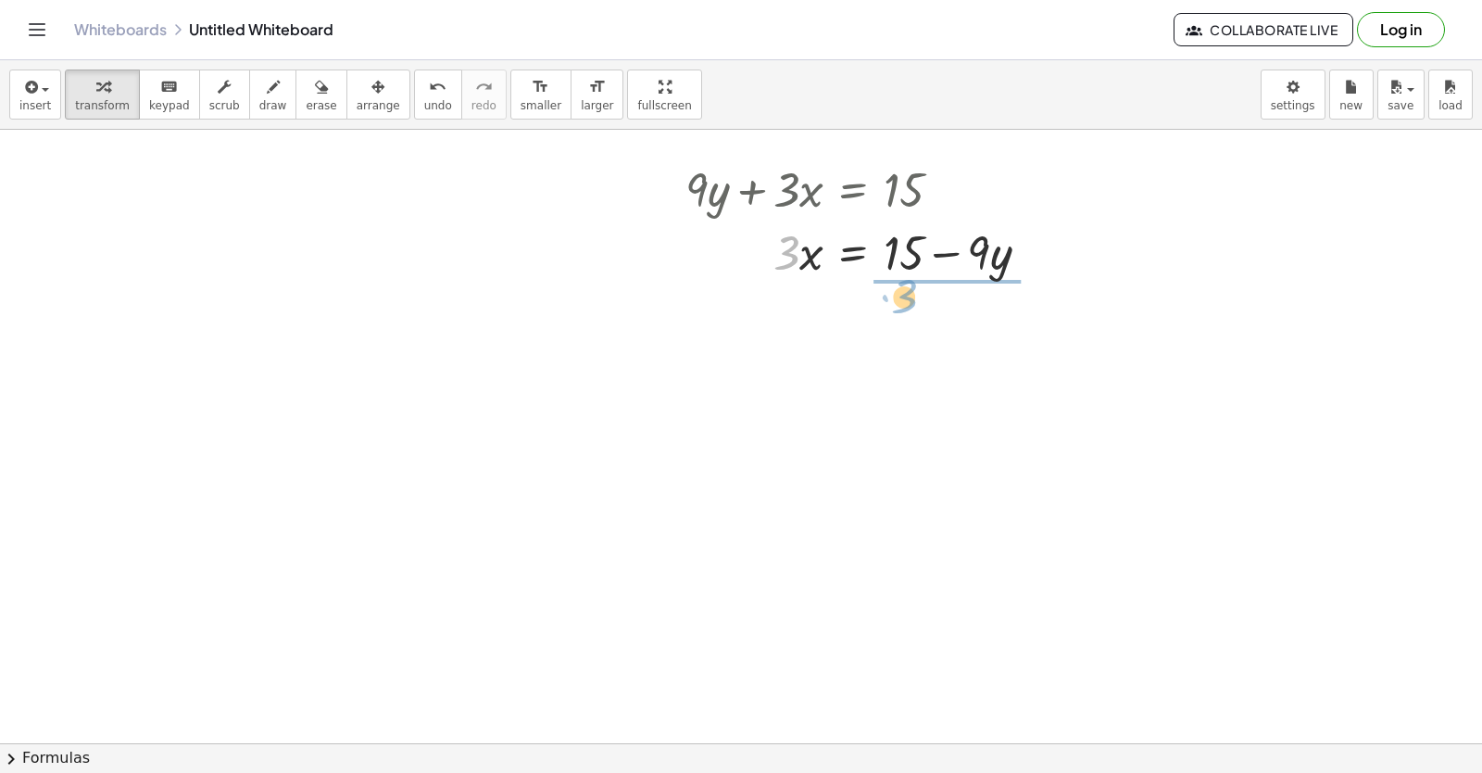
drag, startPoint x: 788, startPoint y: 252, endPoint x: 914, endPoint y: 284, distance: 130.1
drag, startPoint x: 938, startPoint y: 357, endPoint x: 942, endPoint y: 329, distance: 28.2
click at [942, 329] on div at bounding box center [864, 329] width 377 height 93
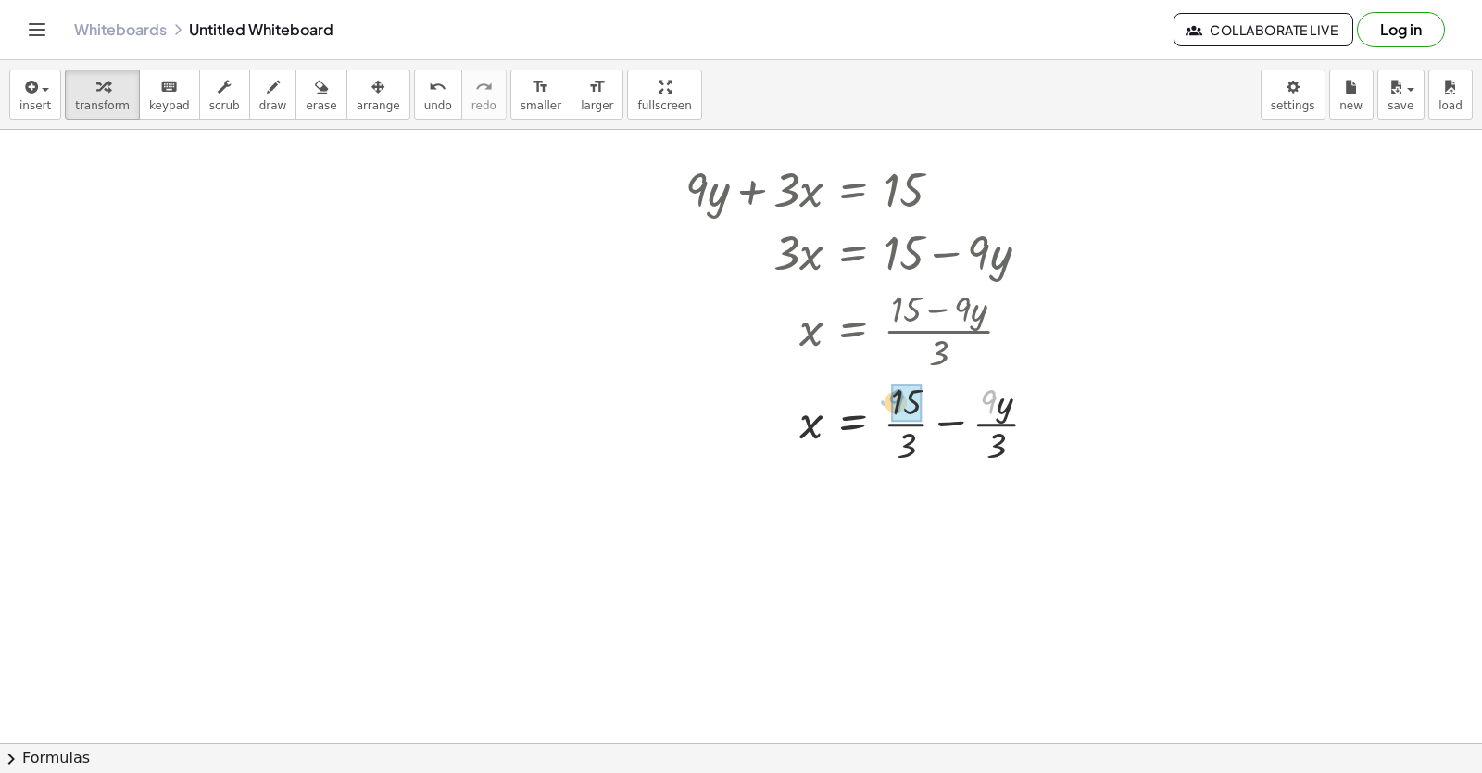
drag, startPoint x: 984, startPoint y: 398, endPoint x: 890, endPoint y: 397, distance: 93.6
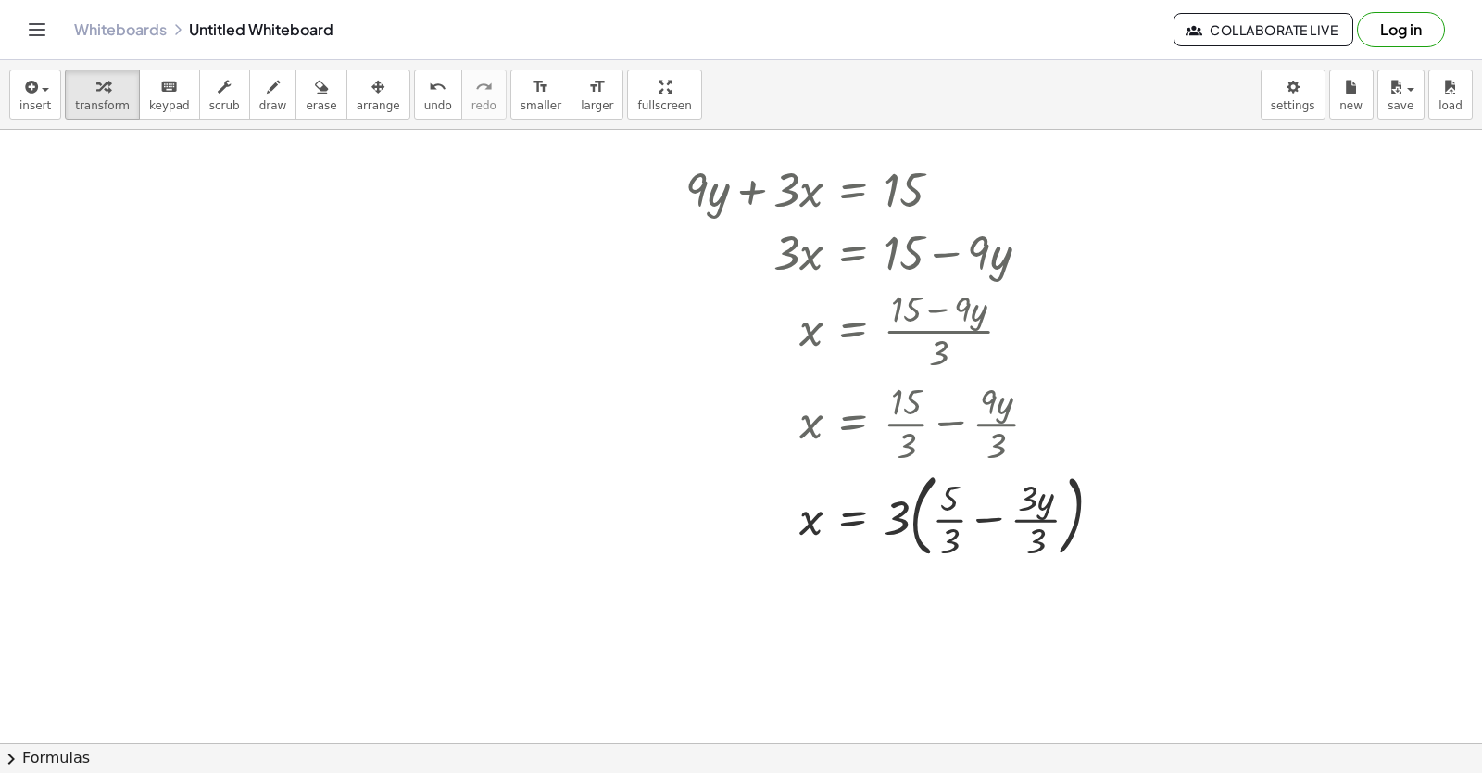
drag, startPoint x: 894, startPoint y: 359, endPoint x: 1106, endPoint y: 630, distance: 343.8
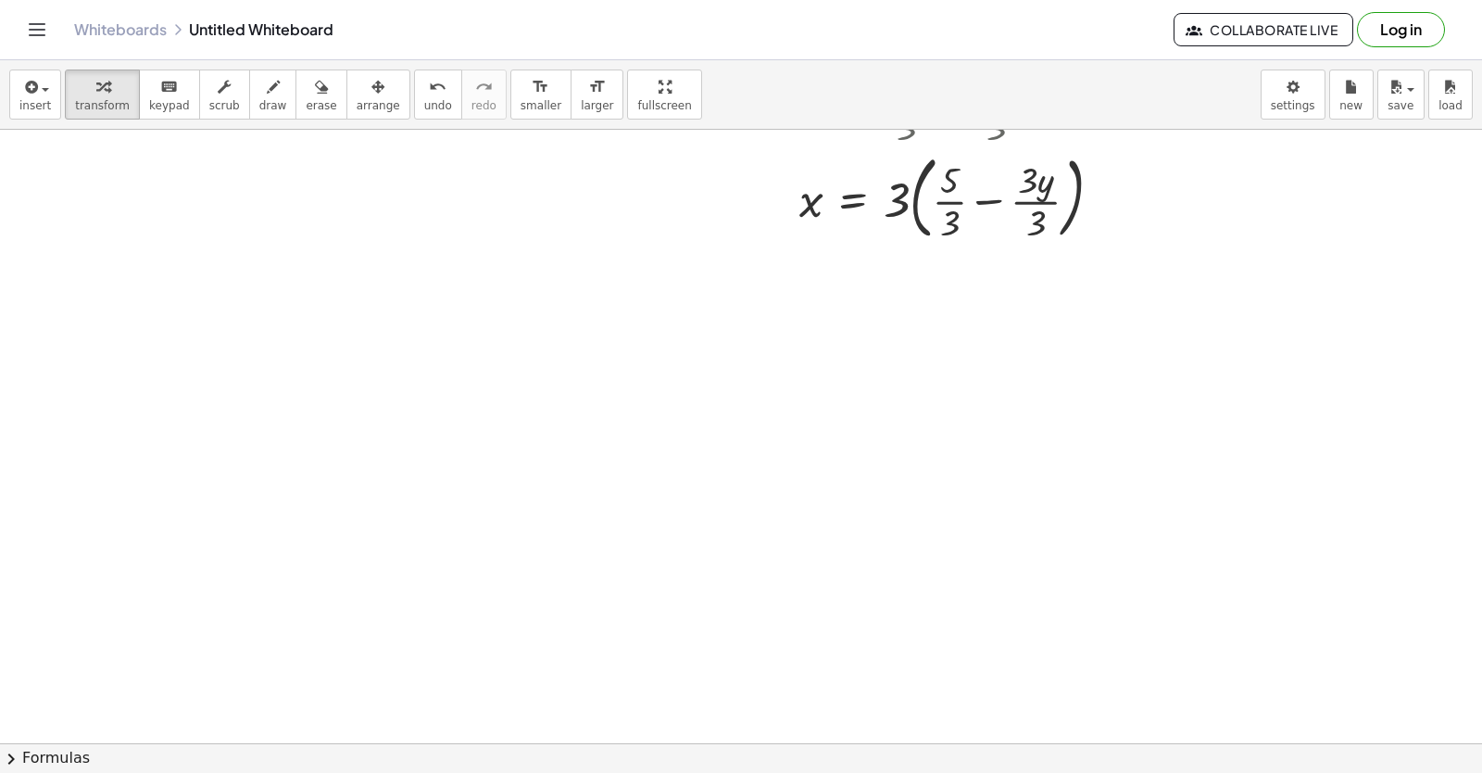
scroll to position [3323, 0]
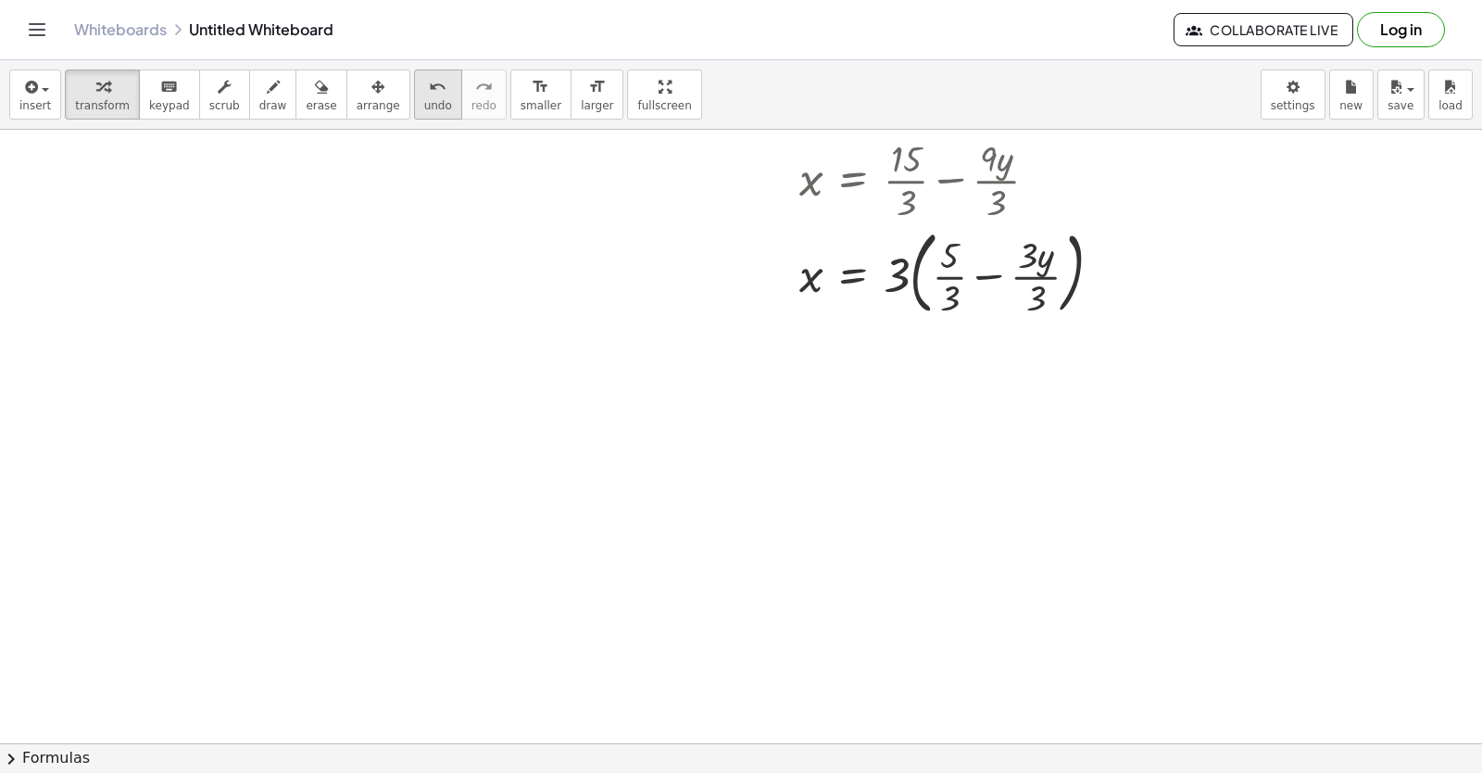
click at [429, 84] on icon "undo" at bounding box center [438, 87] width 18 height 22
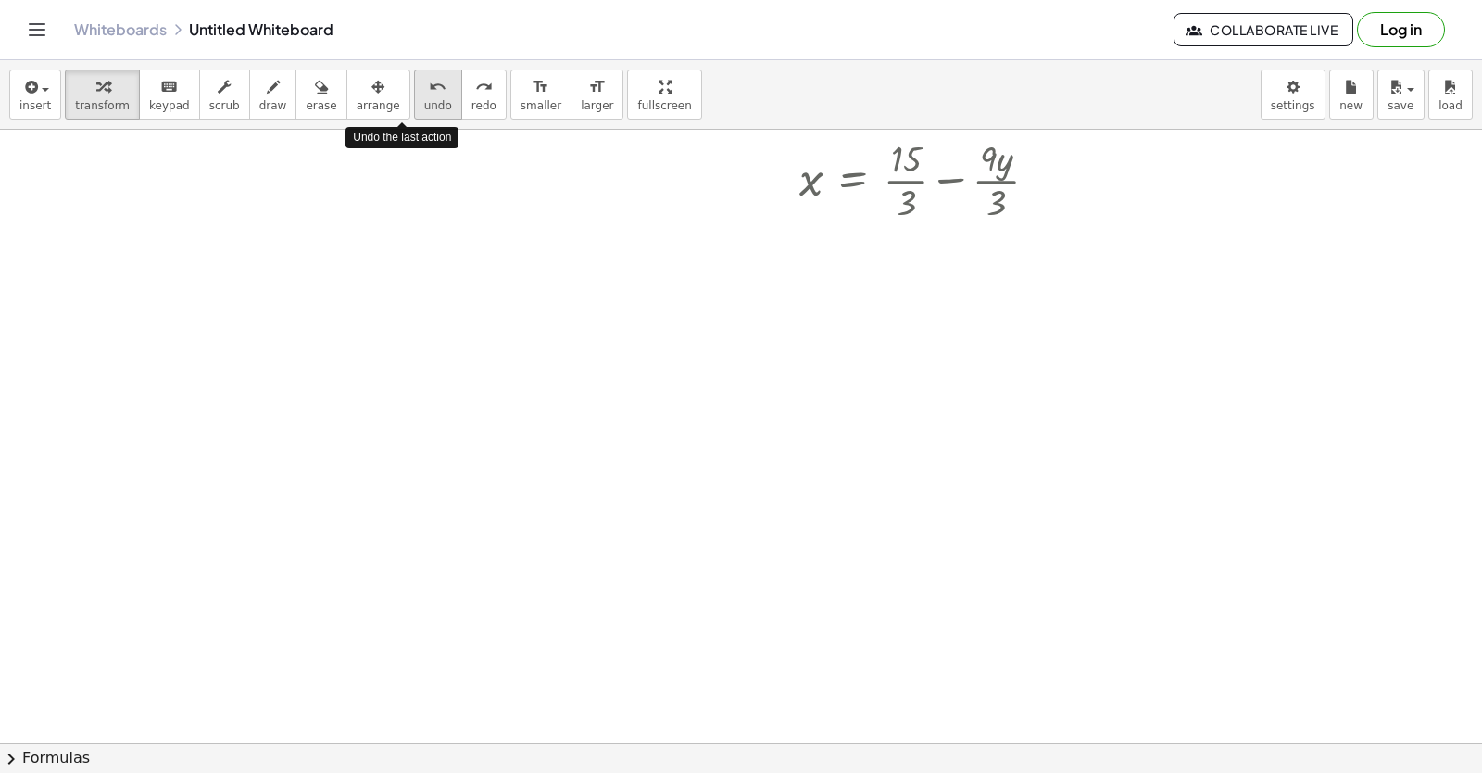
click at [429, 83] on icon "undo" at bounding box center [438, 87] width 18 height 22
click at [429, 82] on icon "undo" at bounding box center [438, 87] width 18 height 22
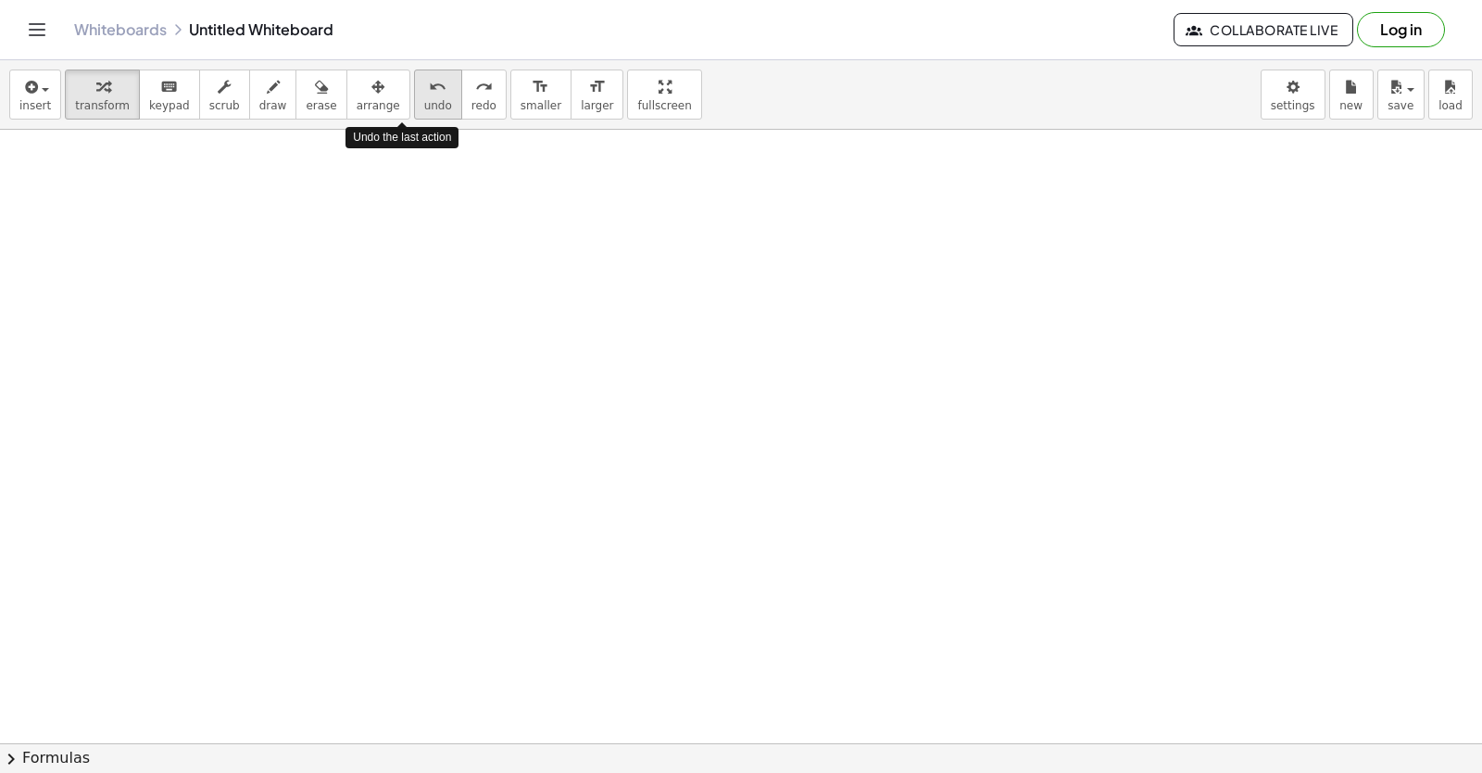
click at [429, 82] on icon "undo" at bounding box center [438, 87] width 18 height 22
drag, startPoint x: 435, startPoint y: 317, endPoint x: 507, endPoint y: 411, distance: 119.0
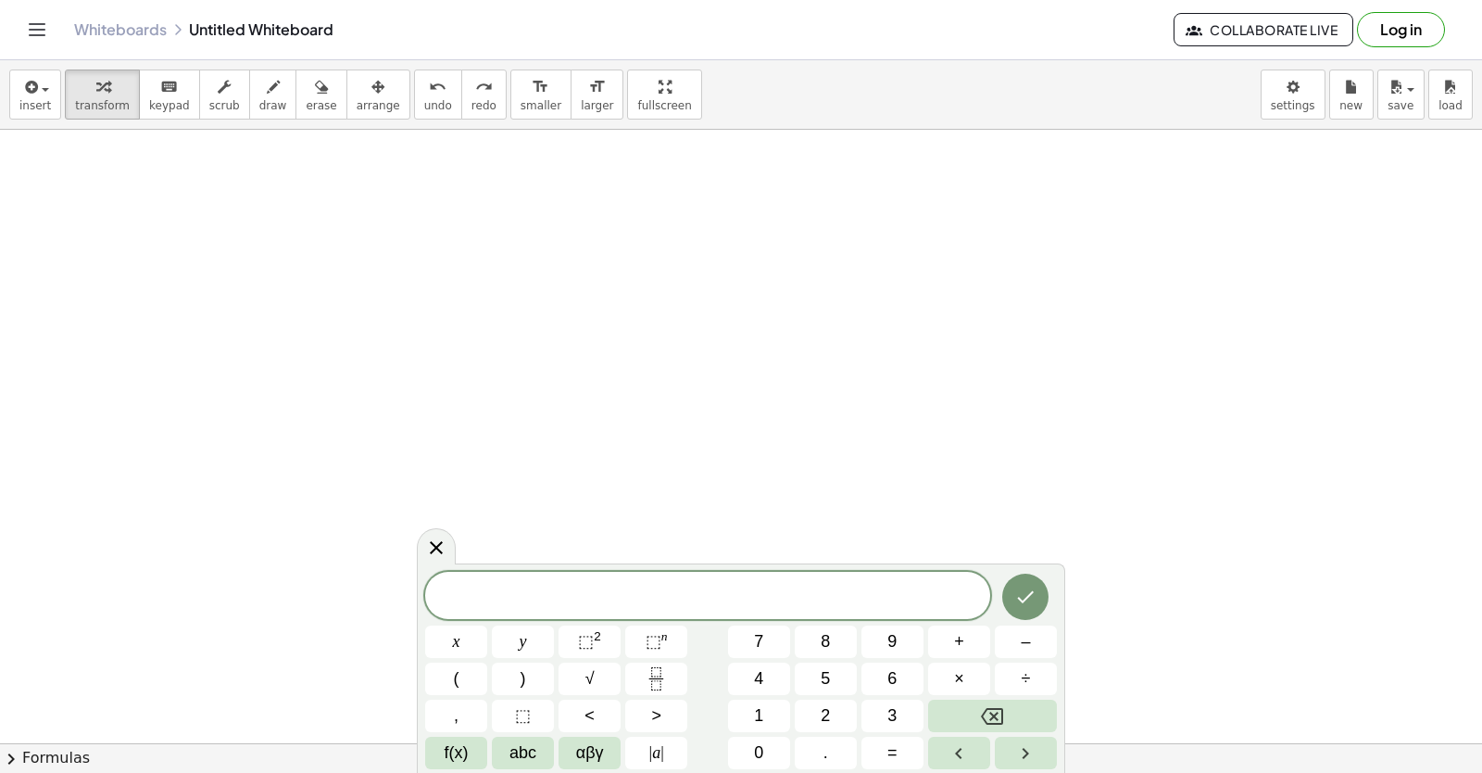
drag, startPoint x: 1096, startPoint y: 724, endPoint x: 938, endPoint y: 809, distance: 179.5
click at [938, 738] on html "Graspable Math Activities Get Started Activity Bank Assigned Work Classes White…" at bounding box center [741, 386] width 1482 height 773
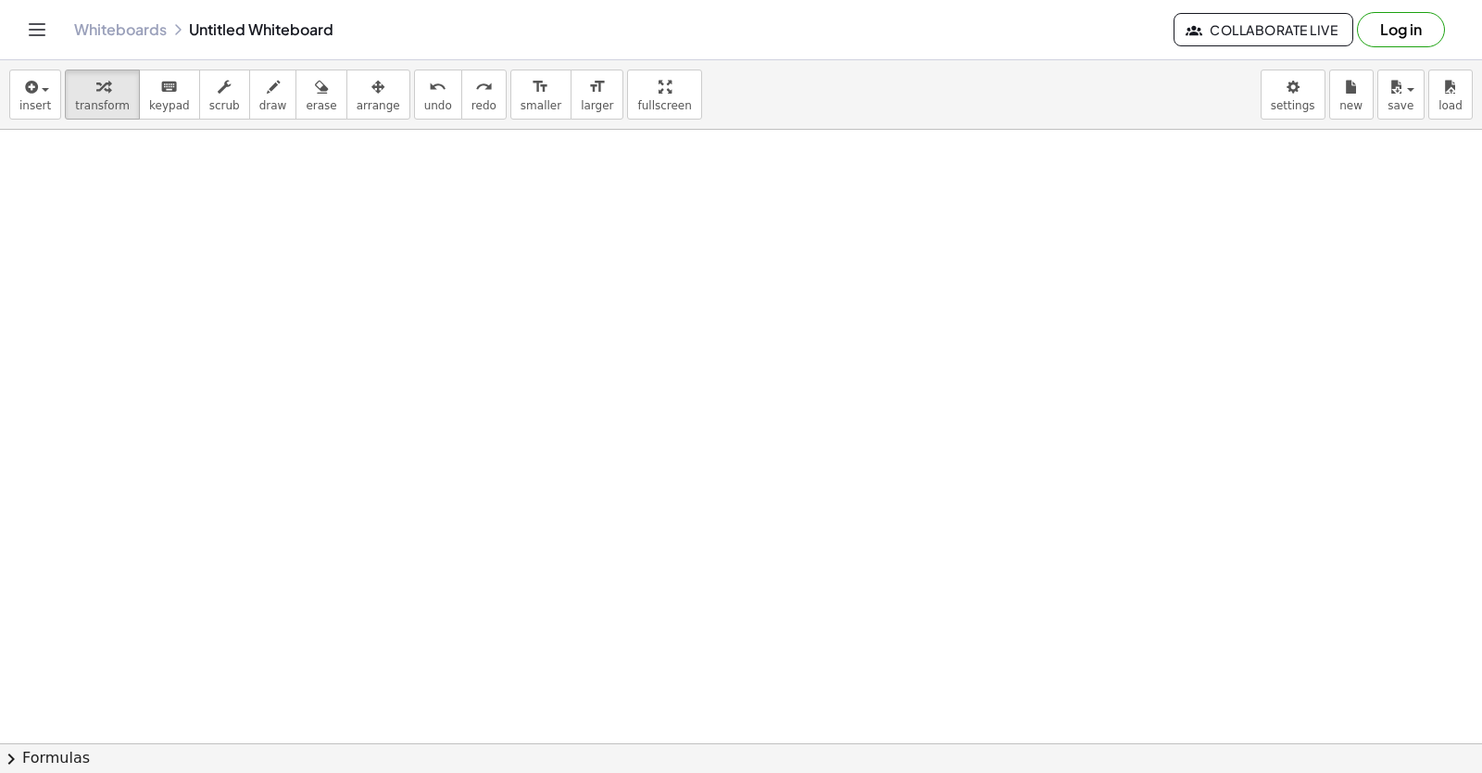
drag, startPoint x: 910, startPoint y: 342, endPoint x: 885, endPoint y: 348, distance: 25.8
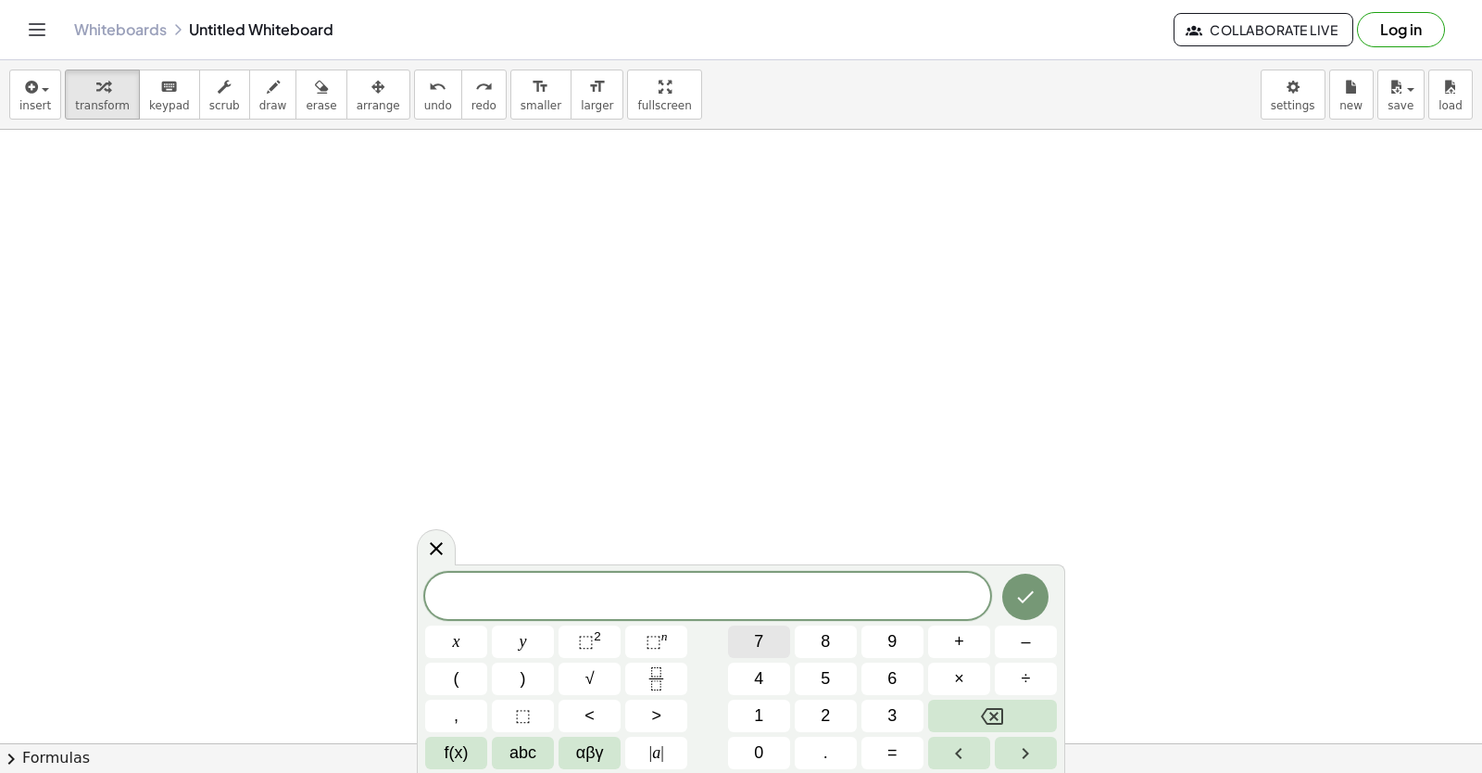
click at [739, 640] on button "7" at bounding box center [759, 641] width 62 height 32
drag, startPoint x: 445, startPoint y: 611, endPoint x: 441, endPoint y: 632, distance: 20.7
click at [441, 631] on div "​ 7 x y ⬚ 2 ⬚ n 7 8 9 + – ( ) √ 4 5 6 × ÷ , ⬚ < > 1 2 3 f(x) abc αβγ | a | 0 . =" at bounding box center [741, 671] width 632 height 196
click at [442, 632] on button "x" at bounding box center [456, 641] width 62 height 32
click at [957, 708] on icon "Backspace" at bounding box center [992, 716] width 22 height 22
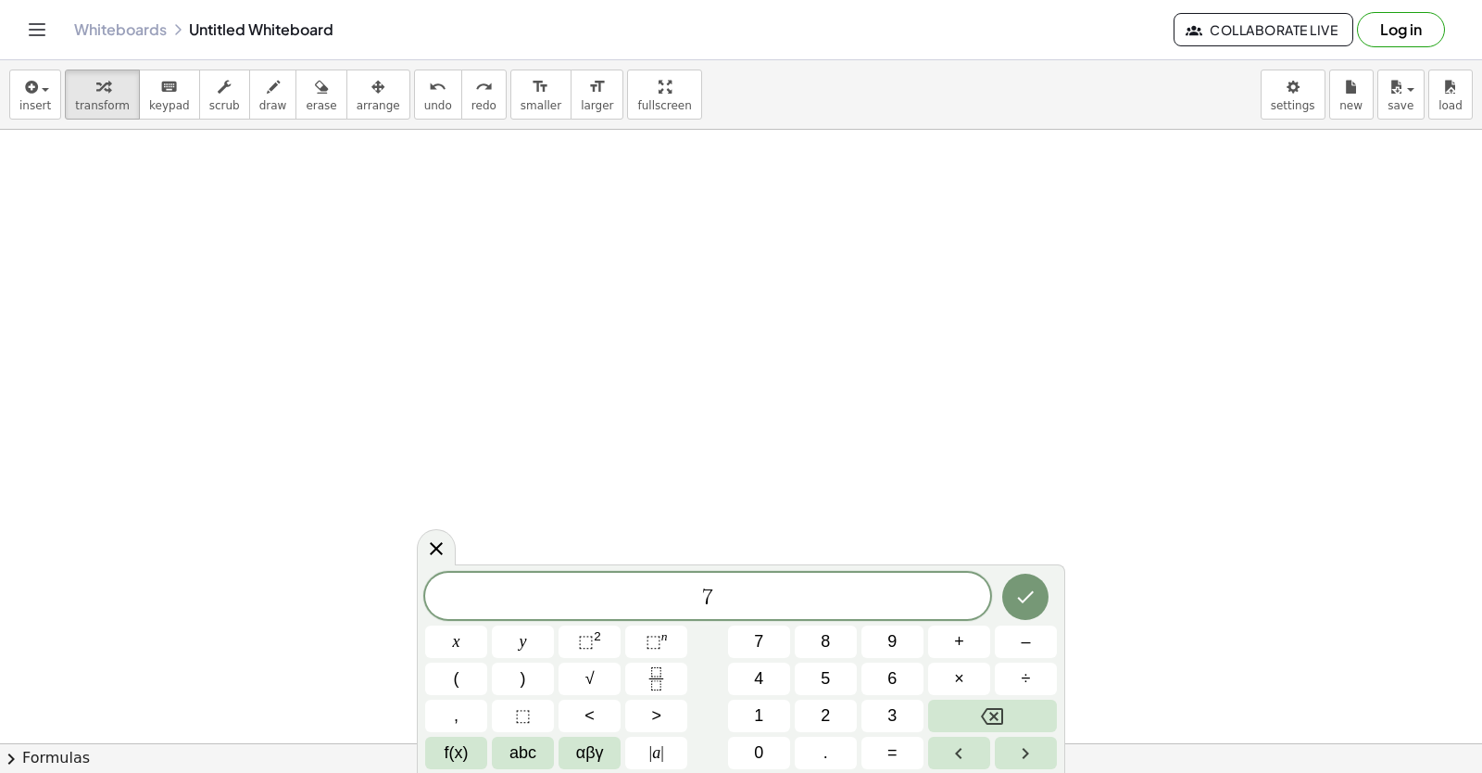
click at [750, 582] on div "​ 7" at bounding box center [707, 596] width 565 height 46
click at [449, 634] on button "x" at bounding box center [456, 641] width 62 height 32
click at [956, 632] on span "+" at bounding box center [959, 641] width 10 height 25
click at [881, 709] on button "3" at bounding box center [893, 715] width 62 height 32
click at [519, 628] on button "y" at bounding box center [523, 641] width 62 height 32
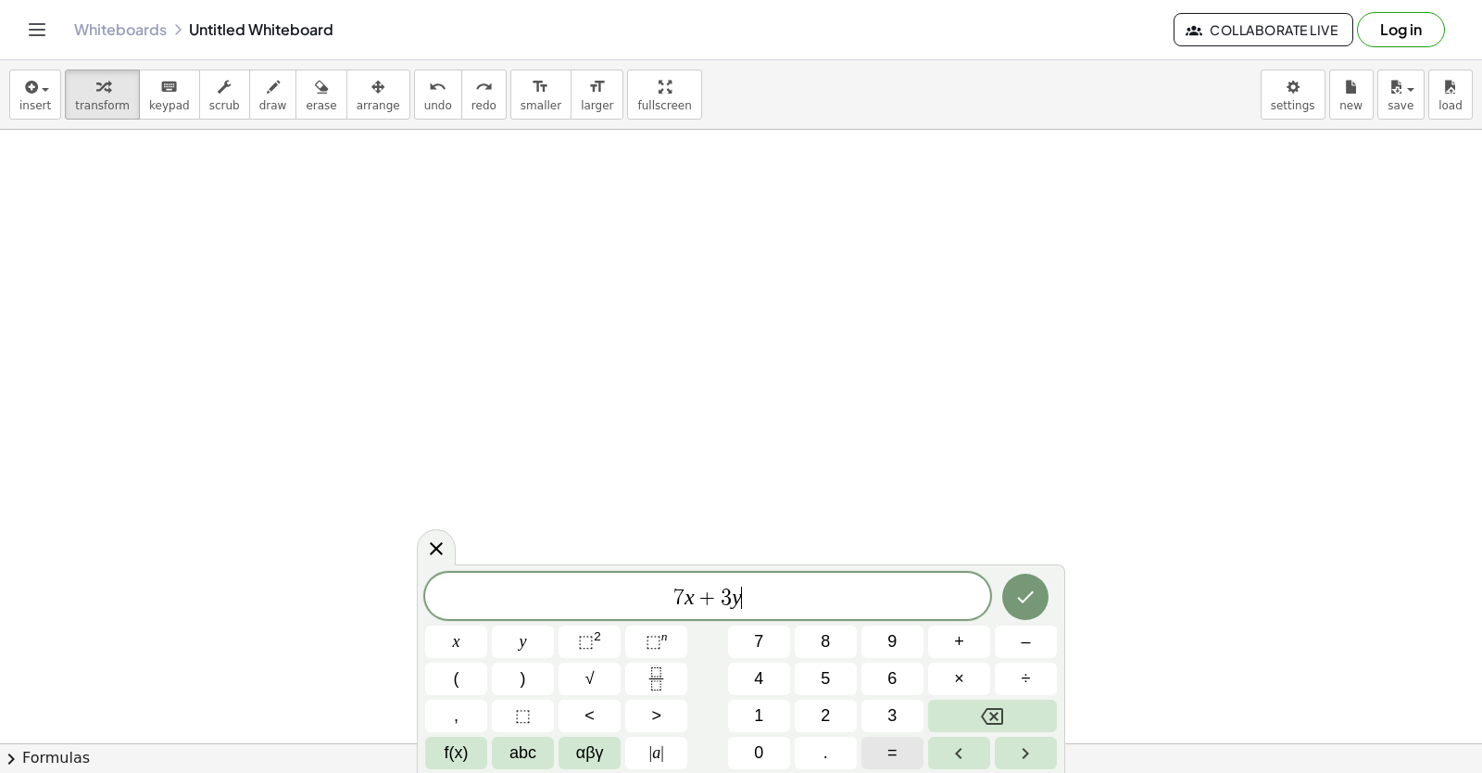
click at [888, 738] on span "=" at bounding box center [893, 752] width 10 height 25
click at [957, 640] on button "–" at bounding box center [1026, 641] width 62 height 32
click at [849, 636] on button "8" at bounding box center [826, 641] width 62 height 32
click at [957, 609] on button "Done" at bounding box center [1025, 596] width 46 height 46
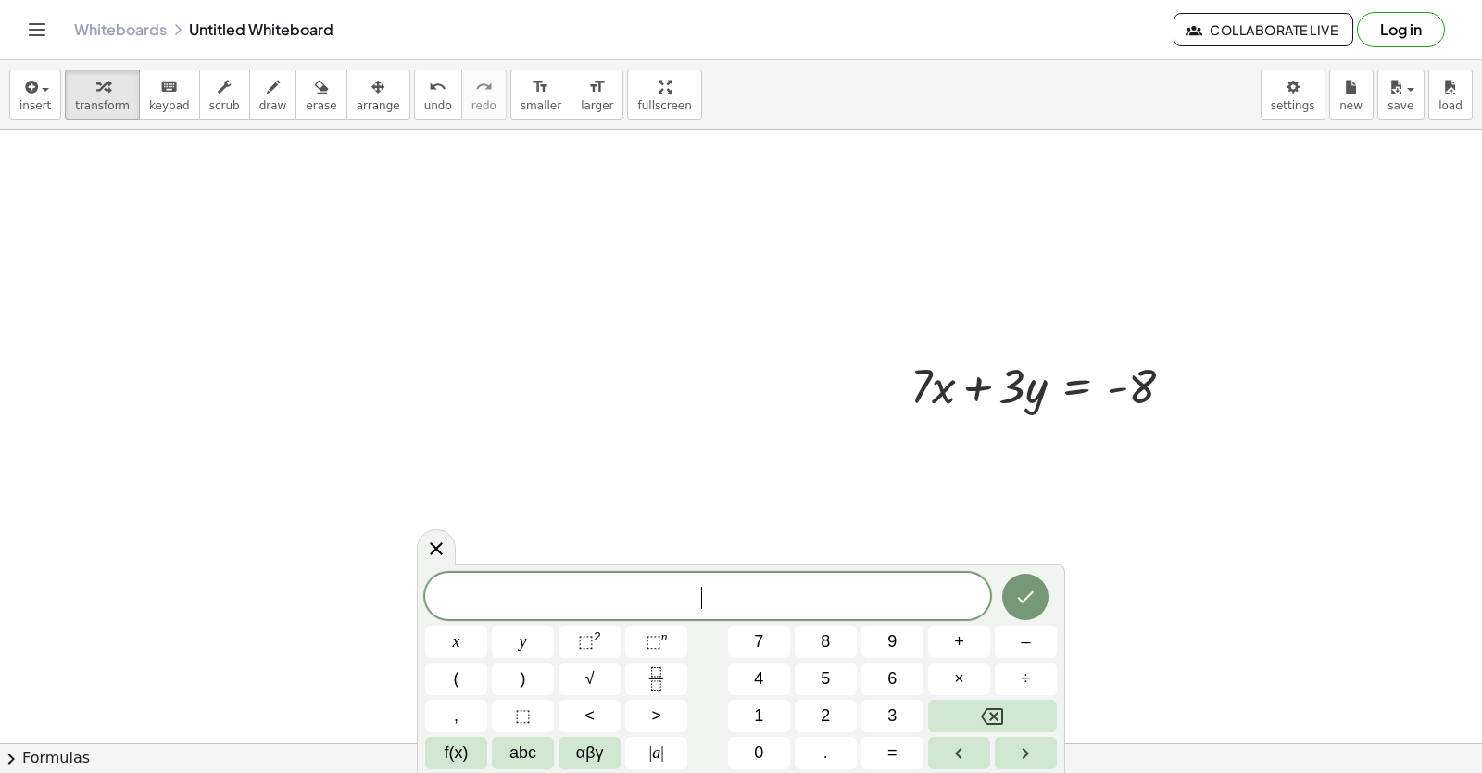
click at [530, 624] on div "​ x y ⬚ 2 ⬚ n 7 8 9 + – ( ) √ 4 5 6 × ÷ , ⬚ < > 1 2 3 f(x) abc αβγ | a | 0 . =" at bounding box center [741, 671] width 632 height 196
click at [526, 630] on span "y" at bounding box center [523, 641] width 7 height 25
click at [909, 738] on button "=" at bounding box center [893, 753] width 62 height 32
click at [845, 702] on button "2" at bounding box center [826, 715] width 62 height 32
click at [957, 597] on button "Done" at bounding box center [1025, 596] width 46 height 46
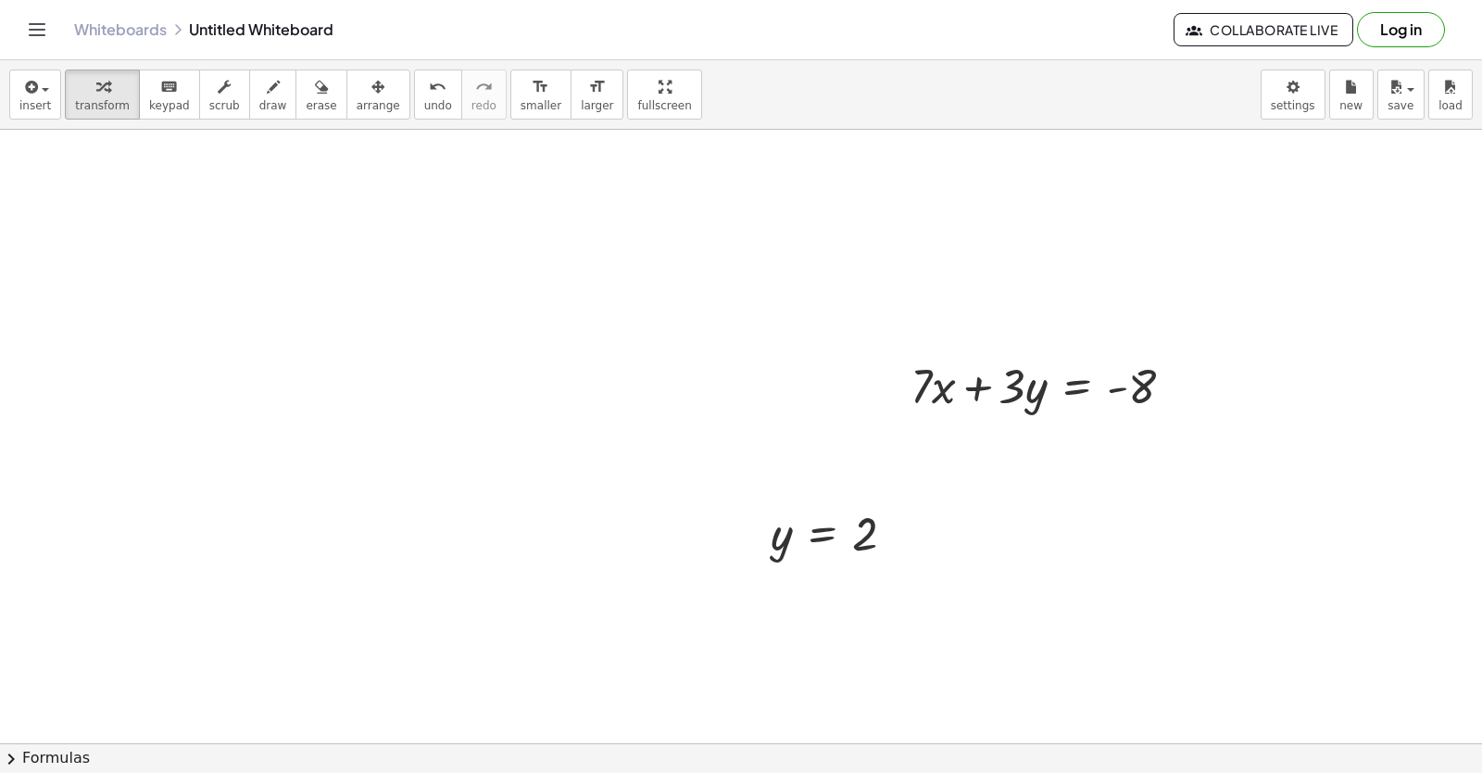
drag, startPoint x: 902, startPoint y: 628, endPoint x: 900, endPoint y: 608, distance: 20.6
drag, startPoint x: 1039, startPoint y: 400, endPoint x: 893, endPoint y: 541, distance: 203.1
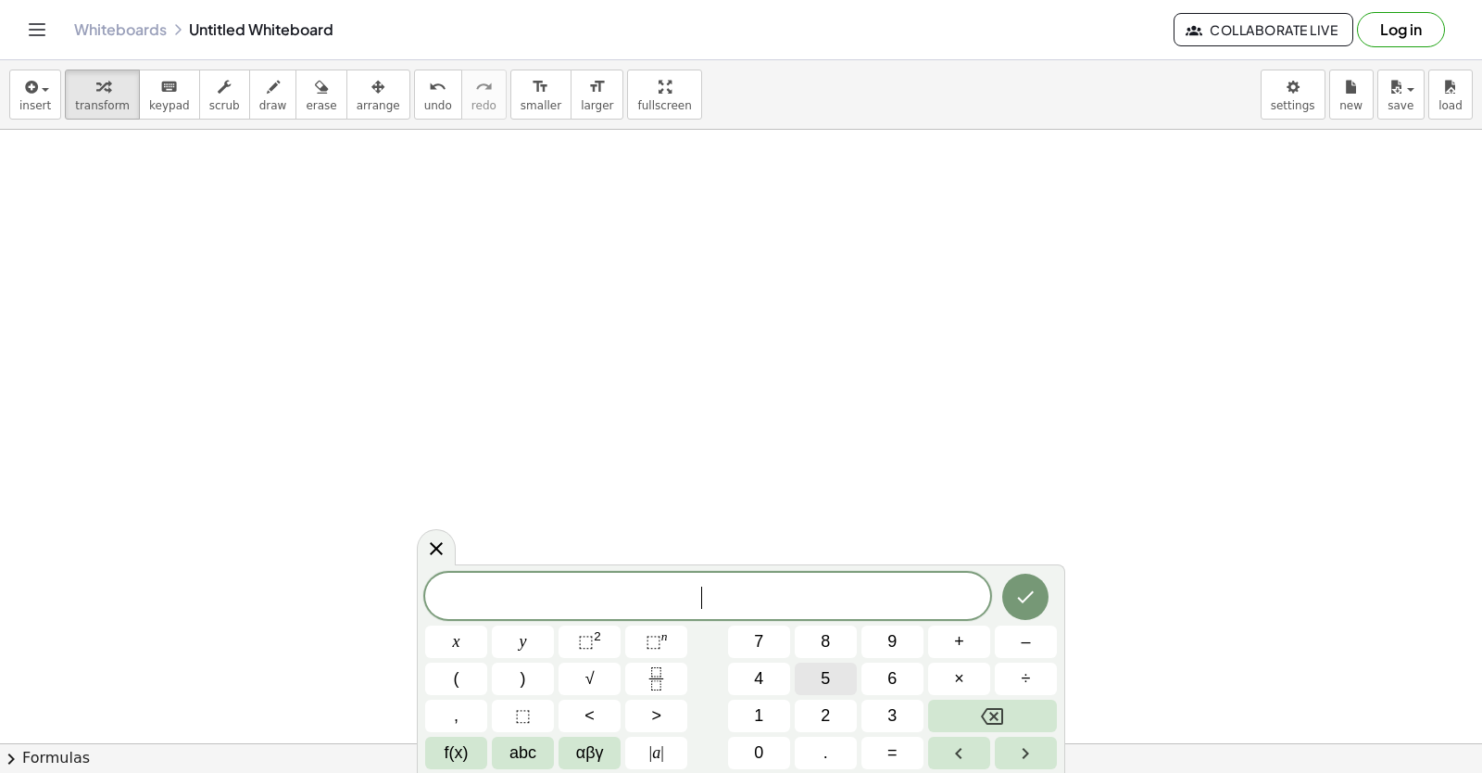
click at [827, 678] on span "5" at bounding box center [825, 678] width 9 height 25
click at [470, 636] on button "x" at bounding box center [456, 641] width 62 height 32
click at [957, 634] on button "–" at bounding box center [1026, 641] width 62 height 32
click at [775, 663] on button "4" at bounding box center [759, 678] width 62 height 32
click at [523, 633] on span "y" at bounding box center [523, 641] width 7 height 25
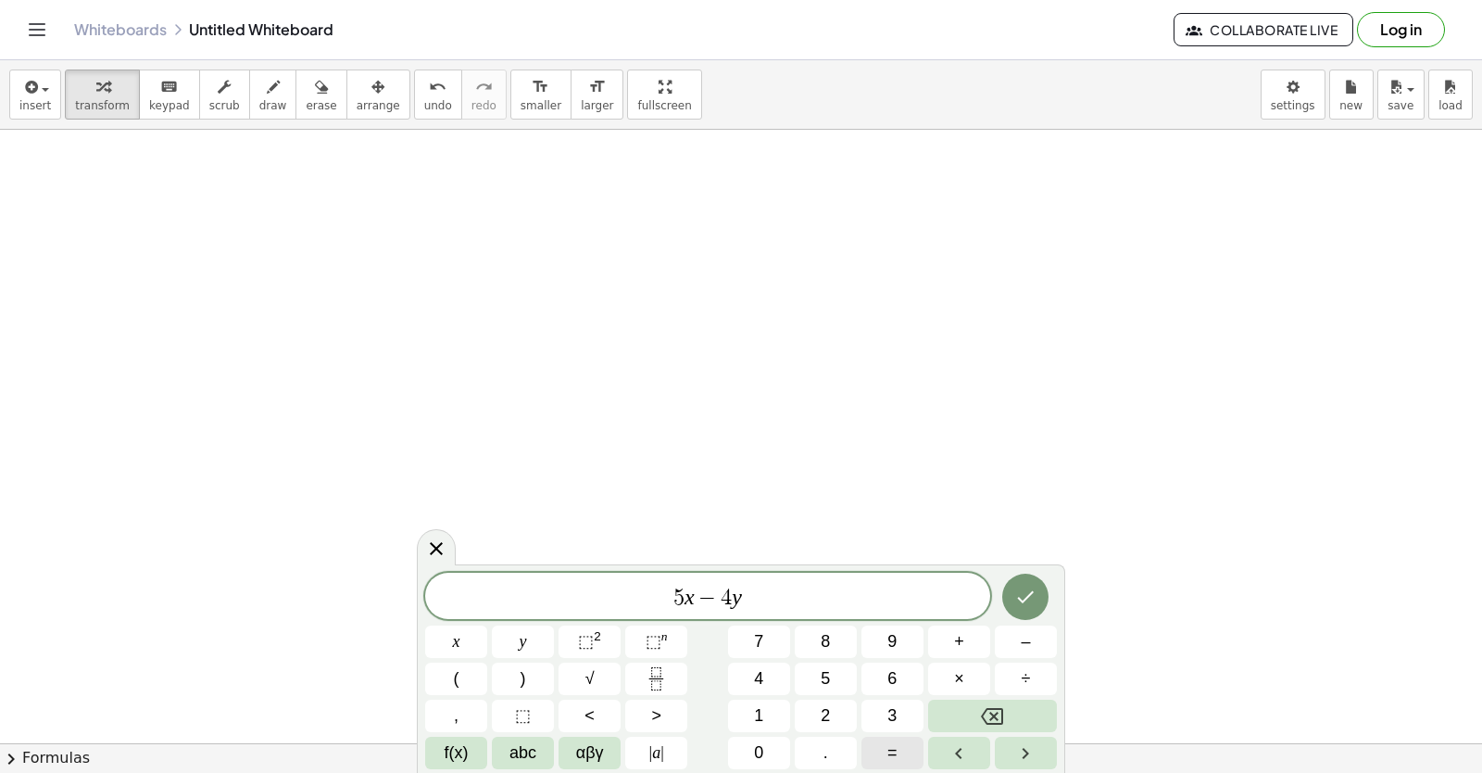
click at [887, 738] on button "=" at bounding box center [893, 753] width 62 height 32
click at [773, 702] on button "1" at bounding box center [759, 715] width 62 height 32
click at [901, 665] on button "6" at bounding box center [893, 678] width 62 height 32
click at [957, 567] on div "5 x − 4 y = 1 6 ​ x y ⬚ 2 ⬚ n 7 8 9 + – ( ) √ 4 5 6 × ÷ , ⬚ < > 1 2 3 f(x) abc …" at bounding box center [741, 668] width 649 height 208
click at [957, 588] on button "Done" at bounding box center [1025, 596] width 46 height 46
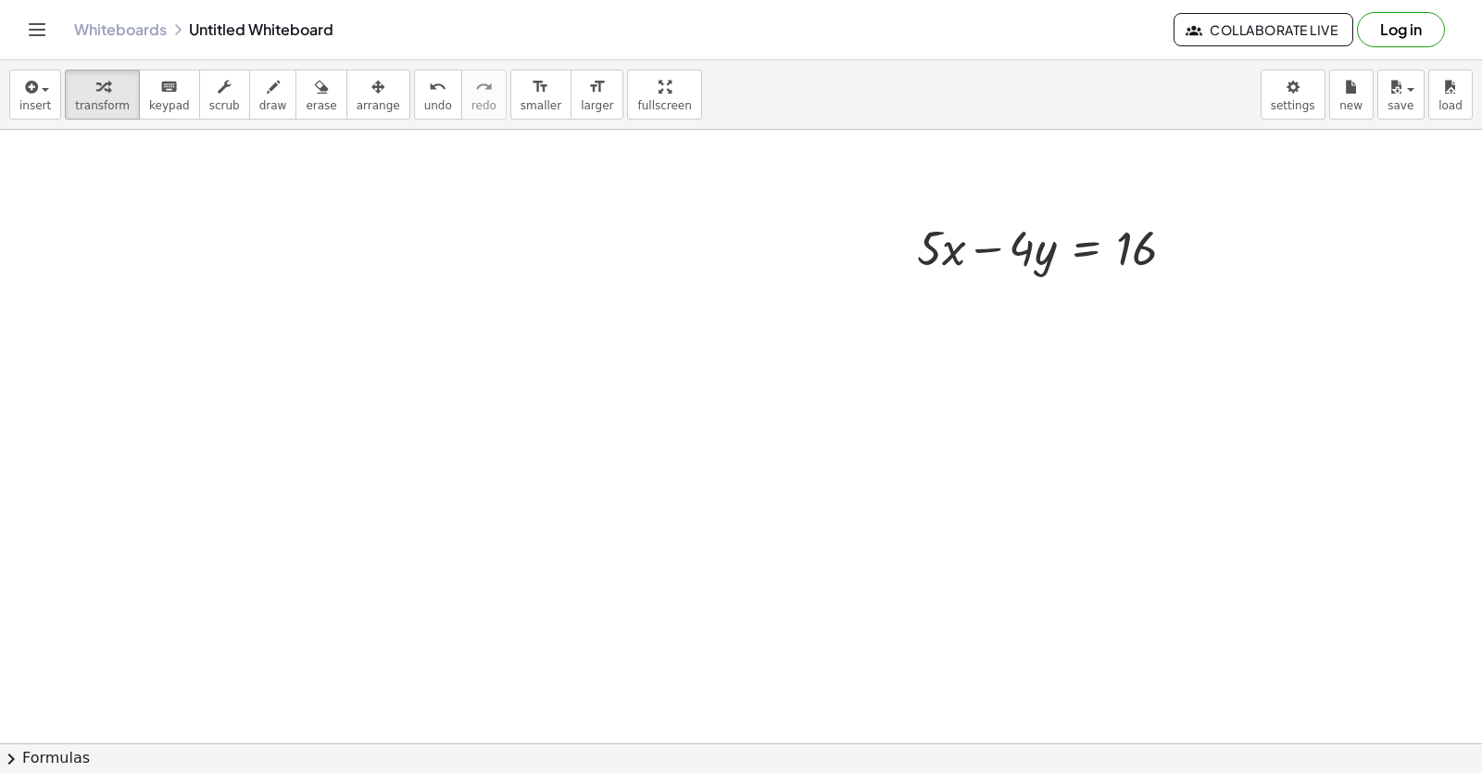
drag, startPoint x: 849, startPoint y: 669, endPoint x: 880, endPoint y: 538, distance: 134.4
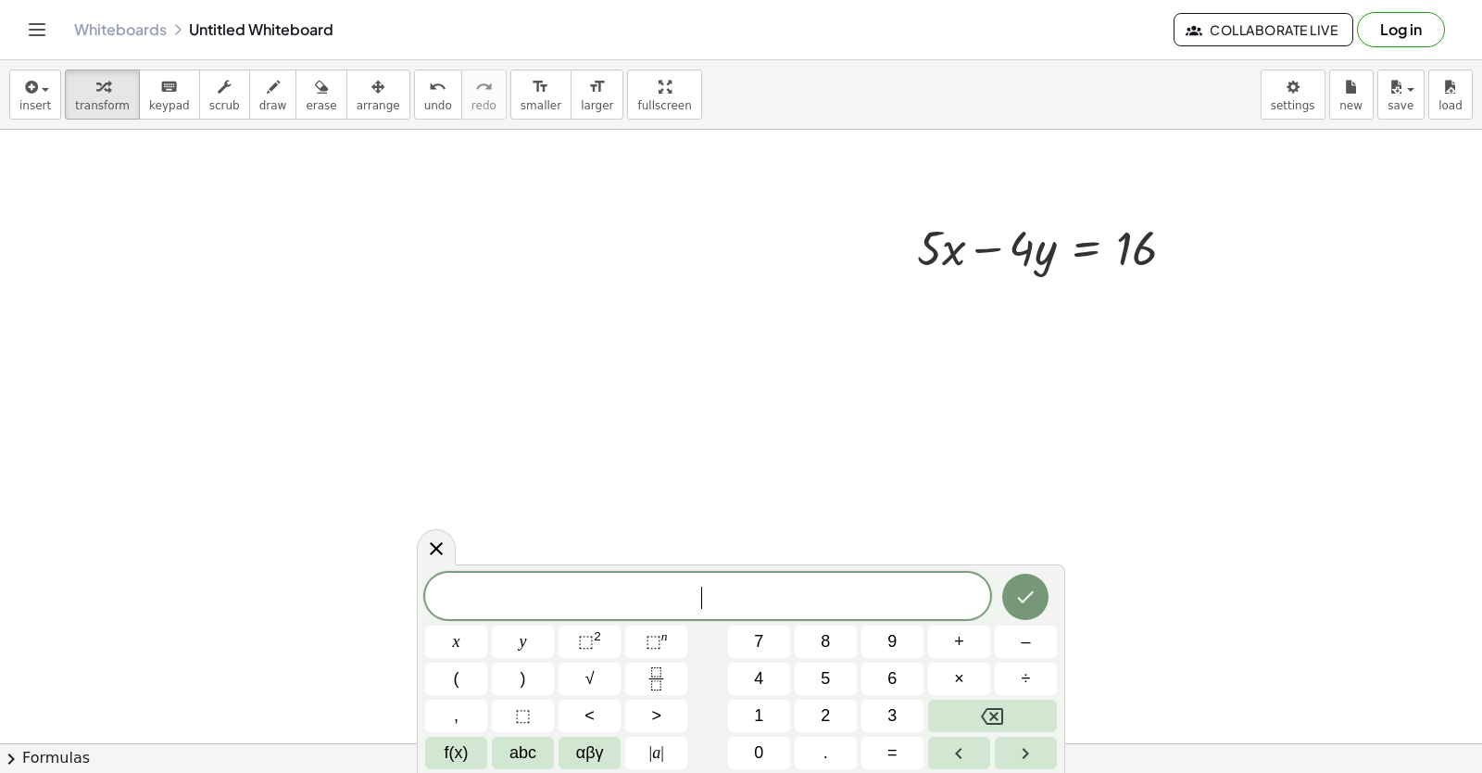
drag, startPoint x: 559, startPoint y: 594, endPoint x: 535, endPoint y: 598, distance: 24.4
click at [535, 597] on span "​" at bounding box center [707, 598] width 565 height 26
click at [524, 642] on span "y" at bounding box center [523, 641] width 7 height 25
click at [897, 738] on span "=" at bounding box center [893, 752] width 10 height 25
click at [756, 712] on button "1" at bounding box center [759, 715] width 62 height 32
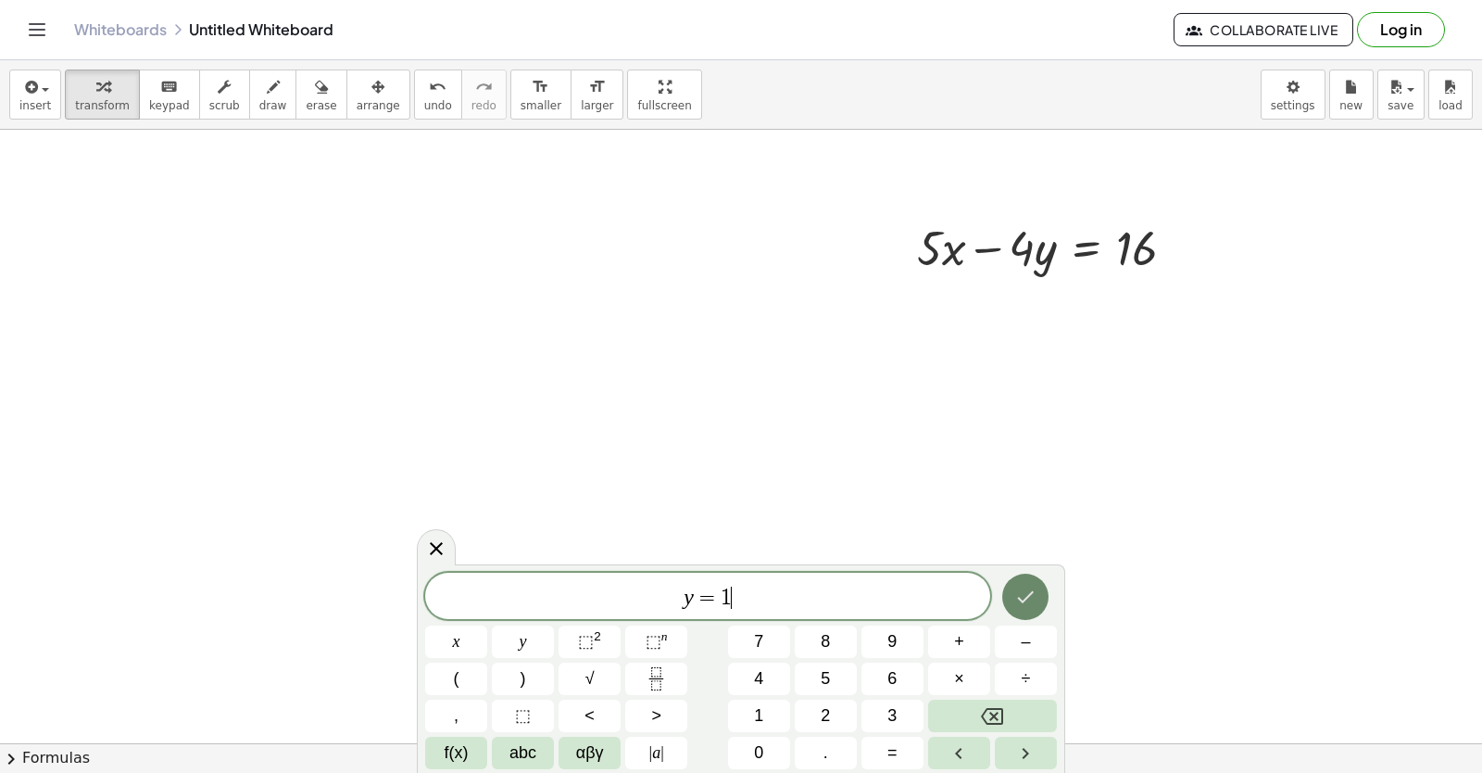
click at [957, 595] on icon "Done" at bounding box center [1025, 597] width 22 height 22
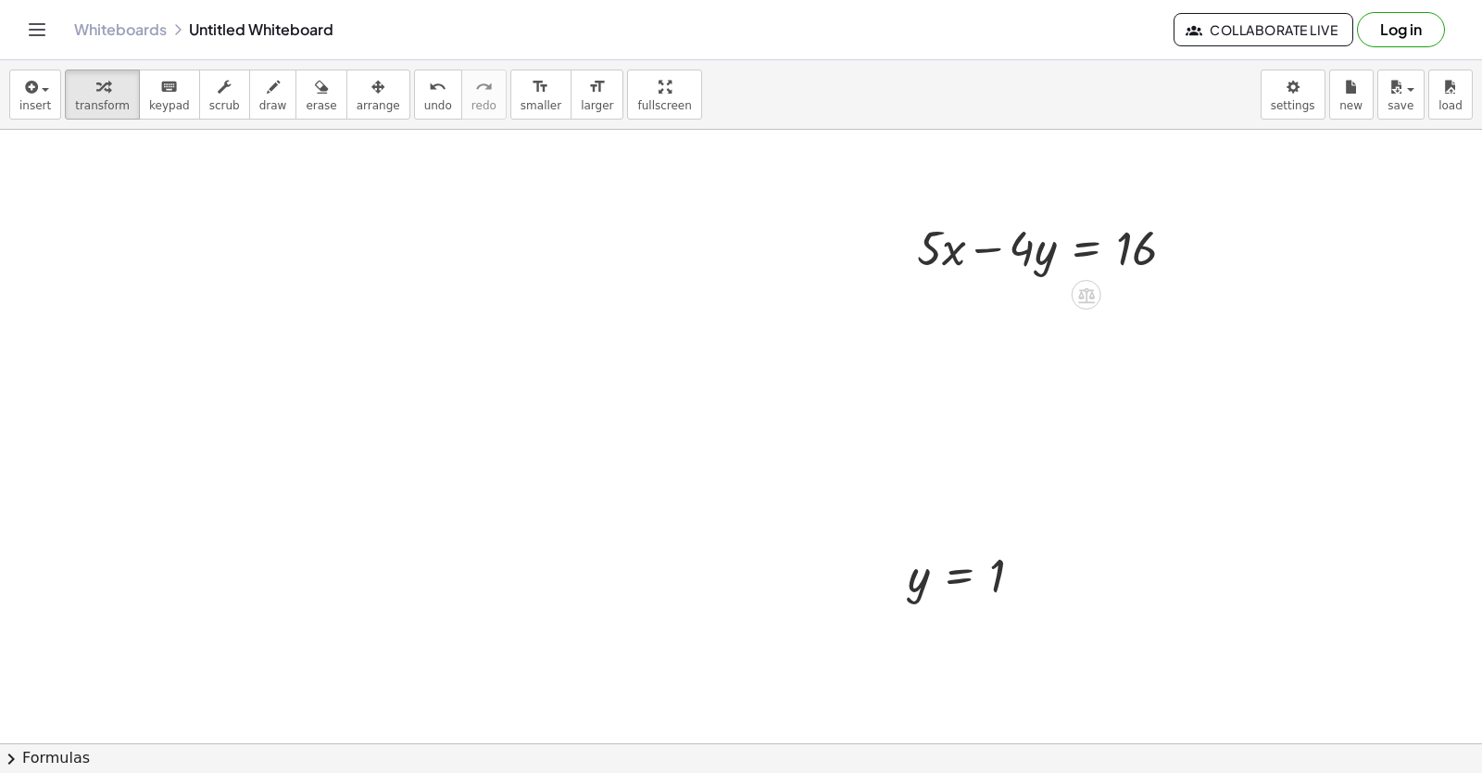
drag, startPoint x: 1111, startPoint y: 196, endPoint x: 1047, endPoint y: 225, distance: 70.1
drag, startPoint x: 1047, startPoint y: 225, endPoint x: 692, endPoint y: 518, distance: 460.0
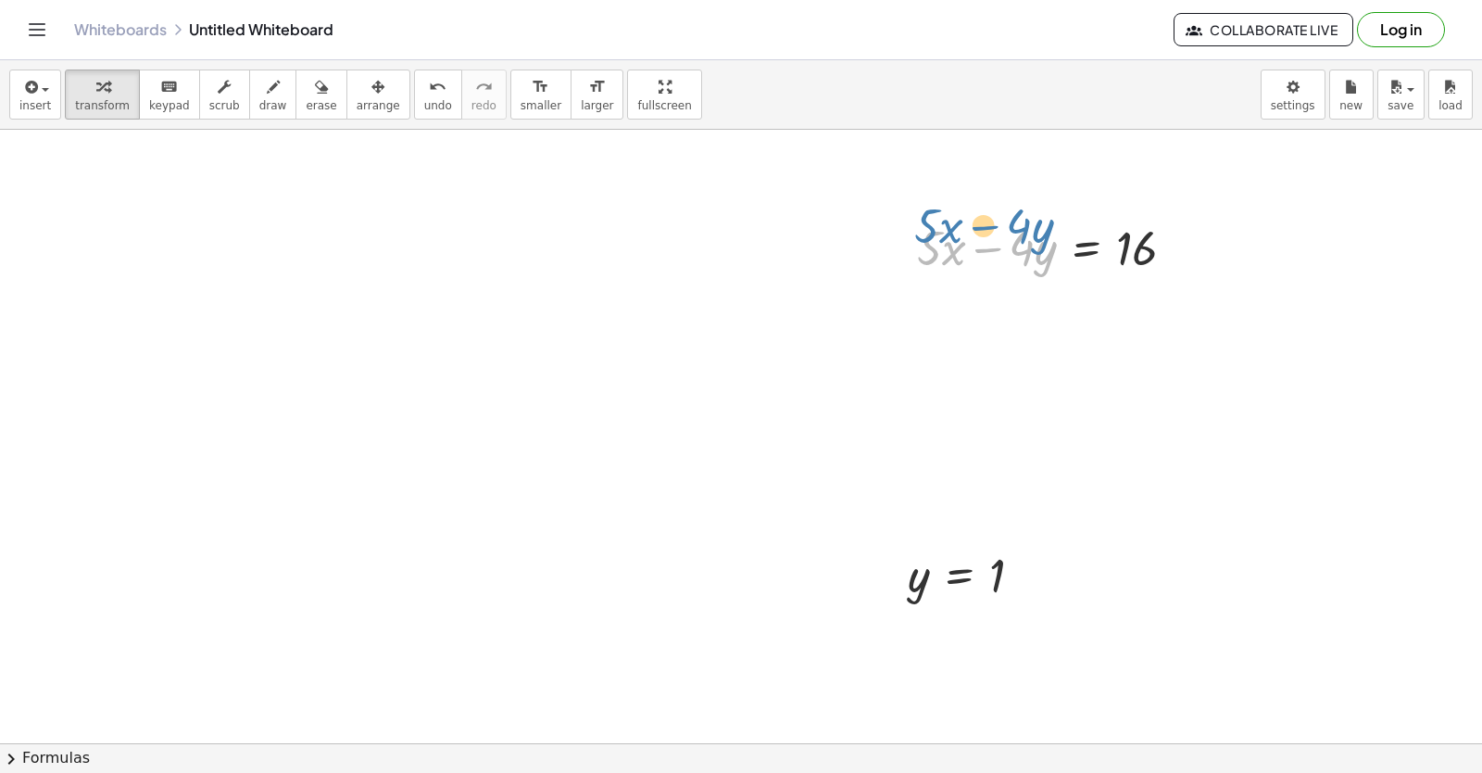
drag, startPoint x: 1039, startPoint y: 258, endPoint x: 1037, endPoint y: 234, distance: 23.3
click at [957, 234] on div at bounding box center [1054, 246] width 292 height 63
drag, startPoint x: 1046, startPoint y: 381, endPoint x: 1023, endPoint y: 250, distance: 132.7
click at [957, 258] on div at bounding box center [1054, 246] width 292 height 63
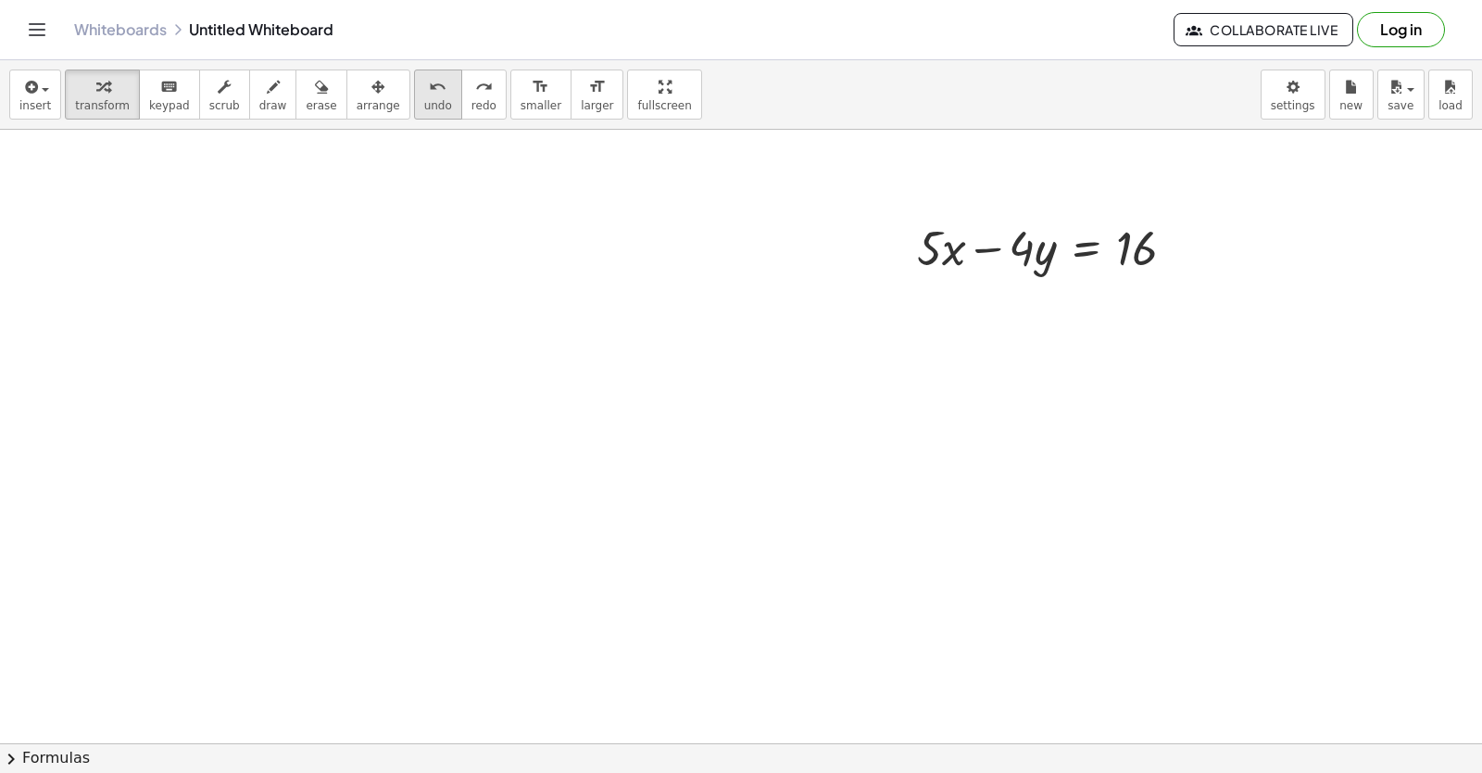
drag, startPoint x: 1042, startPoint y: 258, endPoint x: 404, endPoint y: 94, distance: 659.3
click at [429, 94] on icon "undo" at bounding box center [438, 87] width 18 height 22
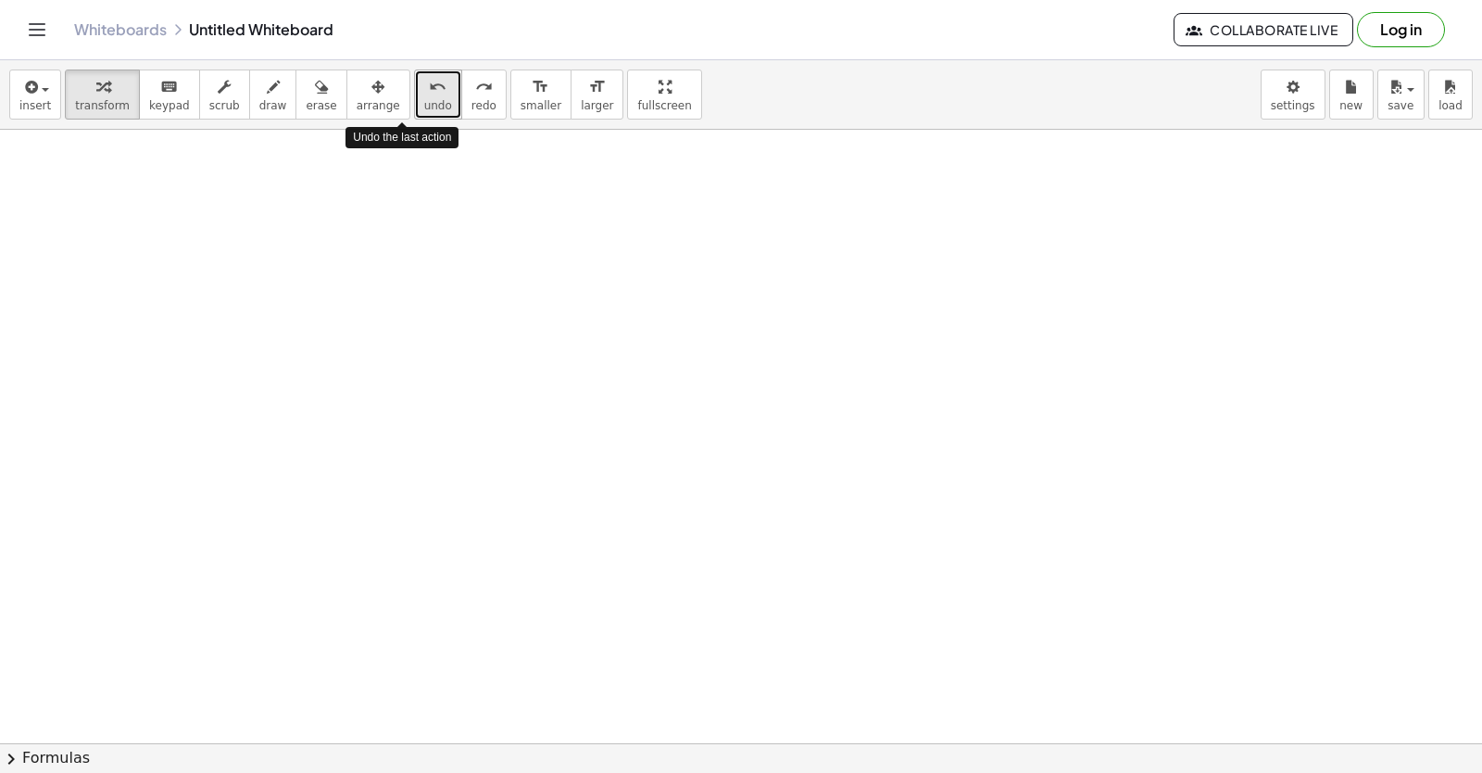
click at [429, 94] on icon "undo" at bounding box center [438, 87] width 18 height 22
drag, startPoint x: 404, startPoint y: 94, endPoint x: 909, endPoint y: 457, distance: 622.0
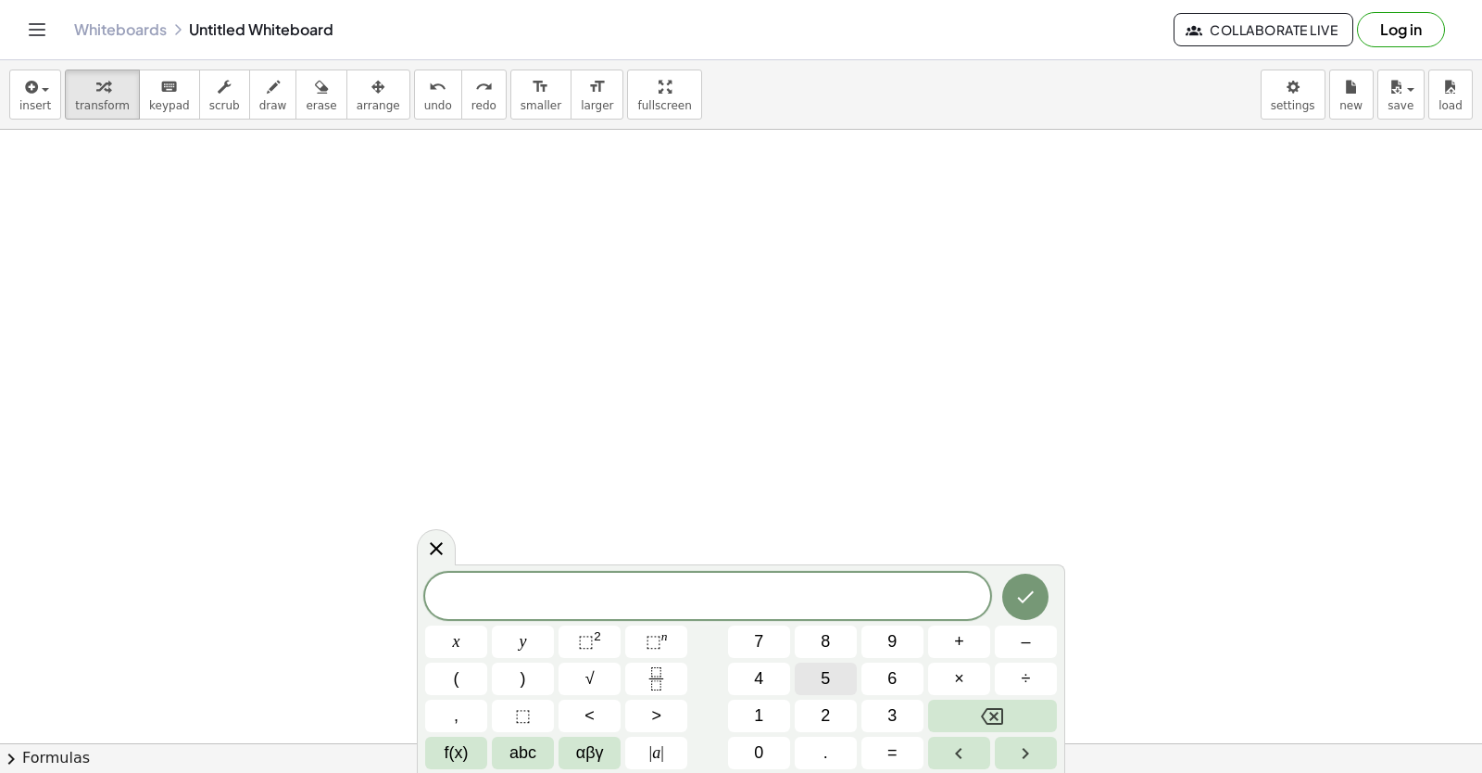
click at [957, 0] on html "Graspable Math Activities Get Started Activity Bank Assigned Work Classes White…" at bounding box center [741, 386] width 1482 height 773
click at [750, 674] on button "4" at bounding box center [759, 678] width 62 height 32
click at [474, 645] on button "x" at bounding box center [456, 641] width 62 height 32
click at [954, 628] on button "+" at bounding box center [959, 641] width 62 height 32
click at [905, 702] on button "3" at bounding box center [893, 715] width 62 height 32
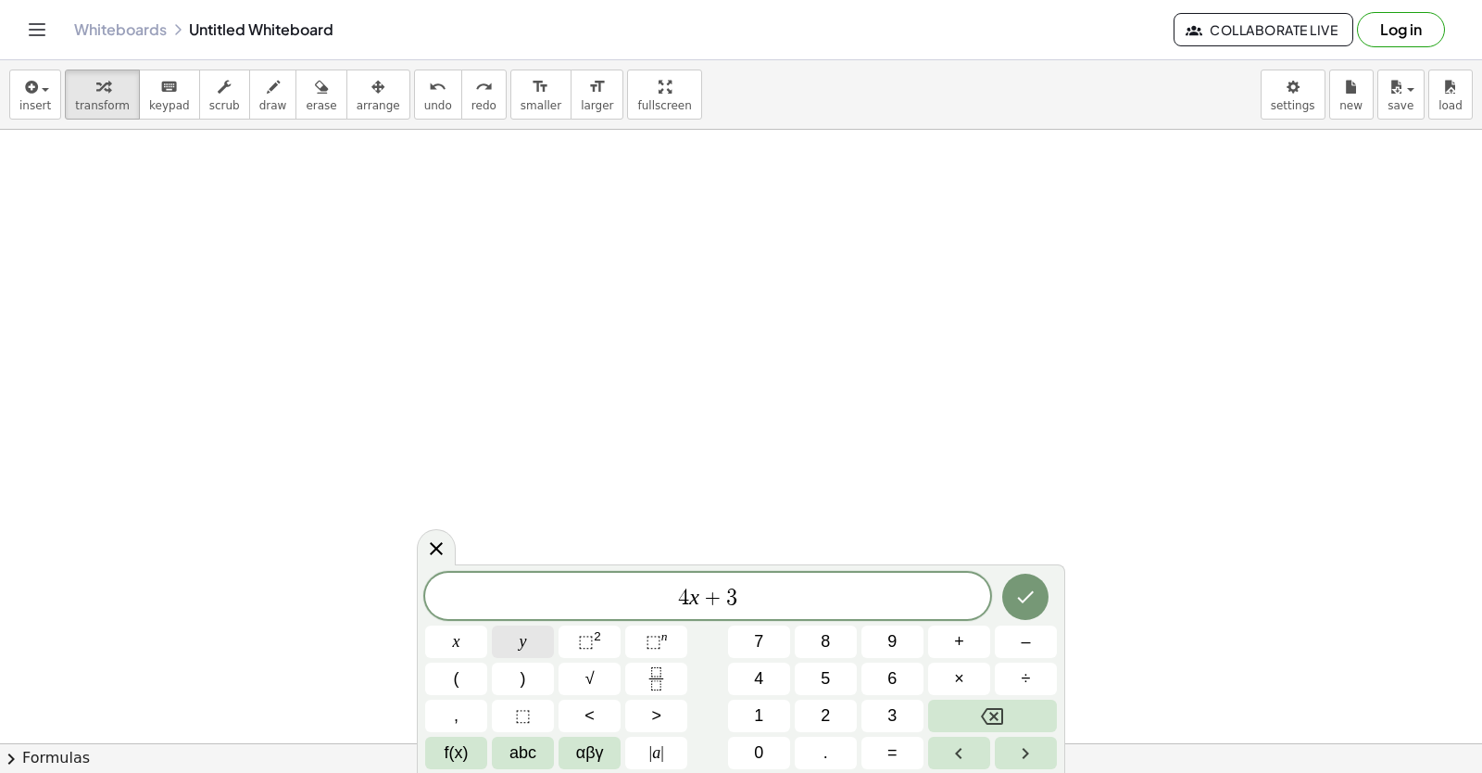
click at [536, 637] on button "y" at bounding box center [523, 641] width 62 height 32
click at [898, 738] on button "=" at bounding box center [893, 753] width 62 height 32
click at [957, 641] on button "–" at bounding box center [1026, 641] width 62 height 32
click at [811, 671] on button "5" at bounding box center [826, 678] width 62 height 32
click at [957, 586] on icon "Done" at bounding box center [1025, 597] width 22 height 22
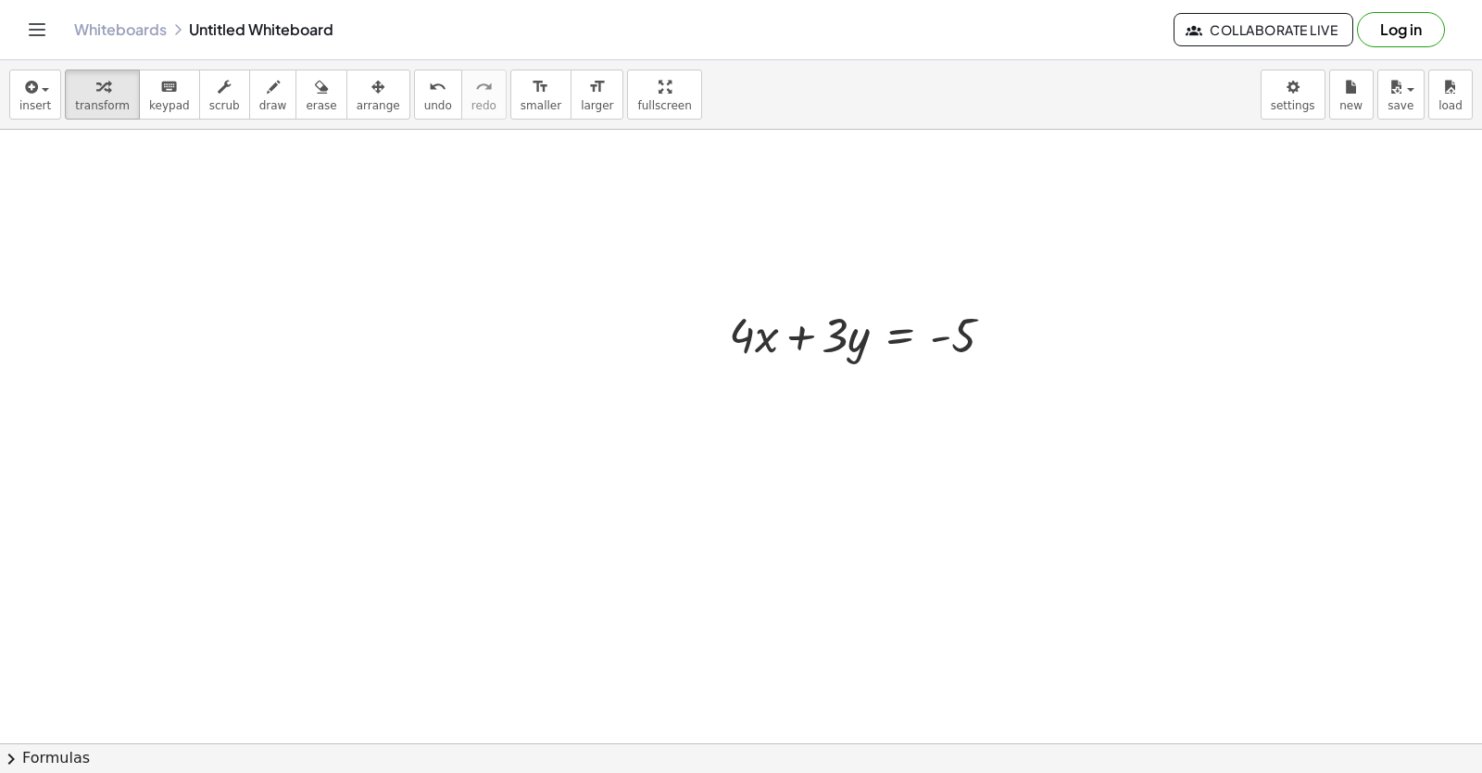
scroll to position [4250, 0]
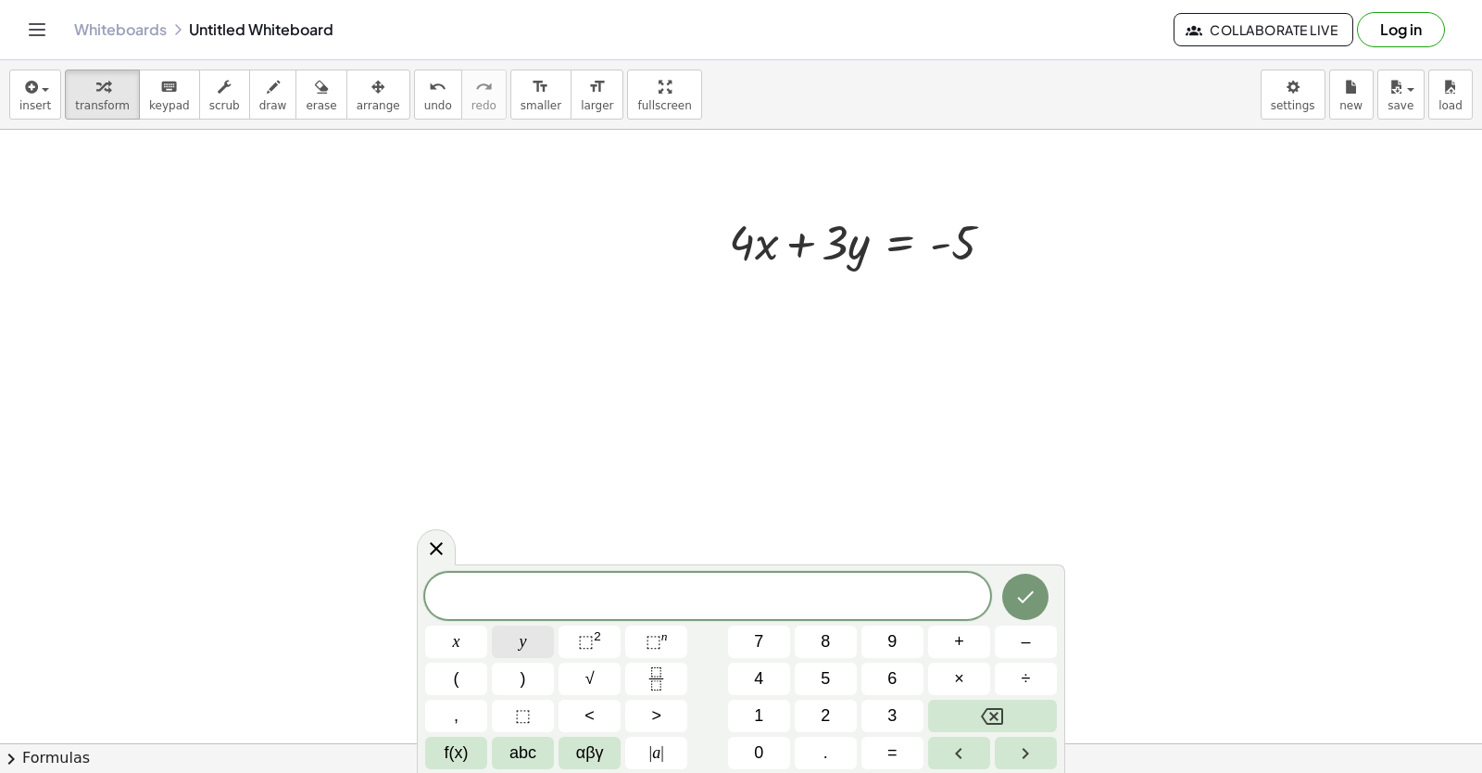
click at [525, 631] on span "y" at bounding box center [523, 641] width 7 height 25
click at [883, 738] on button "=" at bounding box center [893, 753] width 62 height 32
click at [816, 676] on button "5" at bounding box center [826, 678] width 62 height 32
click at [957, 591] on icon "Done" at bounding box center [1026, 597] width 17 height 12
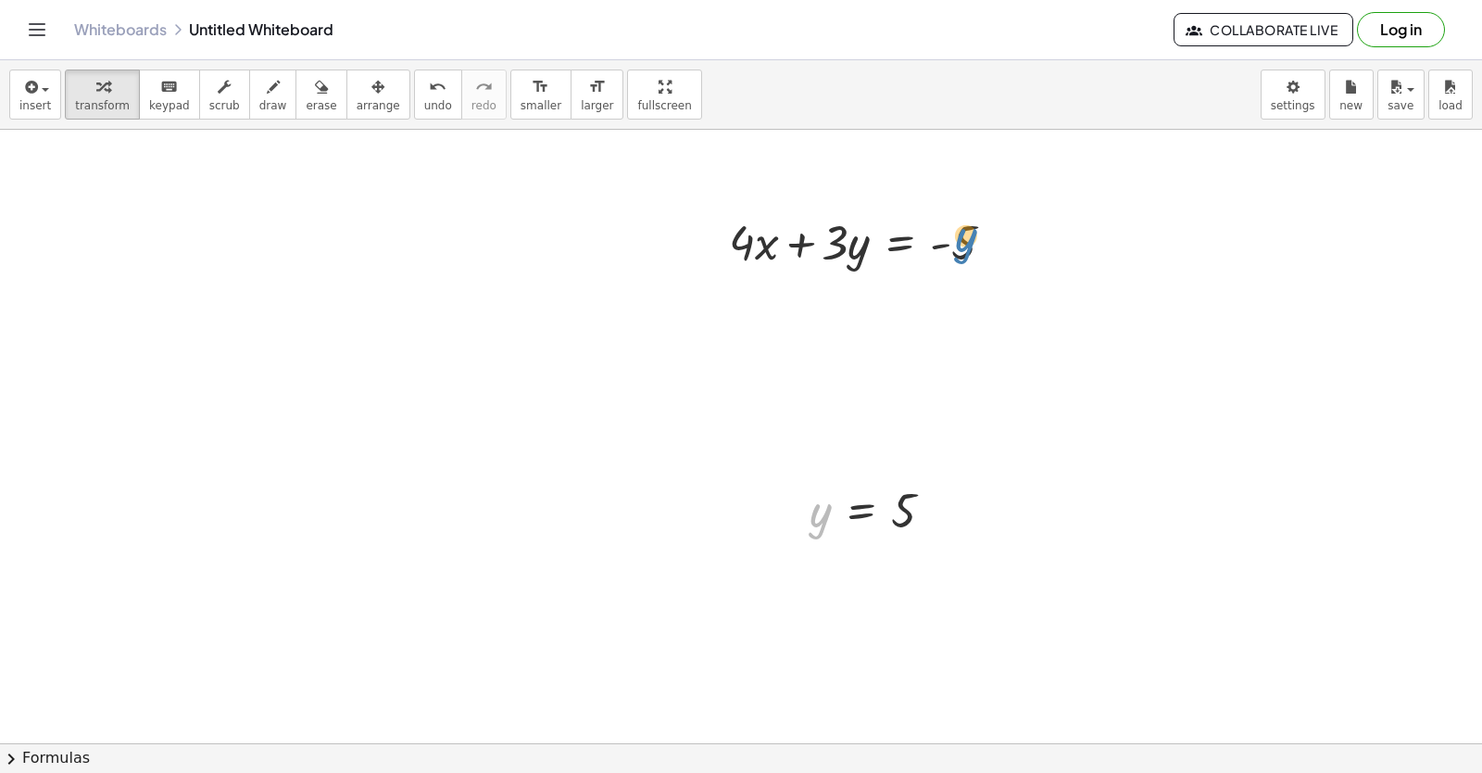
drag, startPoint x: 817, startPoint y: 512, endPoint x: 965, endPoint y: 237, distance: 312.5
drag, startPoint x: 824, startPoint y: 520, endPoint x: 872, endPoint y: 249, distance: 274.8
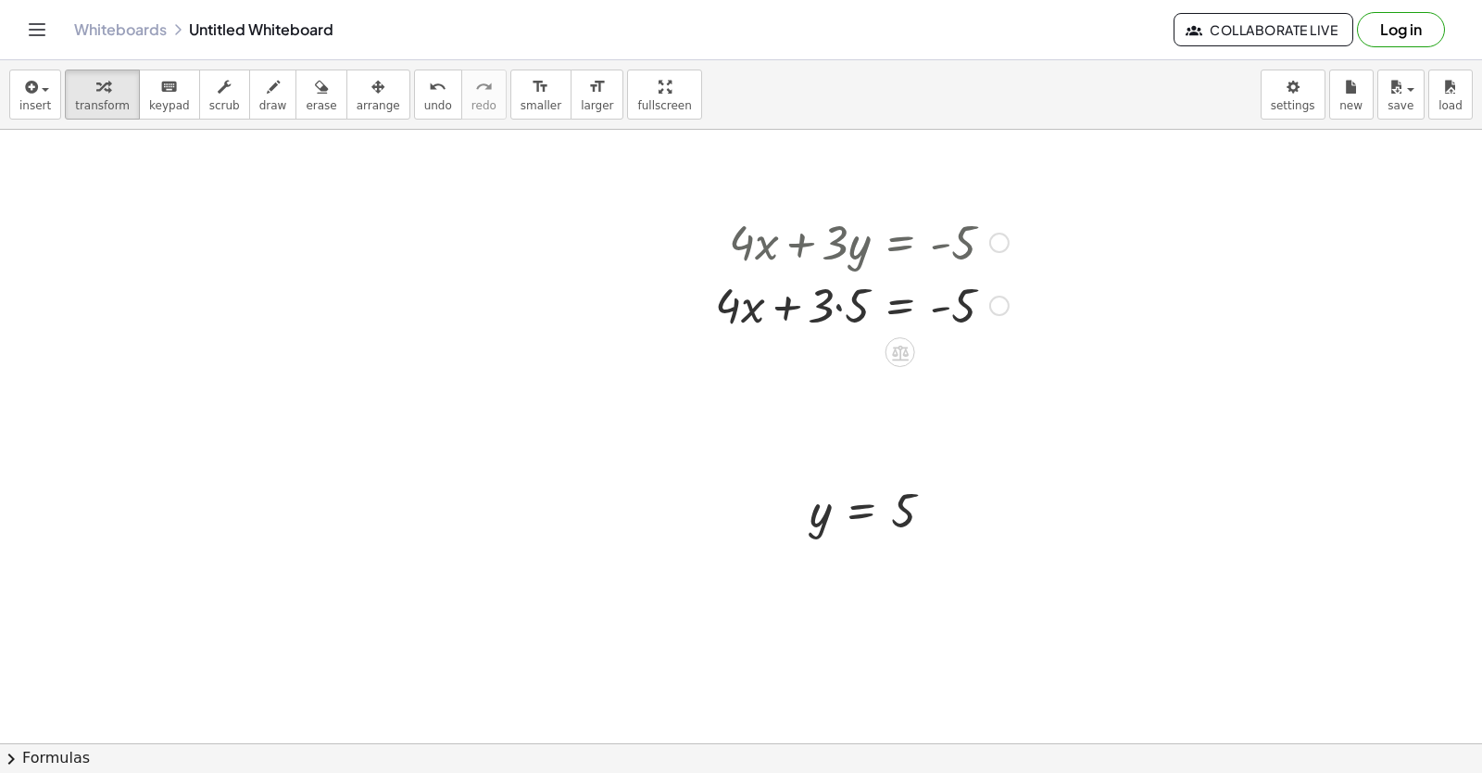
click at [839, 306] on div at bounding box center [862, 303] width 312 height 63
drag, startPoint x: 852, startPoint y: 363, endPoint x: 1046, endPoint y: 349, distance: 194.1
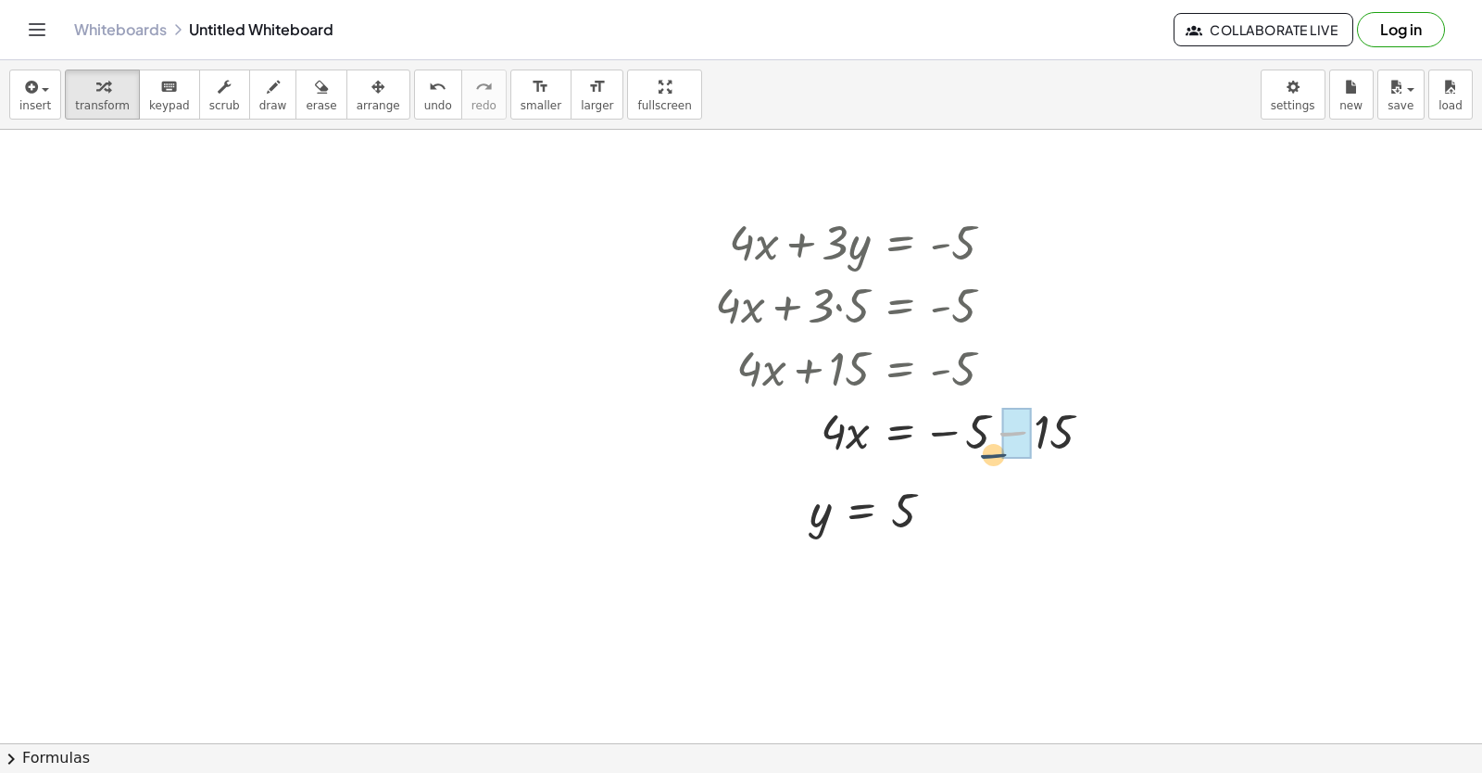
drag, startPoint x: 1012, startPoint y: 422, endPoint x: 990, endPoint y: 447, distance: 32.9
click at [957, 447] on div at bounding box center [911, 429] width 410 height 63
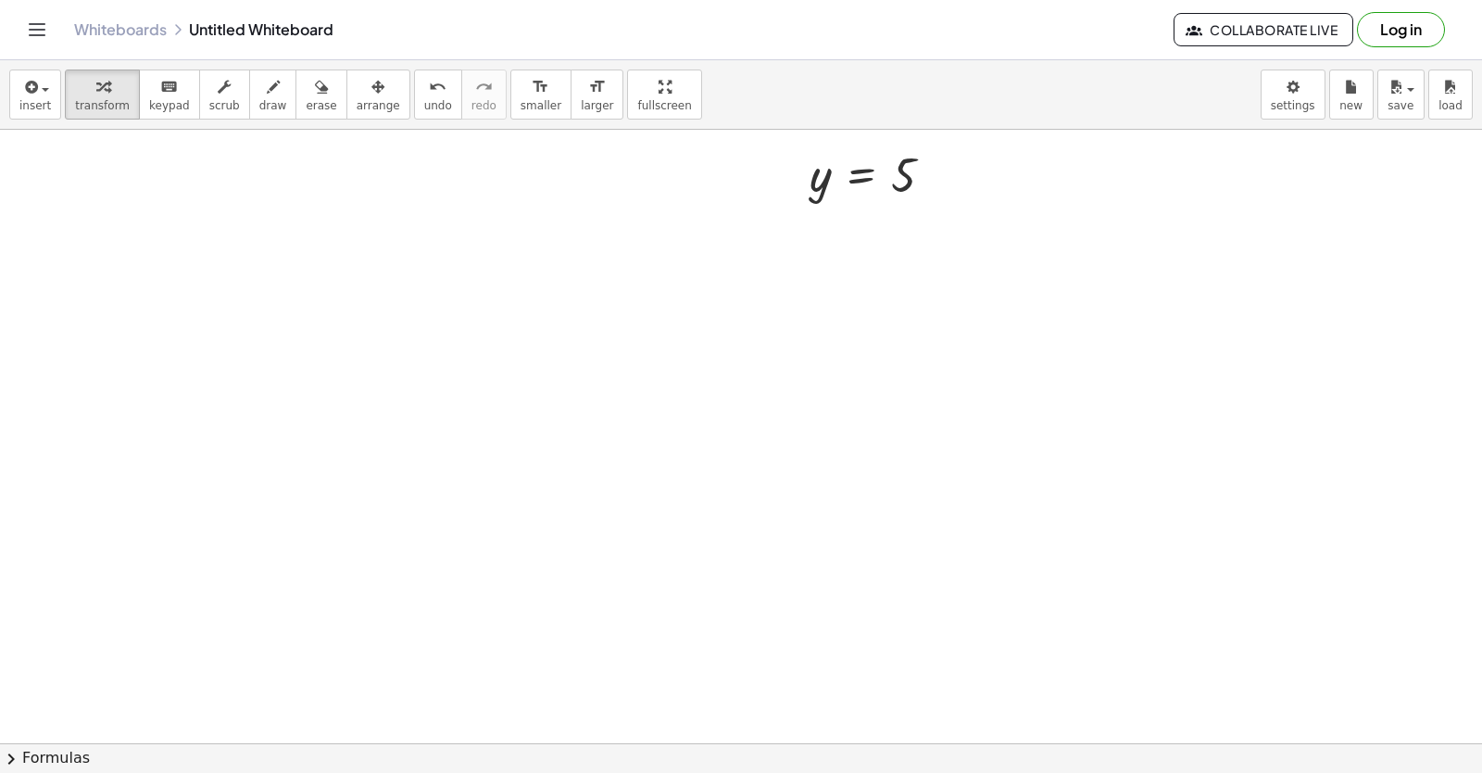
scroll to position [4863, 0]
drag, startPoint x: 510, startPoint y: 357, endPoint x: 547, endPoint y: 334, distance: 43.7
drag, startPoint x: 547, startPoint y: 334, endPoint x: 537, endPoint y: 253, distance: 81.1
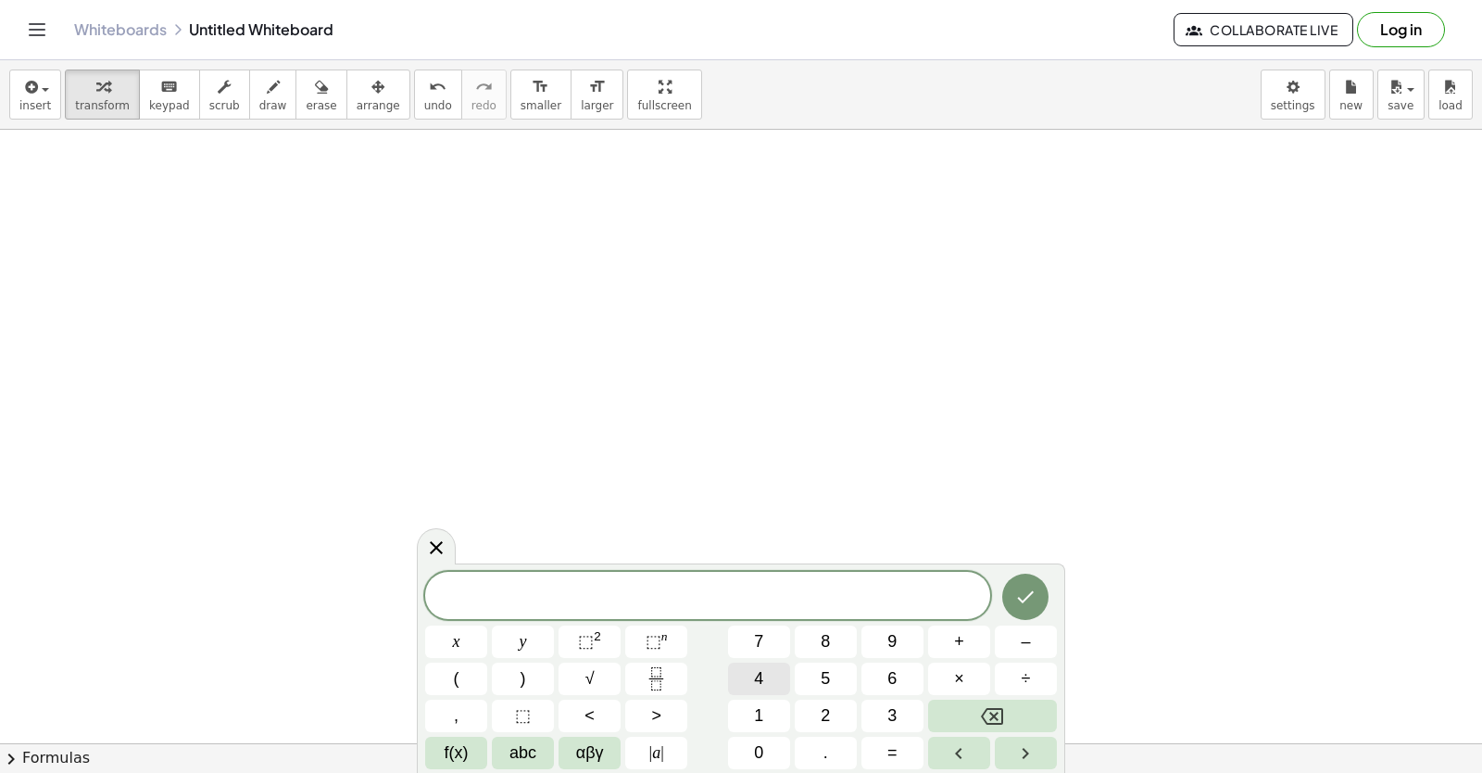
drag, startPoint x: 764, startPoint y: 624, endPoint x: 757, endPoint y: 666, distance: 43.3
click at [758, 654] on div "x y ⬚ 2 ⬚ n 7 8 9 + – ( ) √ 4 5 6 × ÷ , ⬚ < > 1 2 3 f(x) abc αβγ | a | 0 . =" at bounding box center [741, 670] width 632 height 197
click at [763, 637] on span "7" at bounding box center [758, 641] width 9 height 25
click at [468, 647] on button "x" at bounding box center [456, 641] width 62 height 32
click at [957, 635] on span "+" at bounding box center [959, 641] width 10 height 25
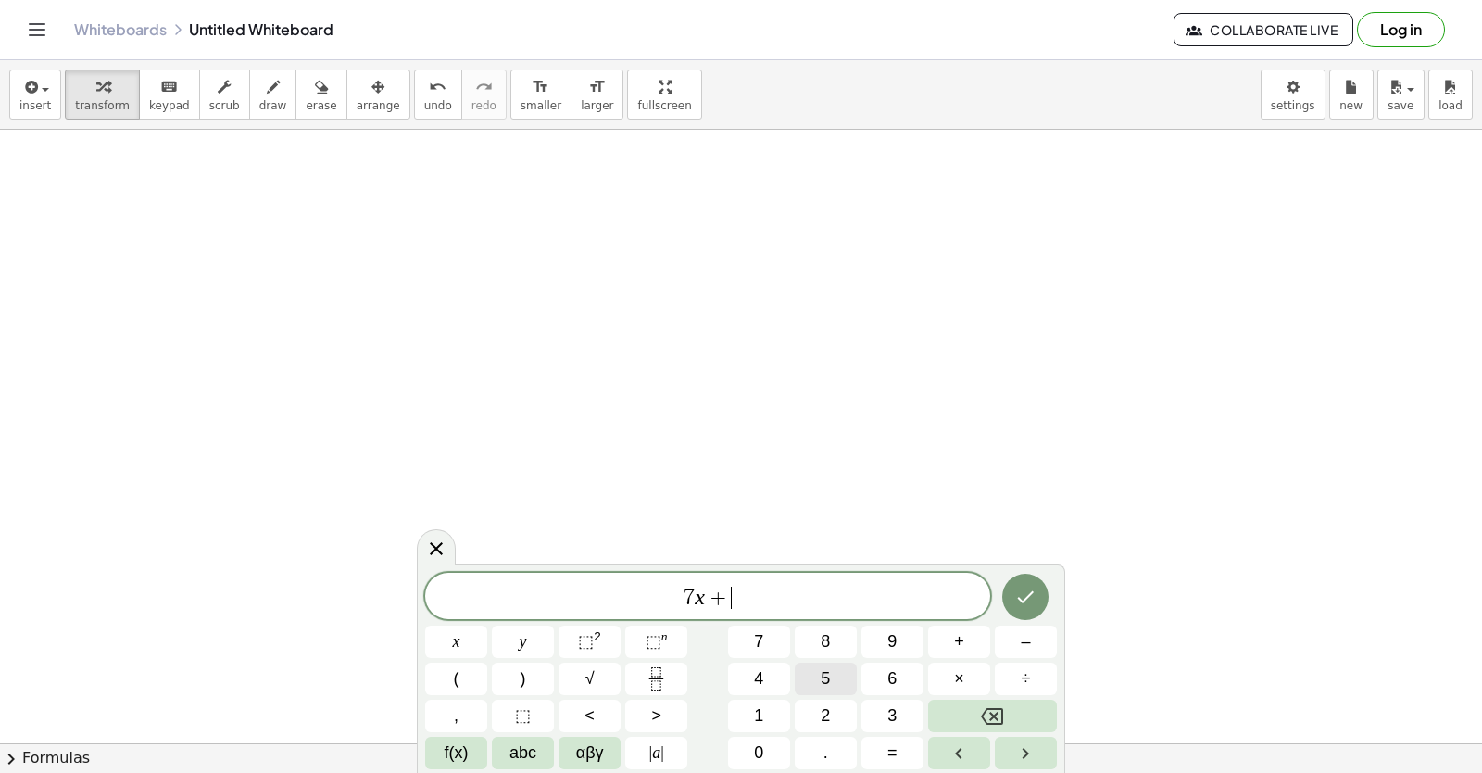
click at [829, 665] on button "5" at bounding box center [826, 678] width 62 height 32
click at [875, 738] on button "=" at bounding box center [893, 753] width 62 height 32
click at [957, 649] on div "7 x + 5 = ​ x y ⬚ 2 ⬚ n 7 8 9 + – ( ) √ 4 5 6 × ÷ , ⬚ < > 1 2 3 f(x) abc αβγ | …" at bounding box center [741, 671] width 632 height 196
click at [762, 712] on span "1" at bounding box center [758, 715] width 9 height 25
click at [886, 673] on button "6" at bounding box center [893, 678] width 62 height 32
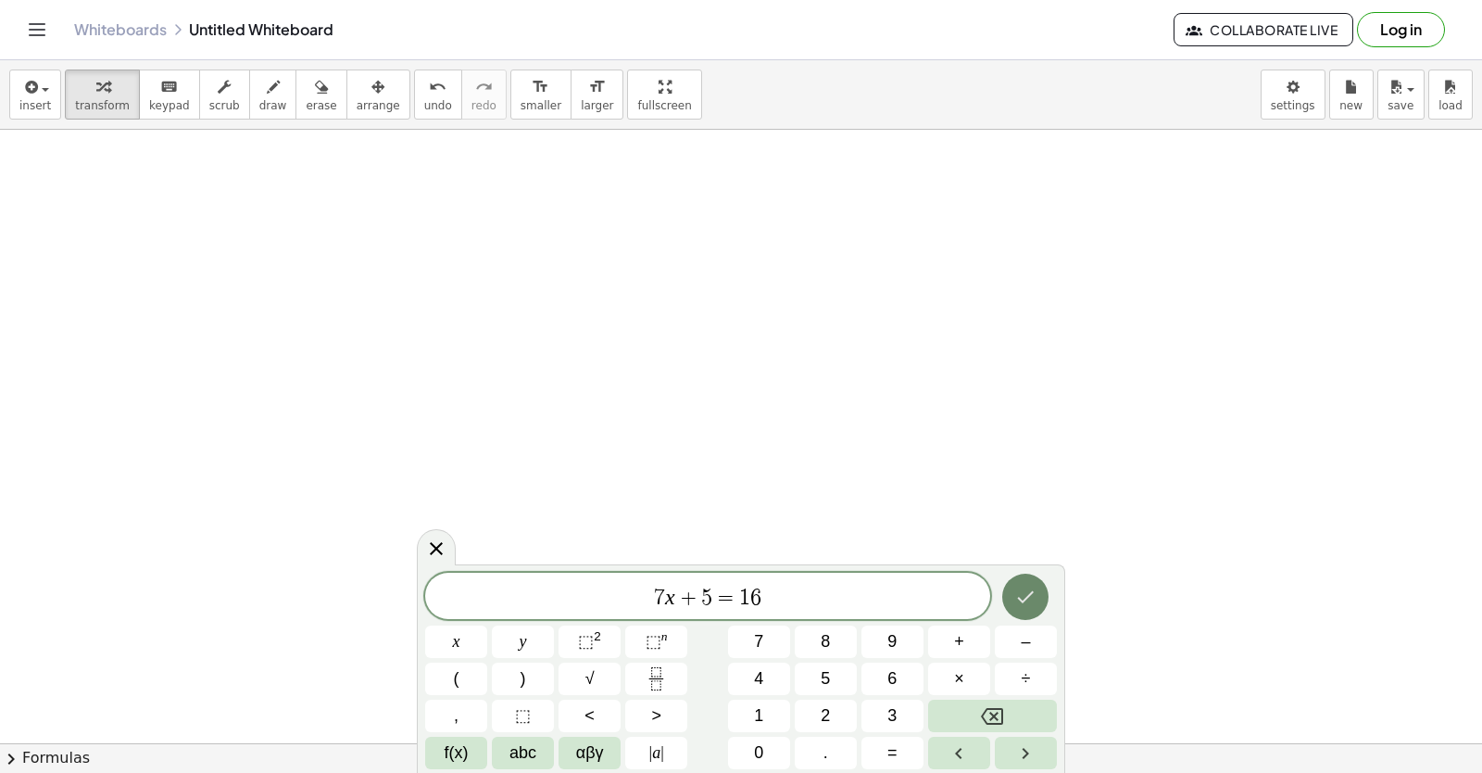
click at [957, 596] on icon "Done" at bounding box center [1025, 597] width 22 height 22
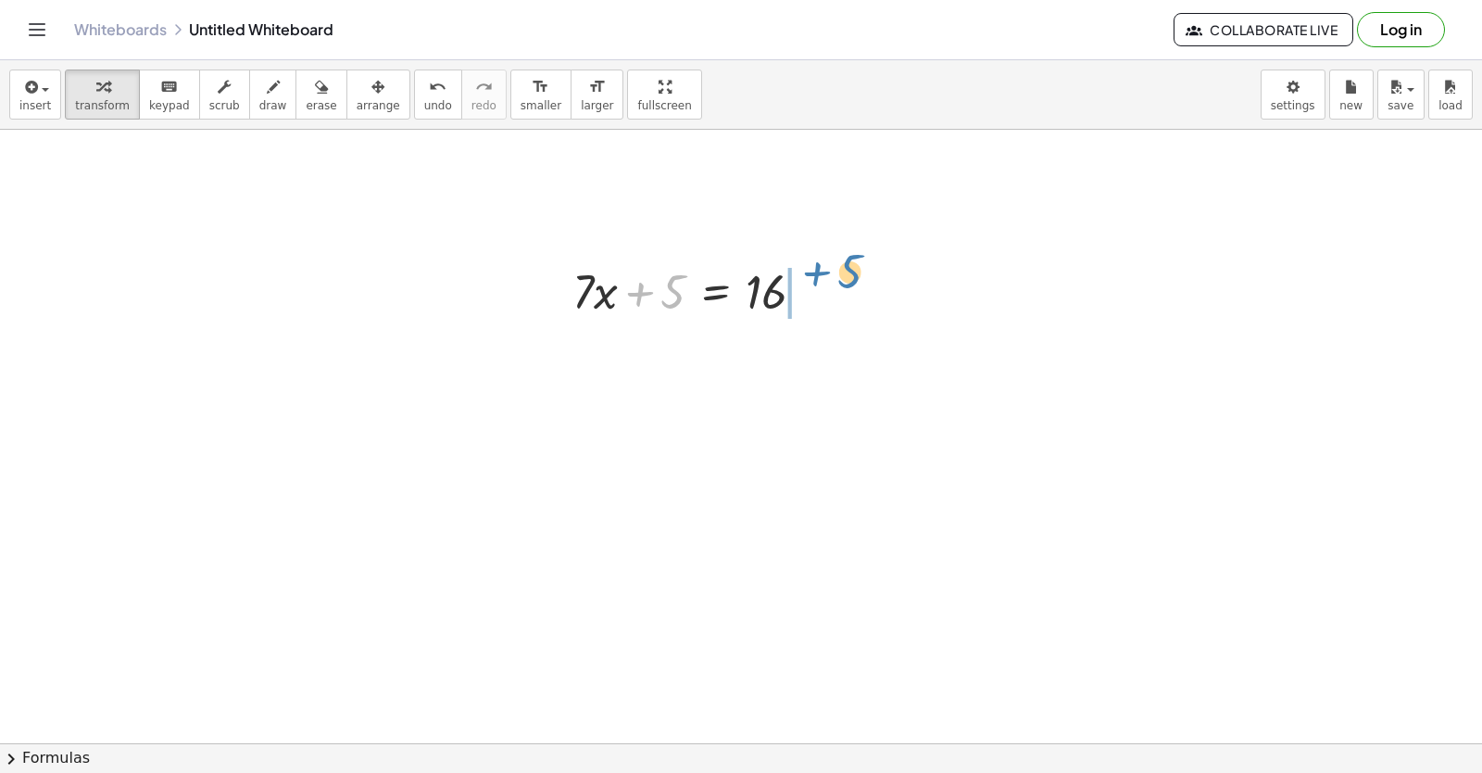
drag, startPoint x: 676, startPoint y: 288, endPoint x: 853, endPoint y: 268, distance: 178.1
click at [813, 351] on div at bounding box center [730, 352] width 334 height 63
drag, startPoint x: 350, startPoint y: 168, endPoint x: 398, endPoint y: 63, distance: 115.2
click at [398, 63] on div "insert select one: Math Expression Function Text Youtube Video Graphing Geometr…" at bounding box center [741, 416] width 1482 height 712
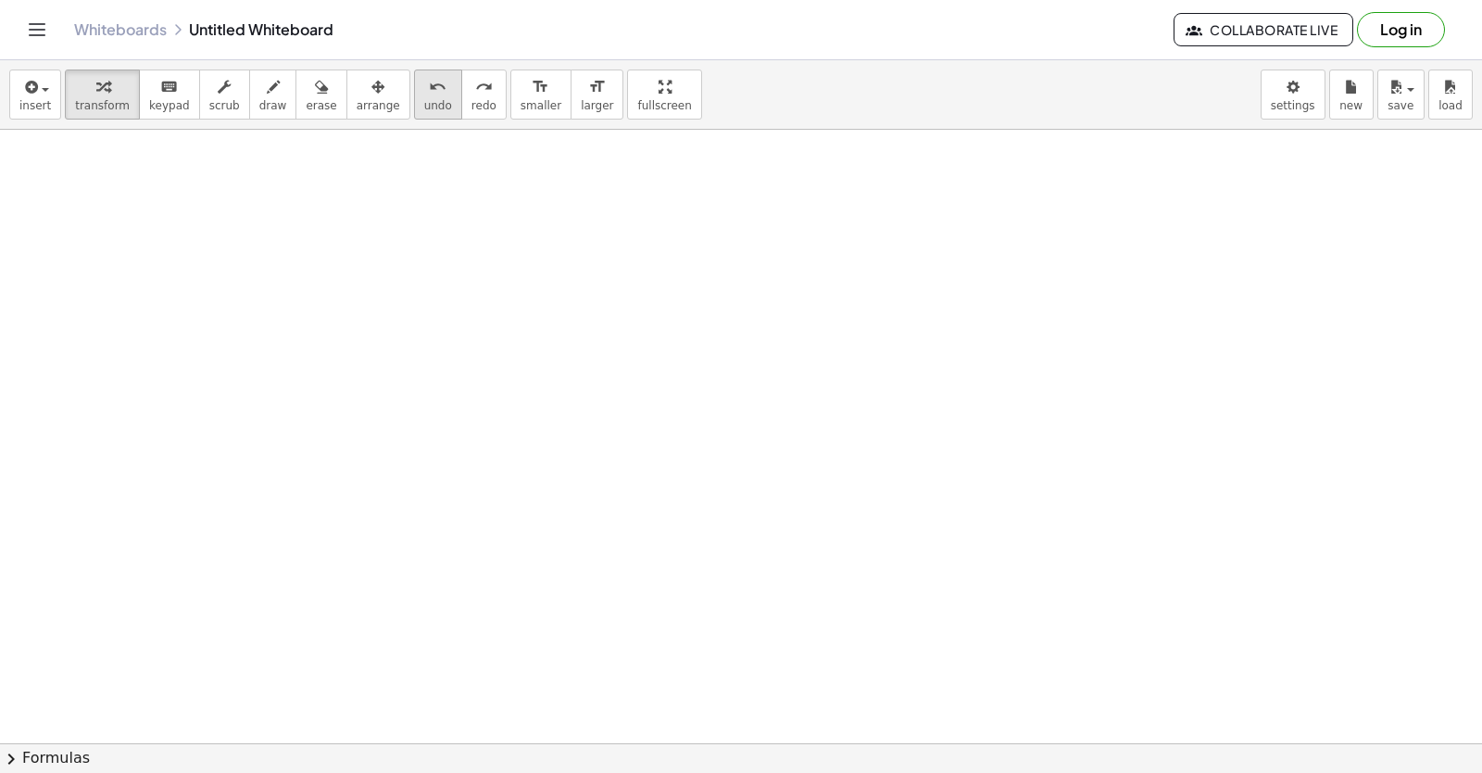
click at [418, 103] on button "undo undo" at bounding box center [438, 94] width 48 height 50
click at [424, 103] on span "undo" at bounding box center [438, 105] width 28 height 13
drag, startPoint x: 459, startPoint y: 287, endPoint x: 460, endPoint y: 303, distance: 15.8
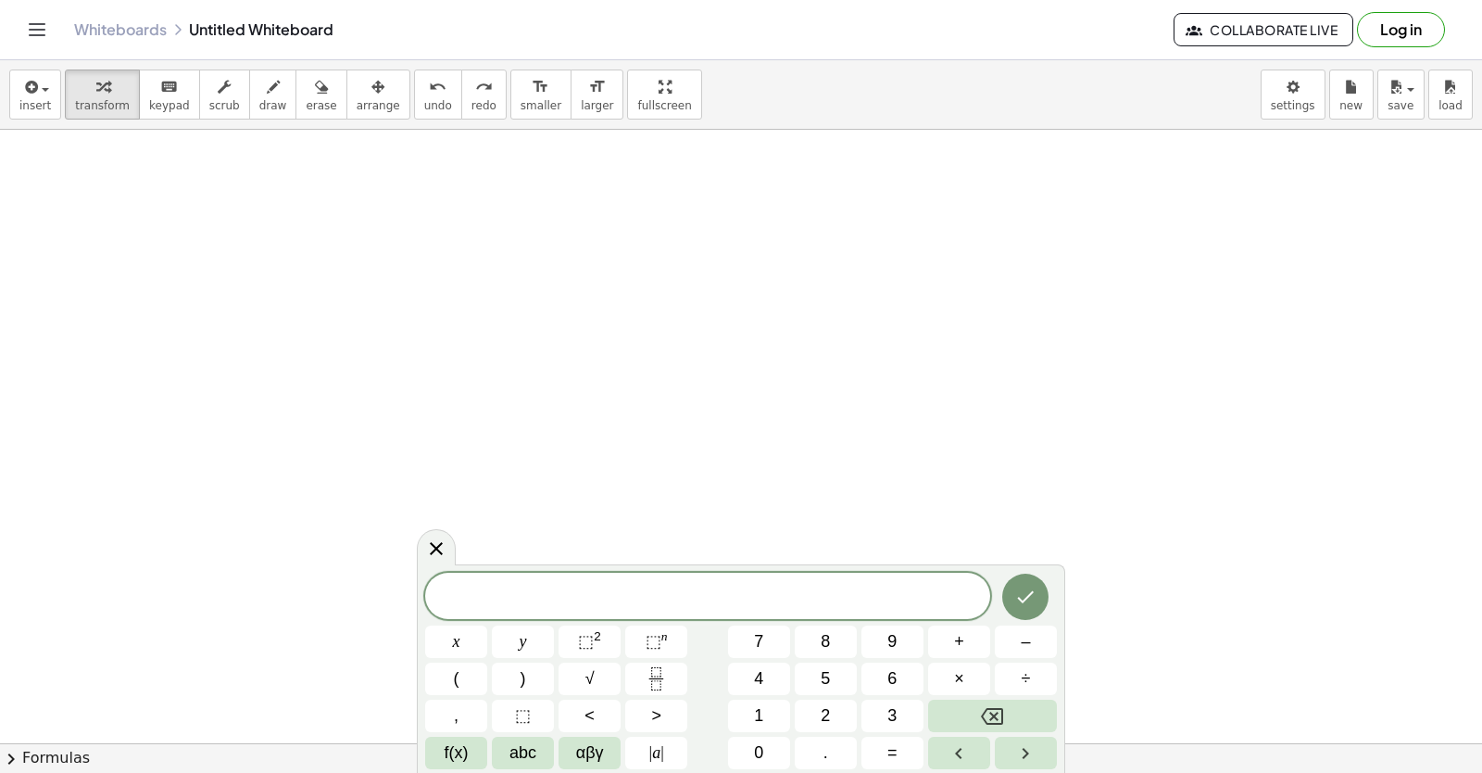
drag, startPoint x: 885, startPoint y: 736, endPoint x: 857, endPoint y: 631, distance: 108.3
click at [862, 642] on div "​ x y ⬚ 2 ⬚ n 7 8 9 + – ( ) √ 4 5 6 × ÷ , ⬚ < > 1 2 3 f(x) abc αβγ | a | 0 . =" at bounding box center [741, 671] width 632 height 196
click at [899, 679] on button "6" at bounding box center [893, 678] width 62 height 32
click at [449, 636] on button "x" at bounding box center [456, 641] width 62 height 32
drag, startPoint x: 947, startPoint y: 624, endPoint x: 903, endPoint y: 707, distance: 94.1
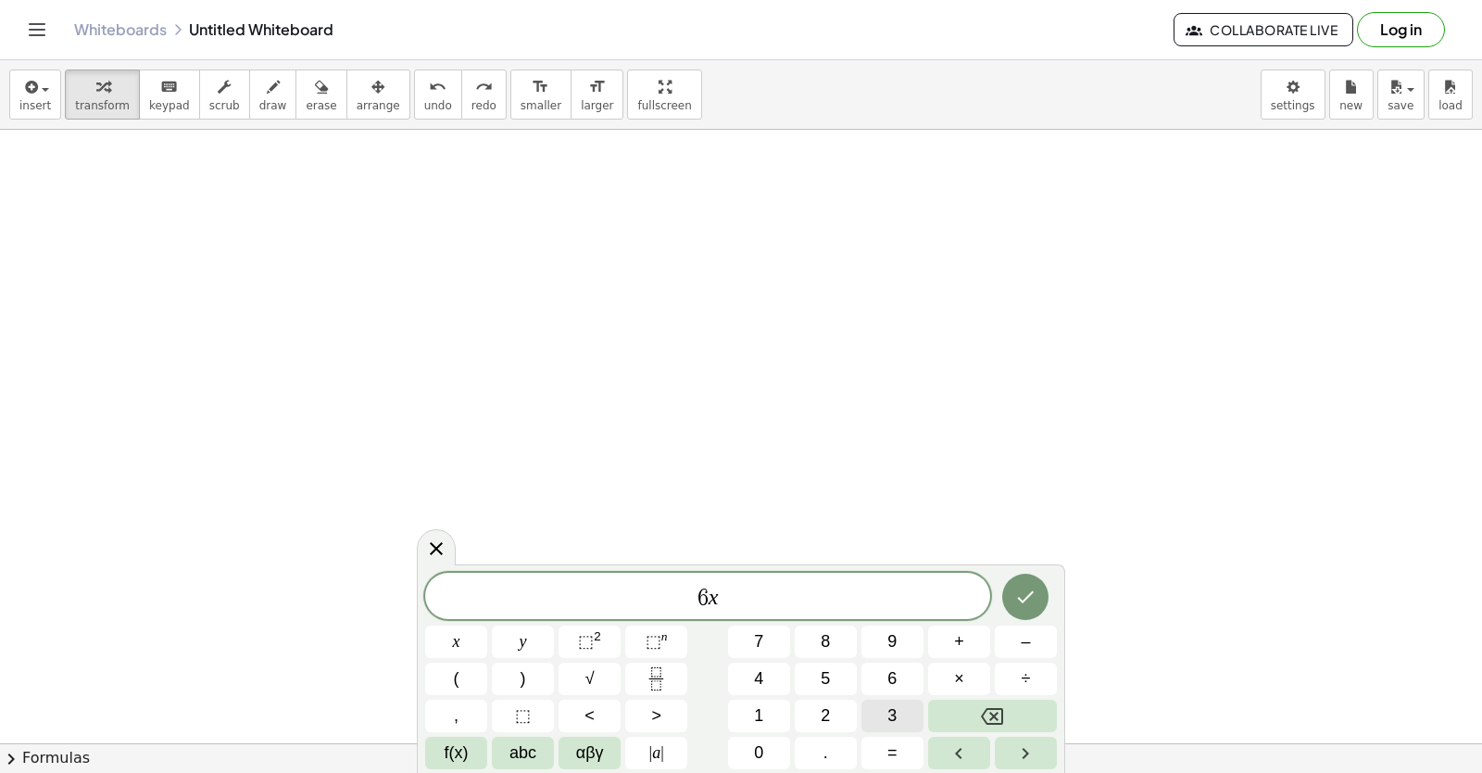
click at [947, 624] on div "6 x x y ⬚ 2 ⬚ n 7 8 9 + – ( ) √ 4 5 6 × ÷ , ⬚ < > 1 2 3 f(x) abc αβγ | a | 0 . =" at bounding box center [741, 671] width 632 height 196
click at [957, 631] on span "+" at bounding box center [959, 641] width 10 height 25
click at [750, 720] on button "1" at bounding box center [759, 715] width 62 height 32
click at [823, 669] on span "5" at bounding box center [825, 678] width 9 height 25
click at [887, 738] on button "=" at bounding box center [893, 753] width 62 height 32
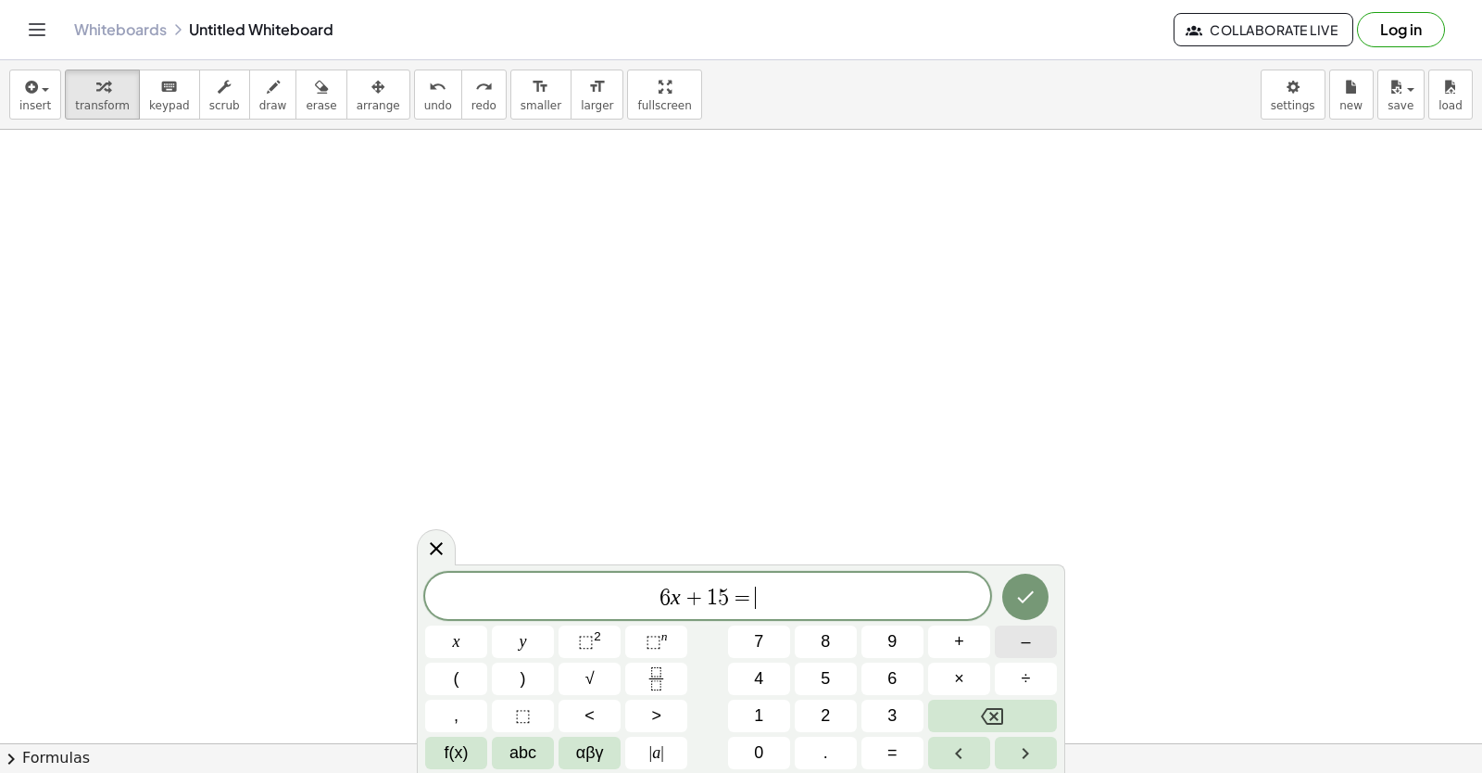
click at [957, 640] on button "–" at bounding box center [1026, 641] width 62 height 32
click at [903, 627] on button "9" at bounding box center [893, 641] width 62 height 32
click at [957, 583] on button "Done" at bounding box center [1025, 596] width 46 height 46
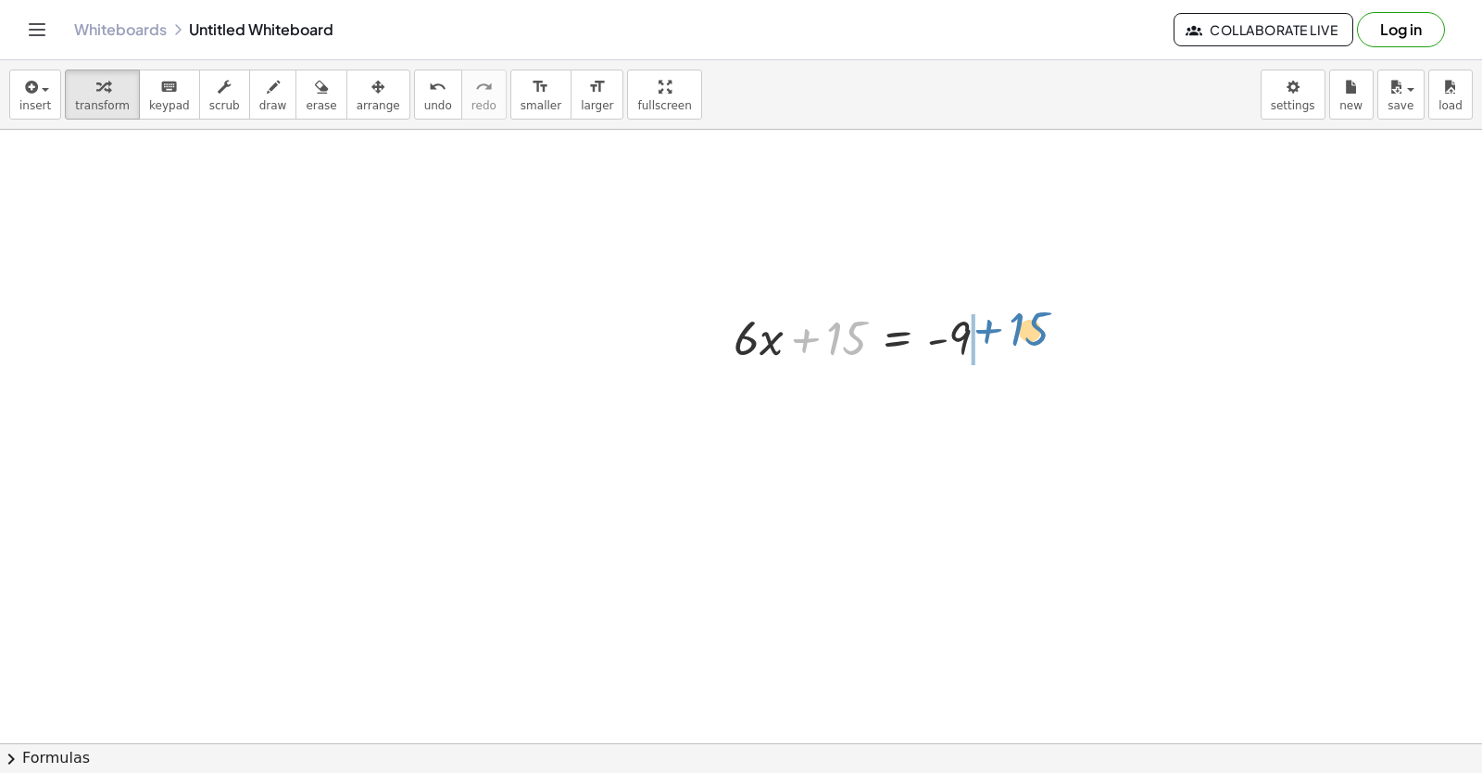
drag, startPoint x: 854, startPoint y: 327, endPoint x: 1039, endPoint y: 315, distance: 185.7
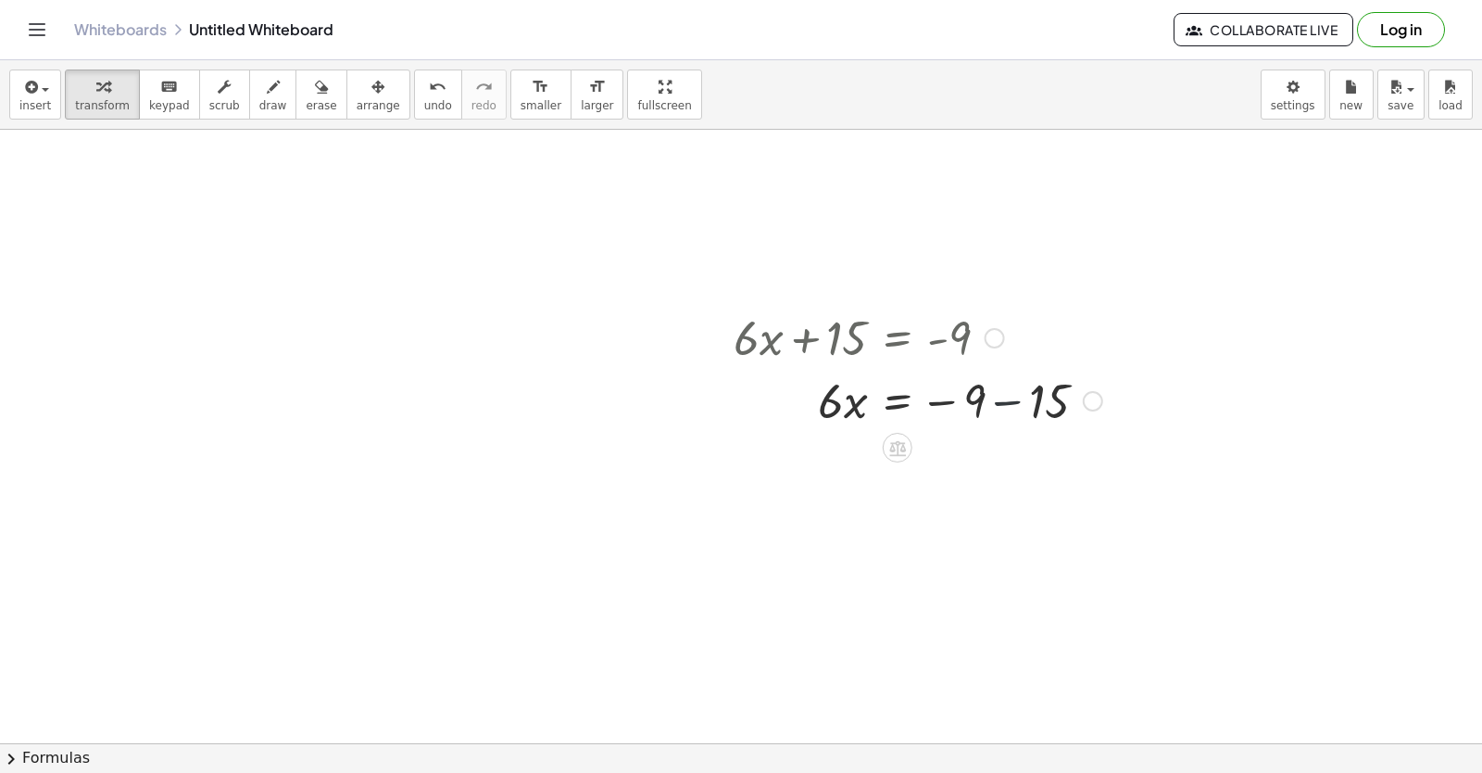
click at [957, 403] on div at bounding box center [917, 399] width 387 height 63
drag, startPoint x: 831, startPoint y: 462, endPoint x: 980, endPoint y: 487, distance: 151.2
click at [935, 541] on div at bounding box center [917, 540] width 387 height 93
click at [935, 535] on div at bounding box center [917, 540] width 387 height 93
click at [935, 544] on div at bounding box center [917, 540] width 387 height 93
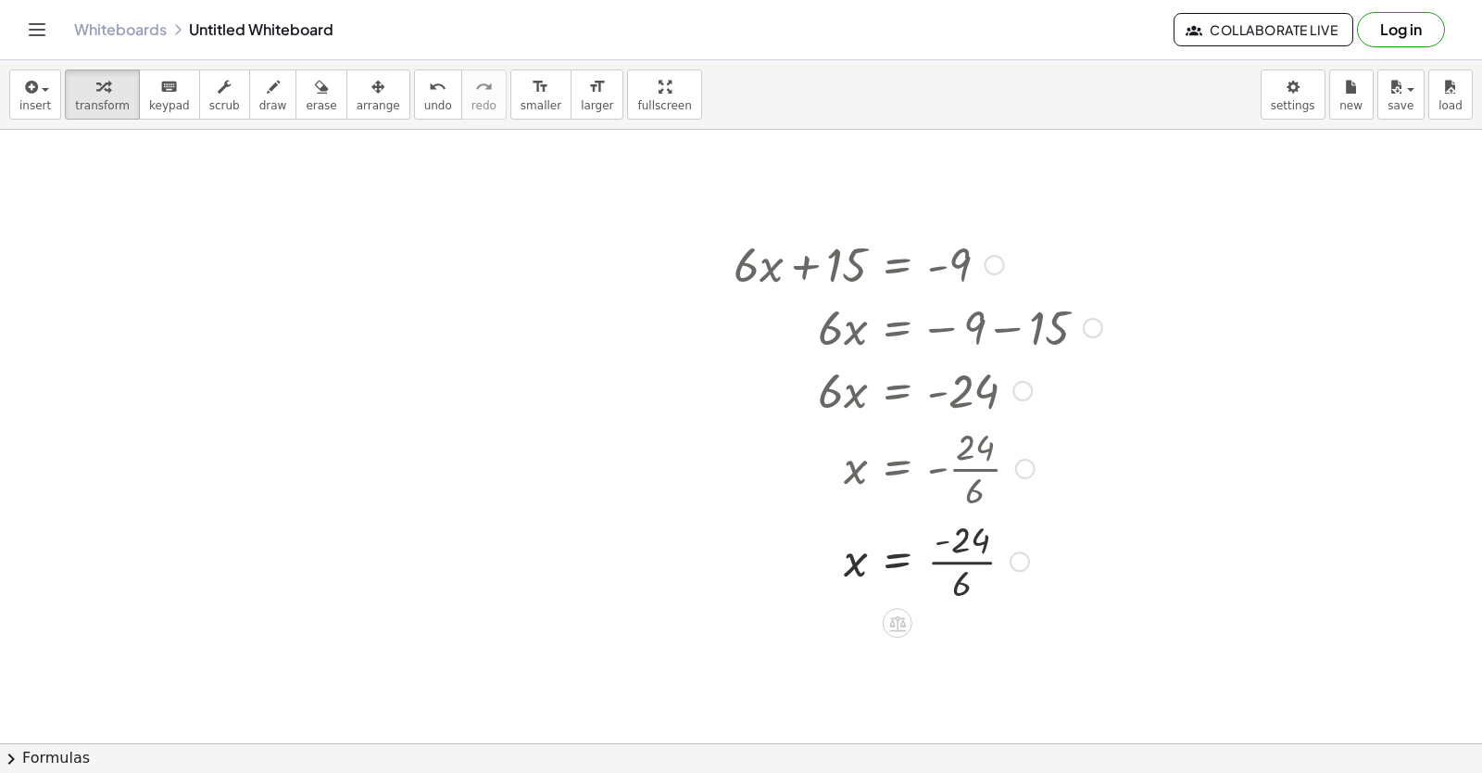
scroll to position [5777, 0]
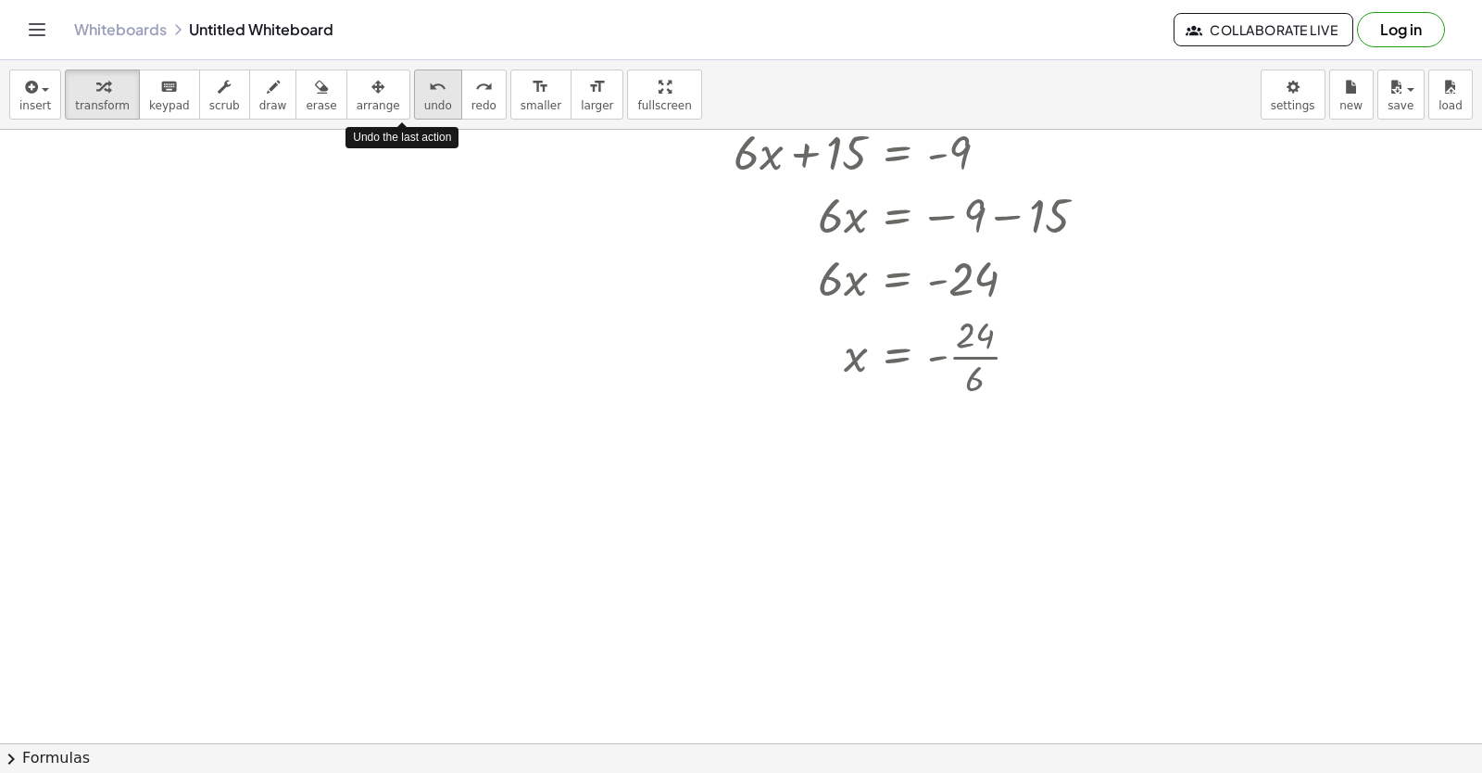
click at [424, 100] on span "undo" at bounding box center [438, 105] width 28 height 13
click at [424, 102] on span "undo" at bounding box center [438, 105] width 28 height 13
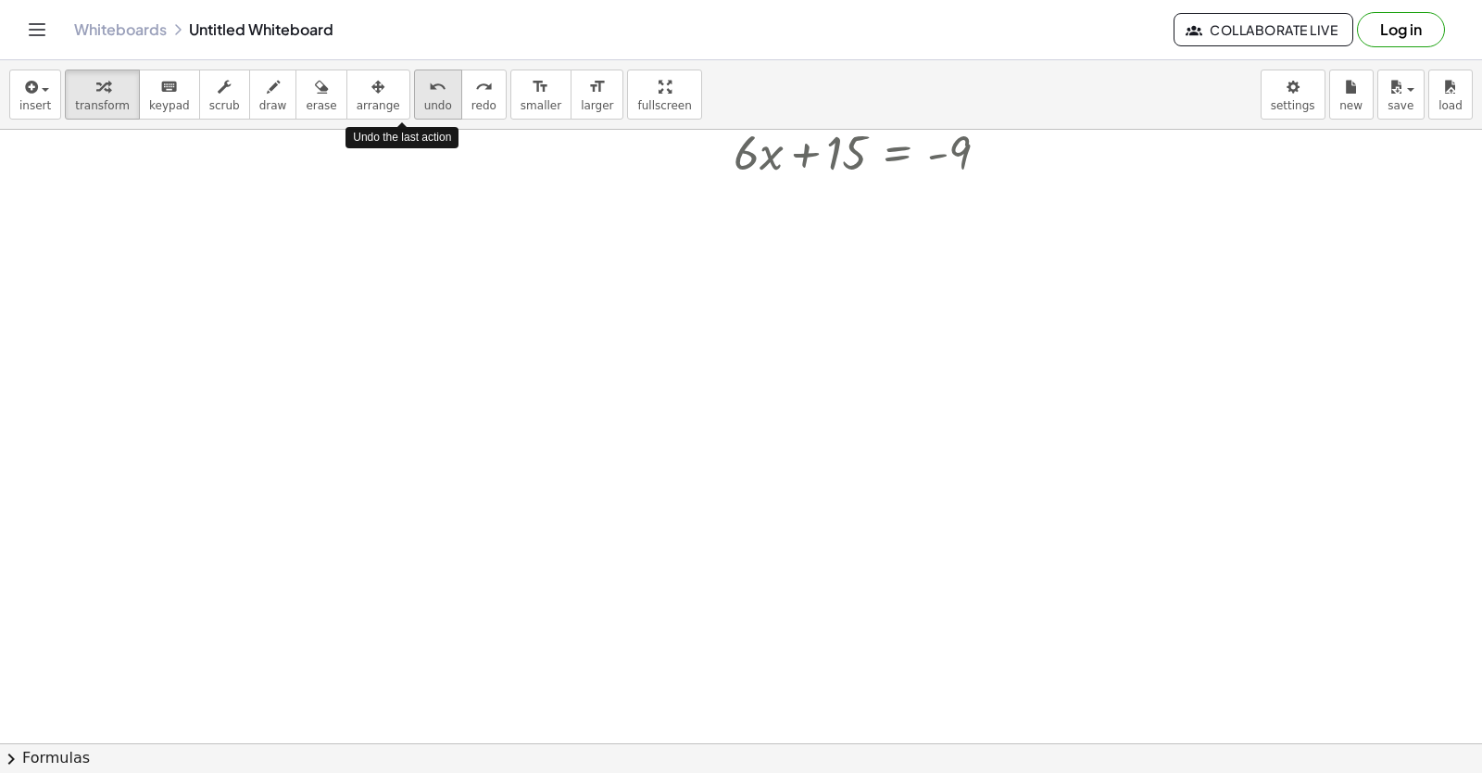
click at [414, 113] on button "undo undo" at bounding box center [438, 94] width 48 height 50
drag, startPoint x: 744, startPoint y: 300, endPoint x: 1144, endPoint y: 353, distance: 403.7
click at [957, 353] on div "insert select one: Math Expression Function Text Youtube Video Graphing Geometr…" at bounding box center [741, 416] width 1482 height 712
